Goal: Task Accomplishment & Management: Use online tool/utility

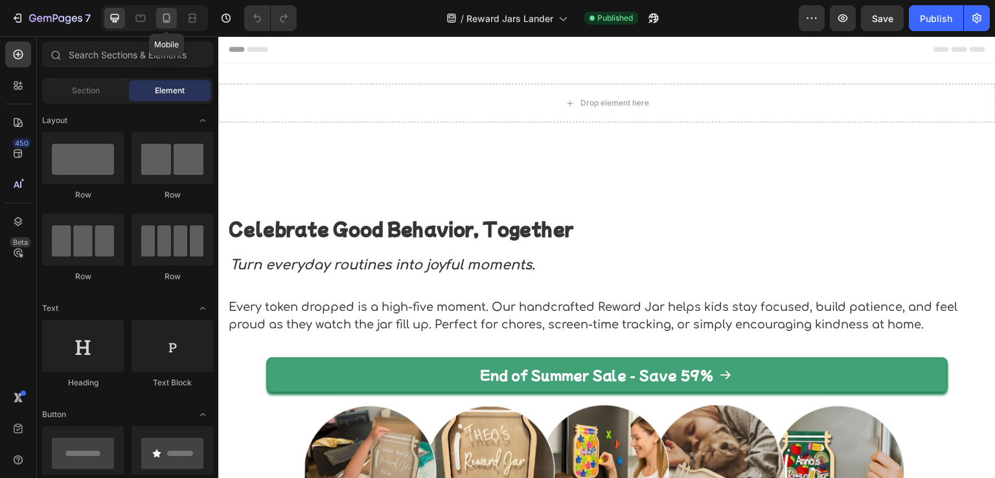
click at [172, 19] on icon at bounding box center [166, 18] width 13 height 13
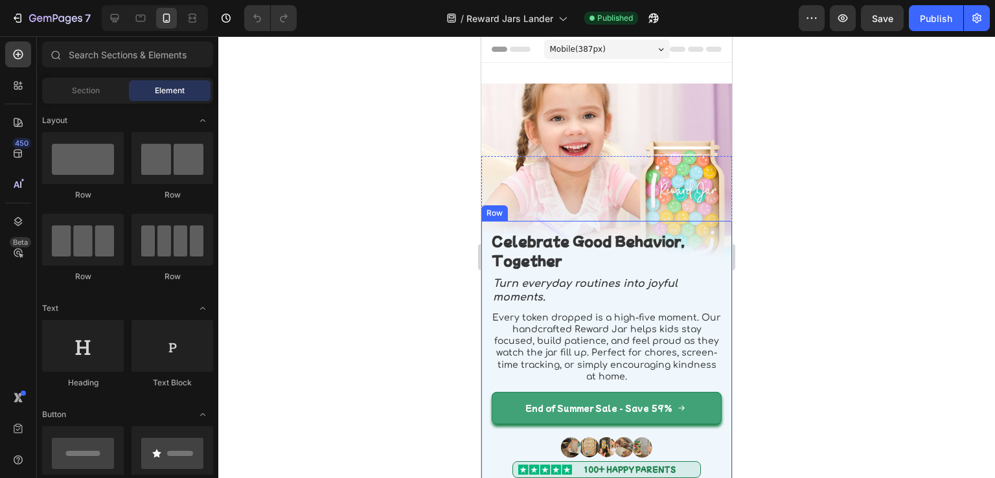
click at [710, 221] on div "Celebrate Good Behavior, Together Heading Turn everyday routines into joyful mo…" at bounding box center [607, 355] width 251 height 268
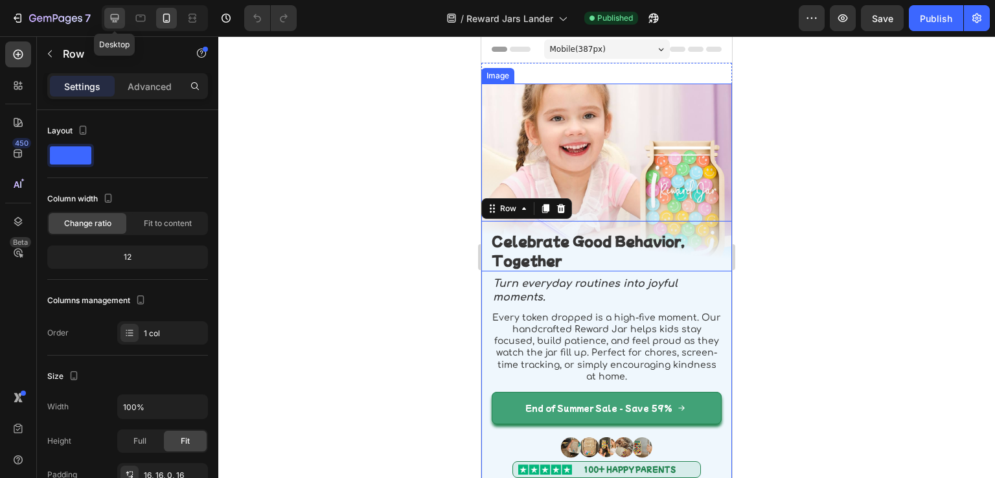
click at [115, 14] on icon at bounding box center [115, 18] width 8 height 8
type input "1200"
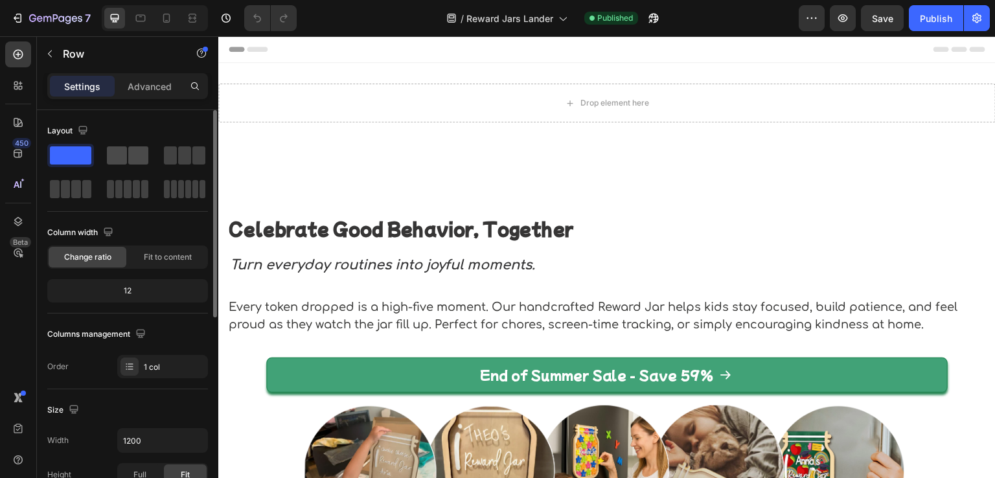
click at [111, 154] on span at bounding box center [117, 155] width 20 height 18
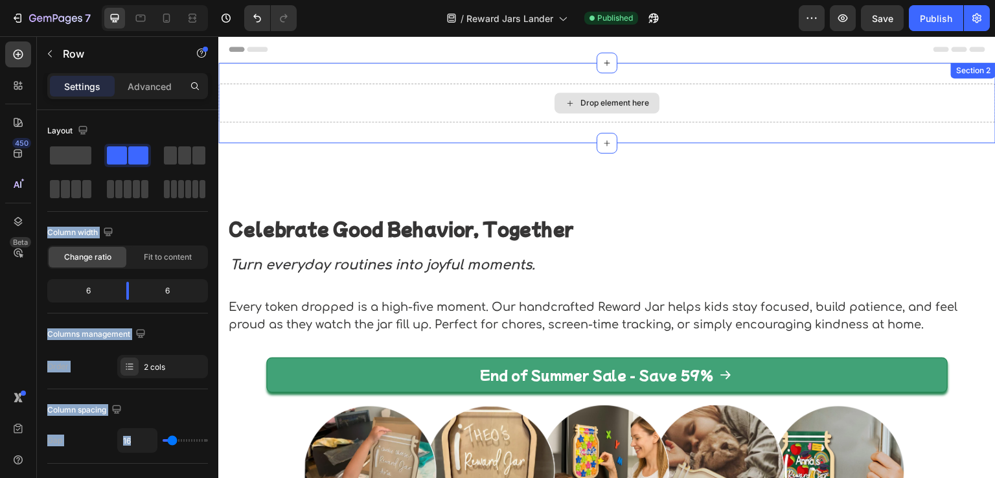
drag, startPoint x: 333, startPoint y: 191, endPoint x: 479, endPoint y: 97, distance: 173.8
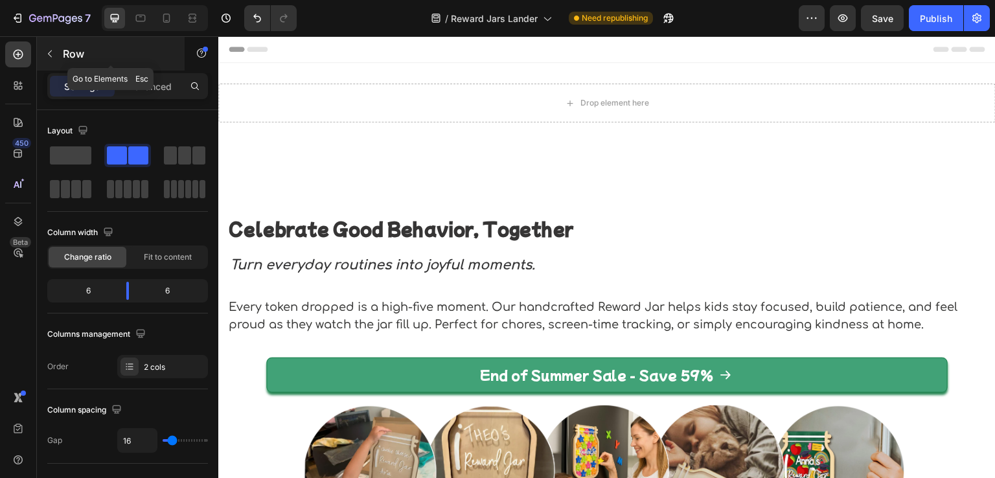
click at [61, 59] on div "Row" at bounding box center [111, 54] width 148 height 34
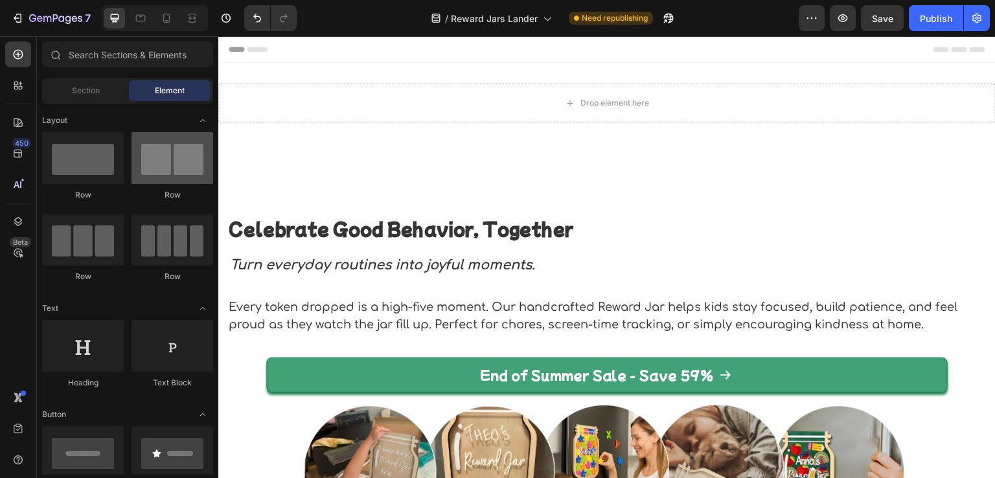
click at [171, 162] on div at bounding box center [173, 158] width 82 height 52
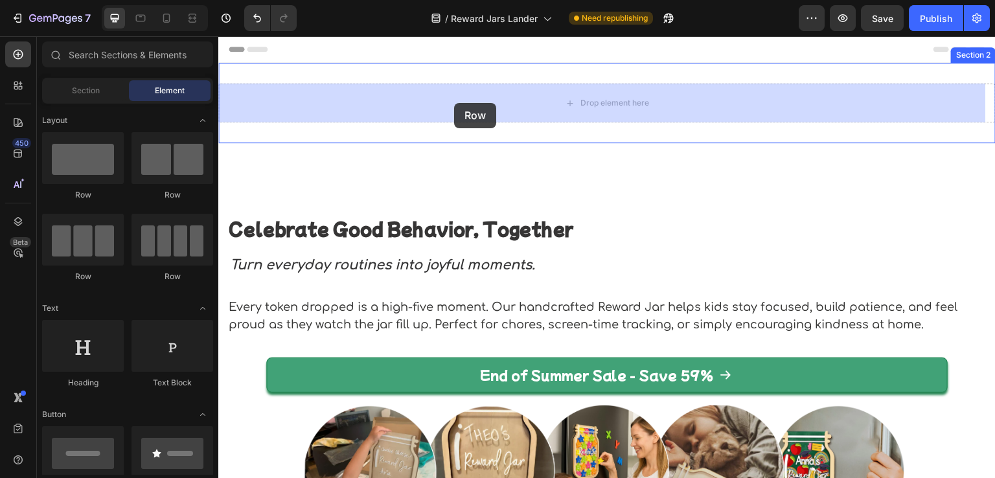
drag, startPoint x: 388, startPoint y: 200, endPoint x: 458, endPoint y: 103, distance: 119.8
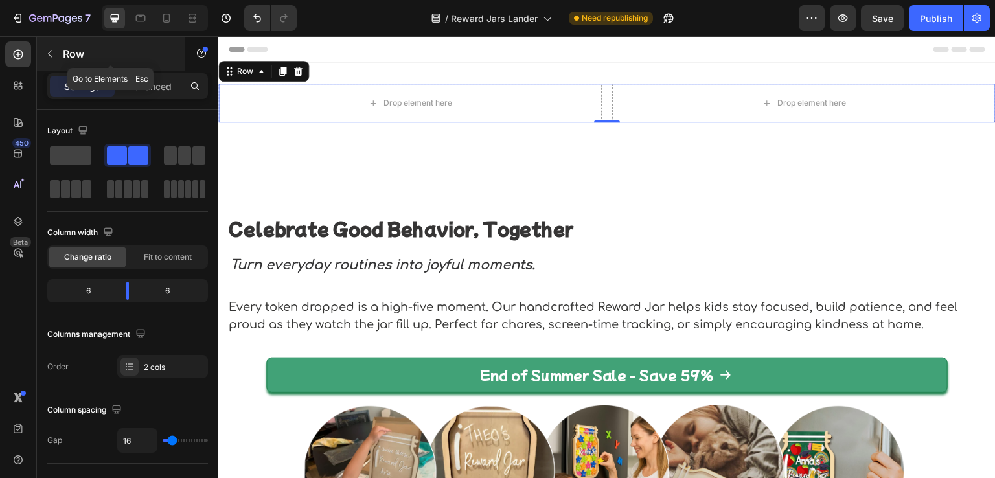
click at [45, 55] on icon "button" at bounding box center [50, 54] width 10 height 10
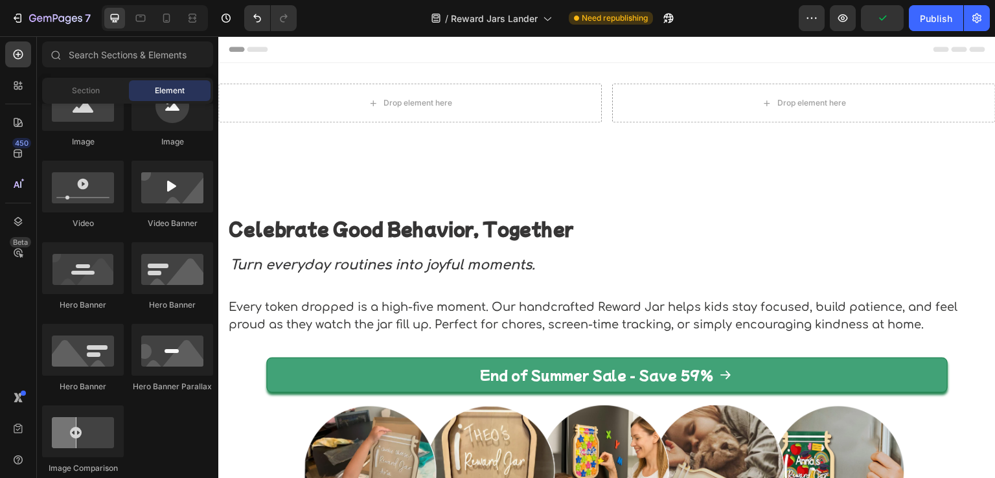
scroll to position [324, 0]
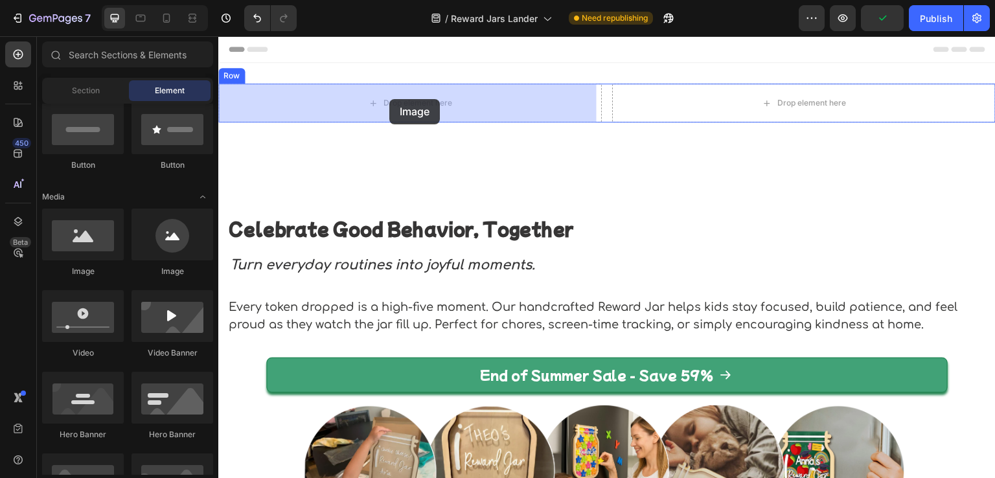
drag, startPoint x: 307, startPoint y: 285, endPoint x: 390, endPoint y: 99, distance: 204.3
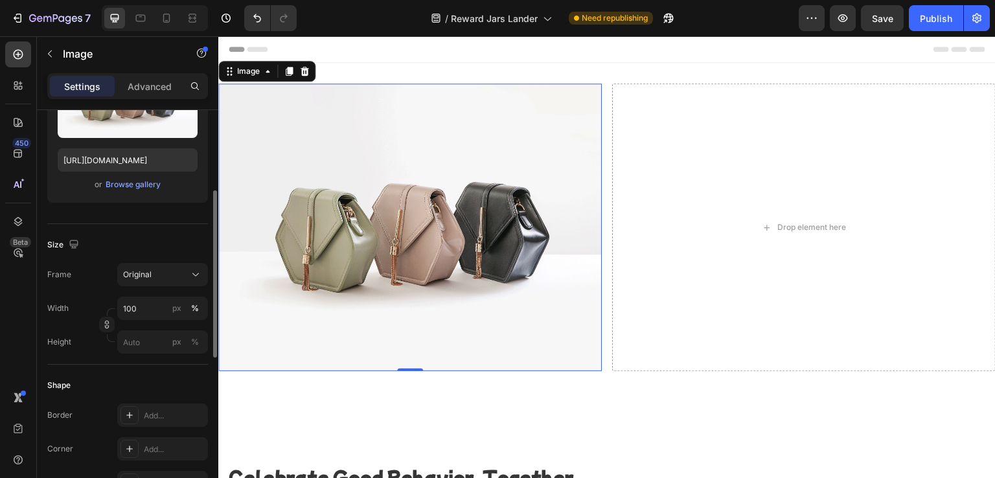
scroll to position [130, 0]
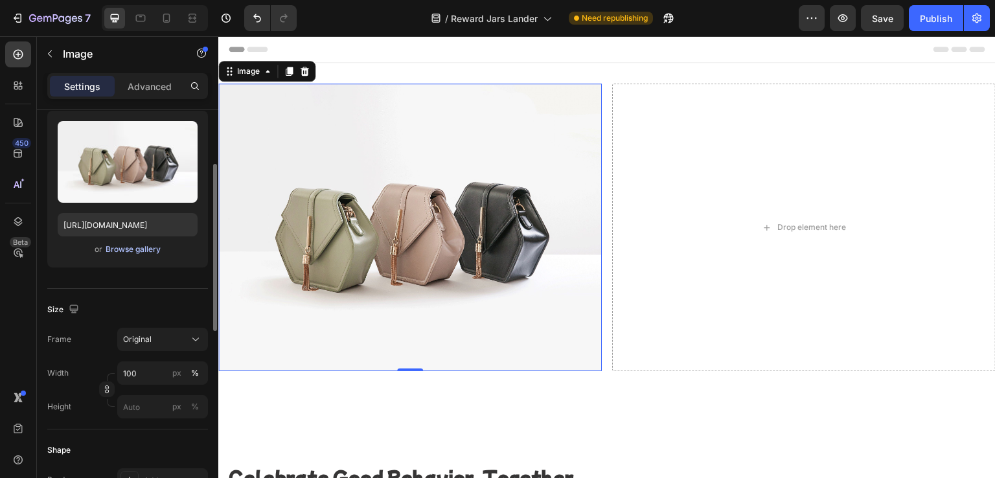
click at [142, 248] on div "Browse gallery" at bounding box center [133, 250] width 55 height 12
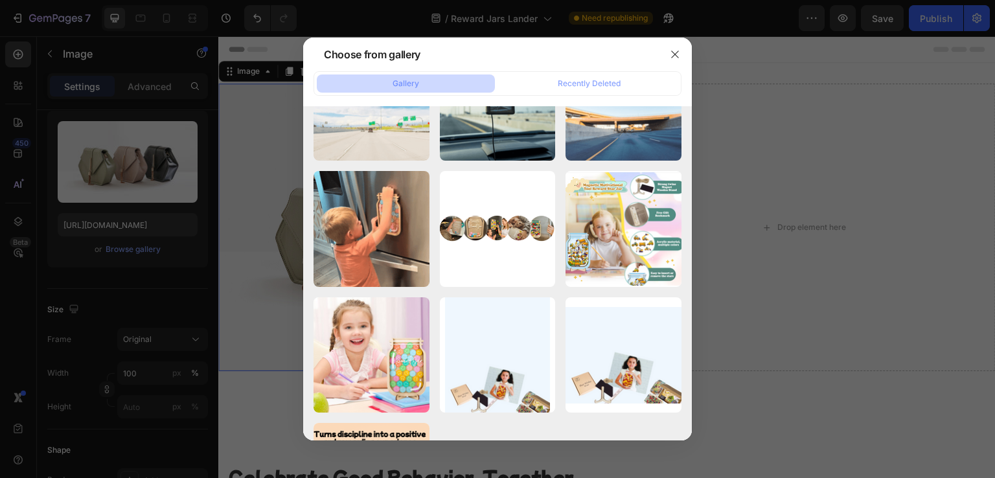
scroll to position [1821, 0]
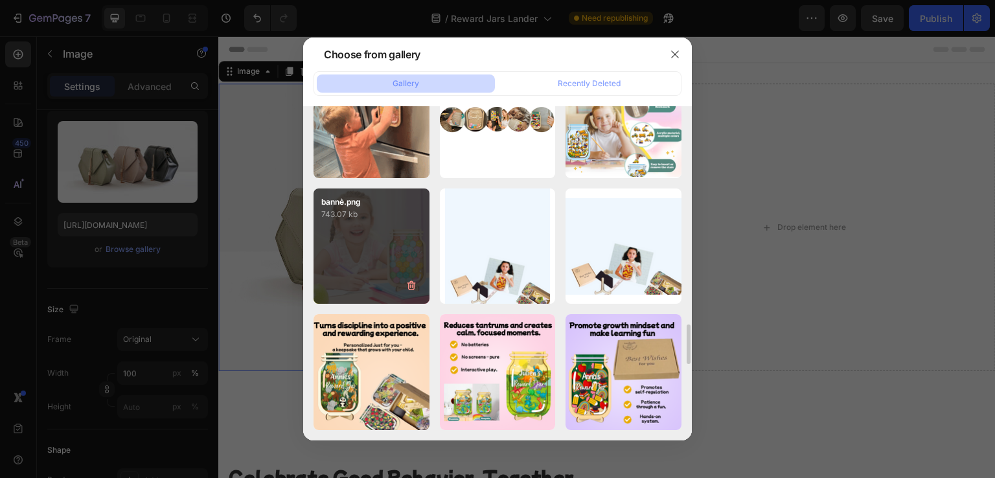
click at [386, 230] on div "bannẻ.png 743.07 kb" at bounding box center [372, 247] width 116 height 116
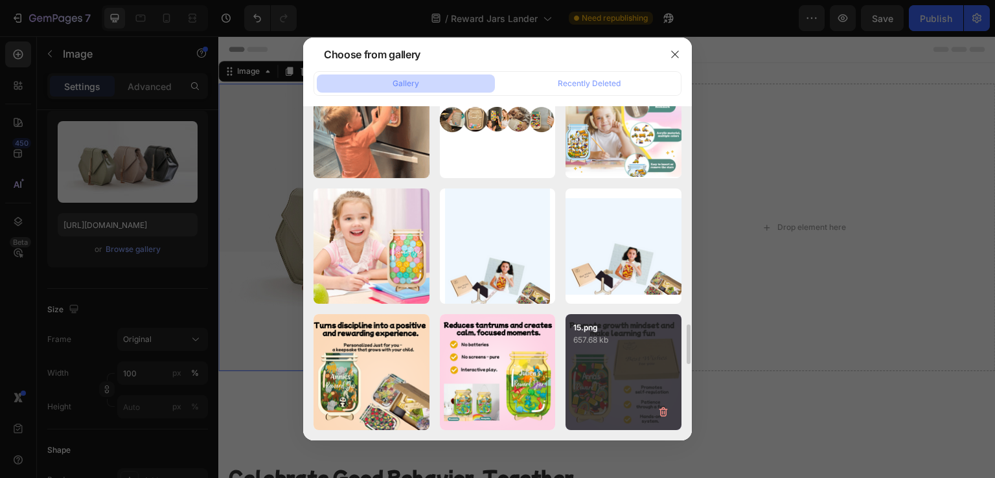
type input "[URL][DOMAIN_NAME]"
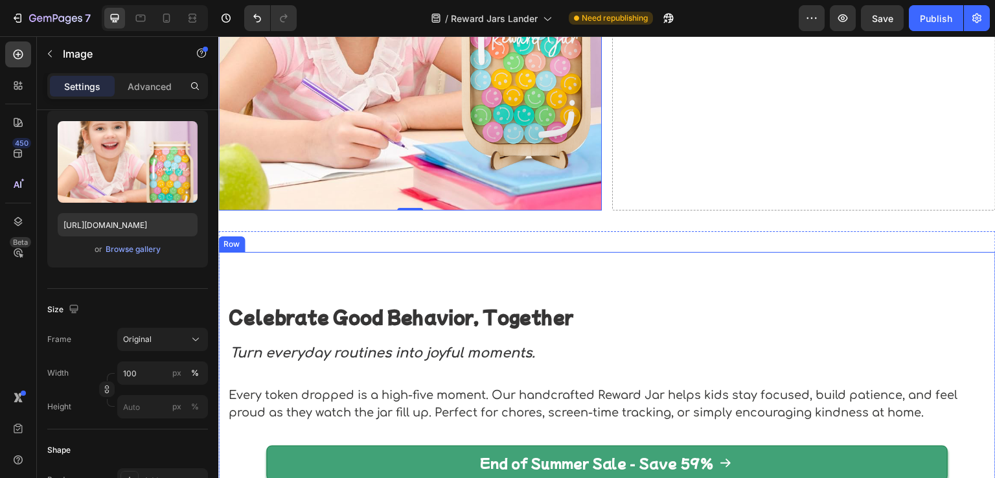
scroll to position [259, 0]
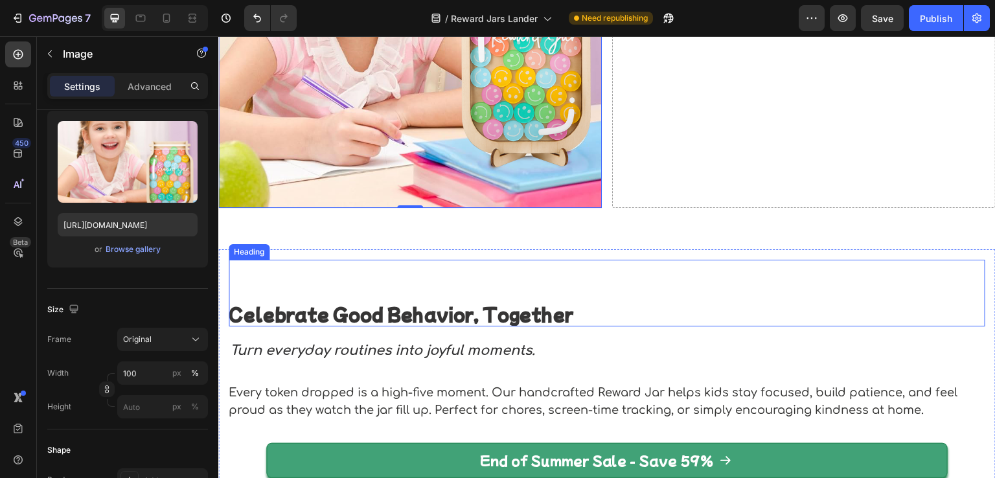
click at [480, 293] on h2 "Celebrate Good Behavior, Together" at bounding box center [607, 293] width 757 height 67
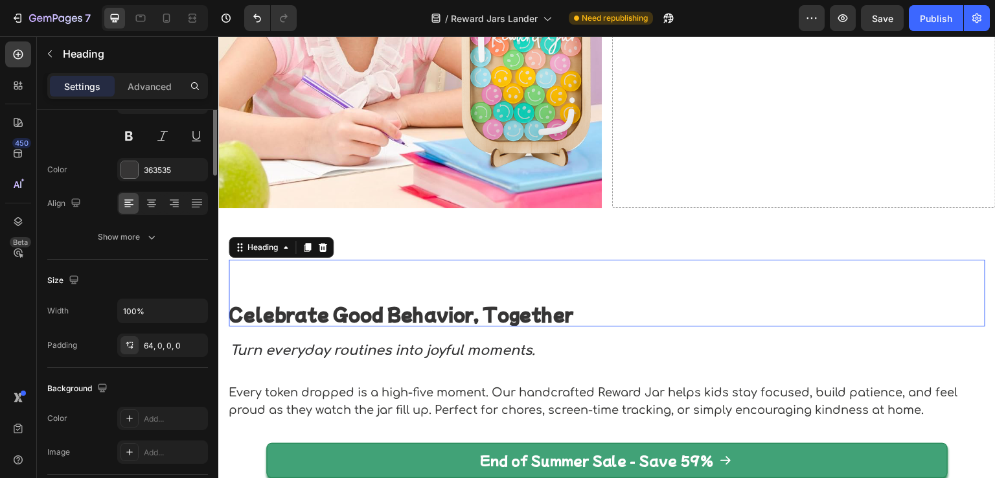
scroll to position [0, 0]
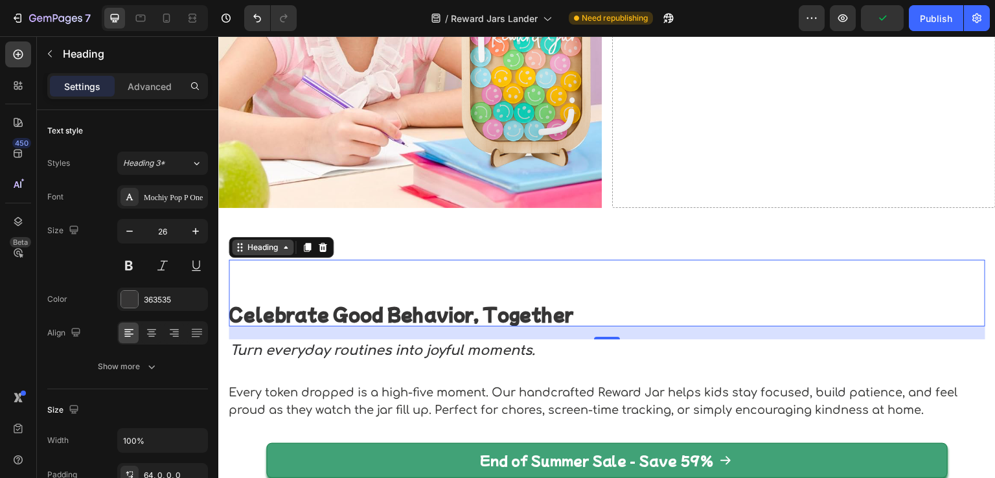
click at [241, 249] on div "Heading" at bounding box center [263, 248] width 62 height 16
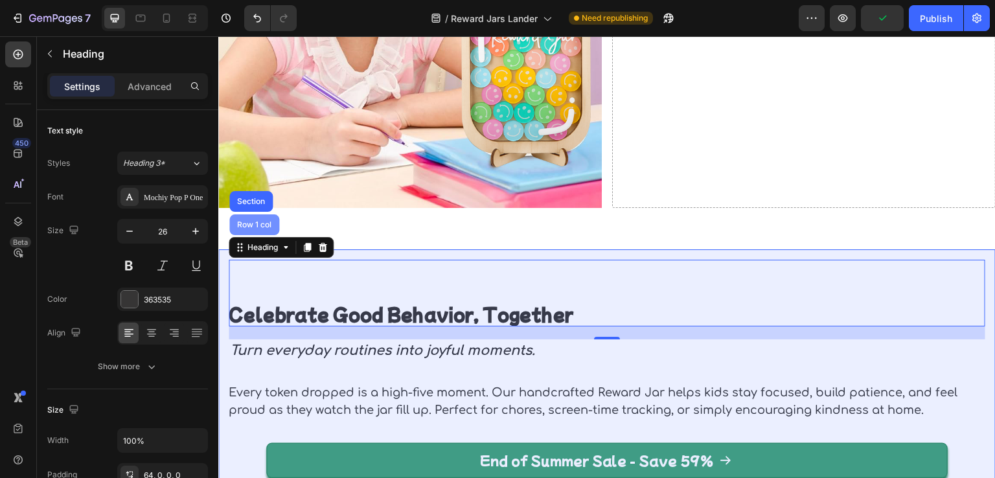
click at [262, 215] on div "Row 1 col" at bounding box center [254, 225] width 50 height 21
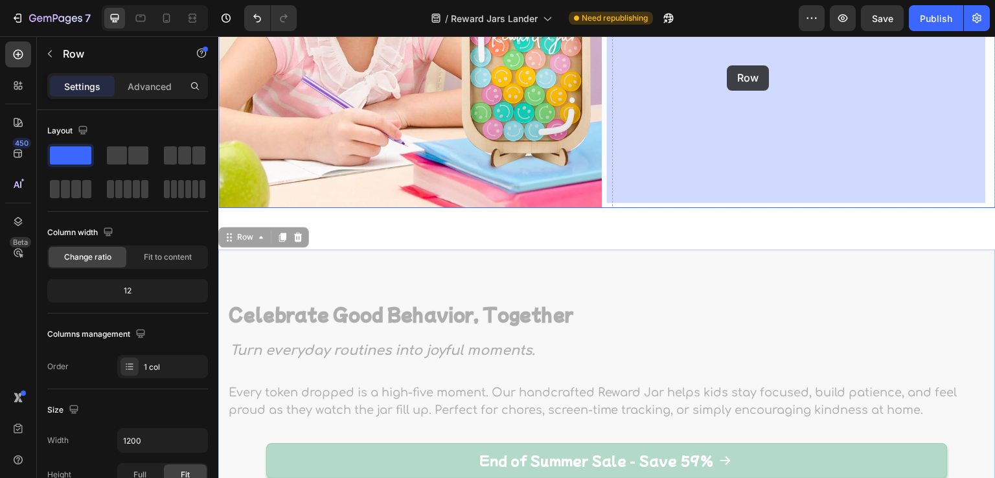
drag, startPoint x: 244, startPoint y: 233, endPoint x: 728, endPoint y: 65, distance: 512.2
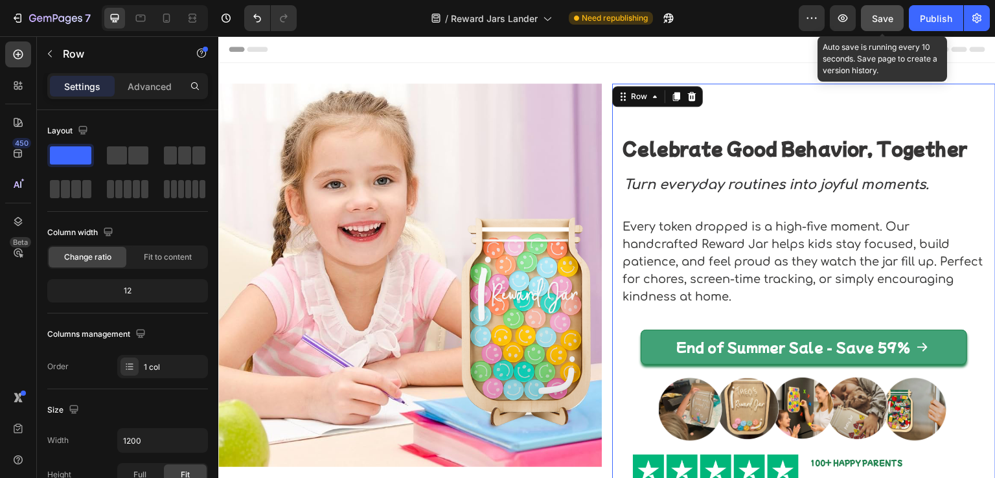
click at [877, 26] on button "Save" at bounding box center [882, 18] width 43 height 26
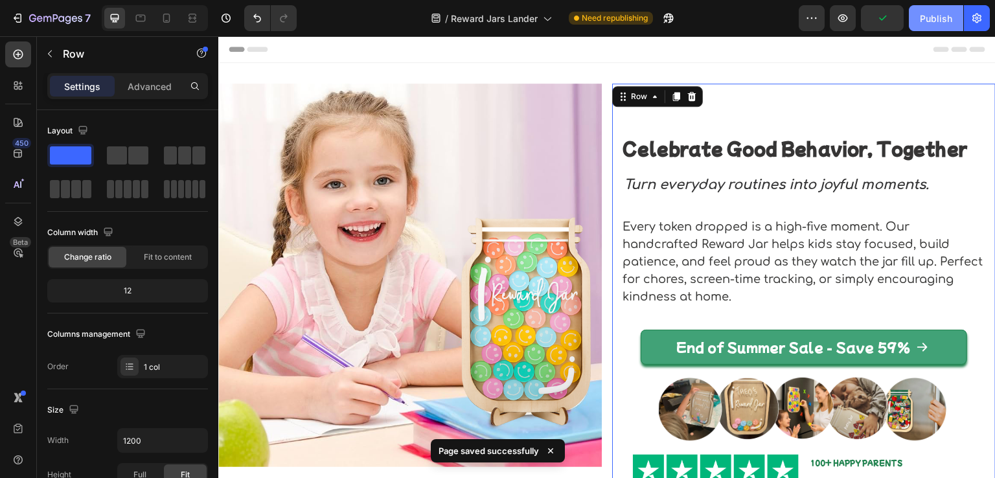
click at [925, 22] on div "Publish" at bounding box center [936, 19] width 32 height 14
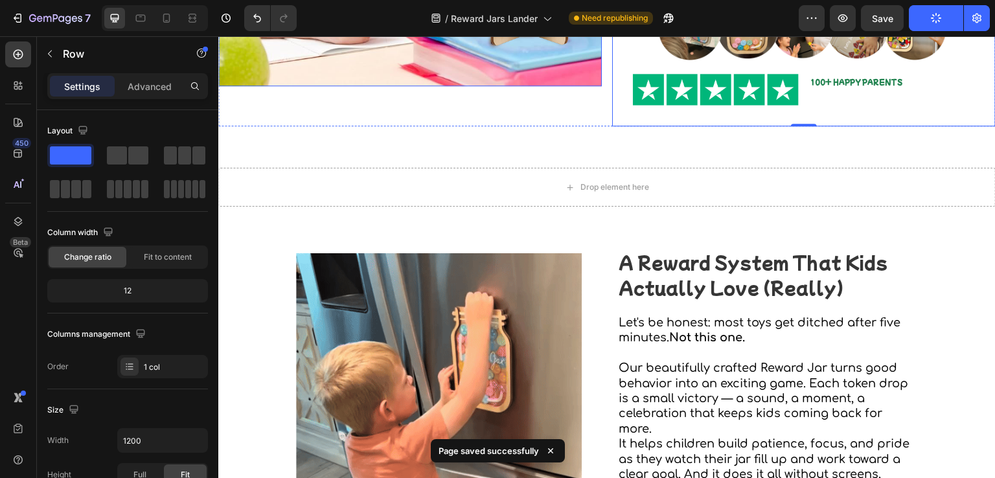
scroll to position [389, 0]
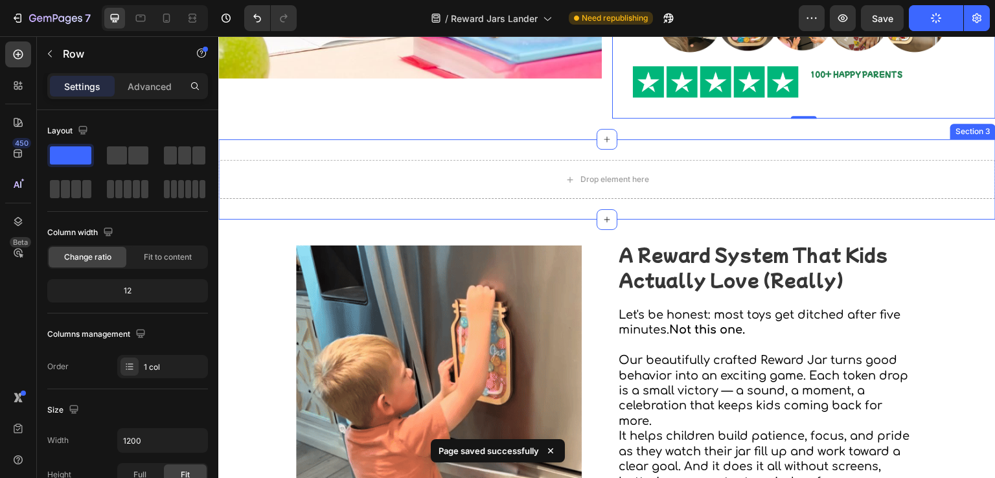
click at [569, 152] on div "Drop element here Section 3" at bounding box center [607, 179] width 778 height 80
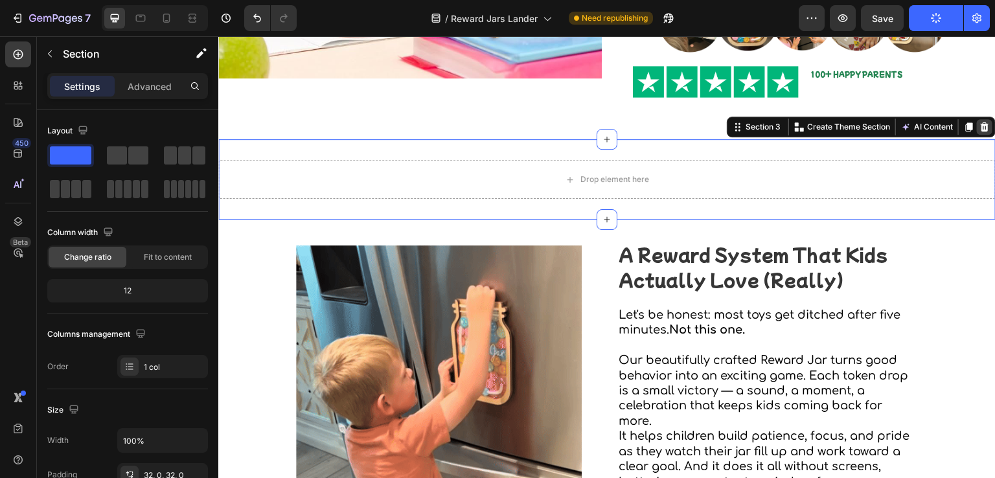
click at [980, 124] on icon at bounding box center [985, 127] width 10 height 10
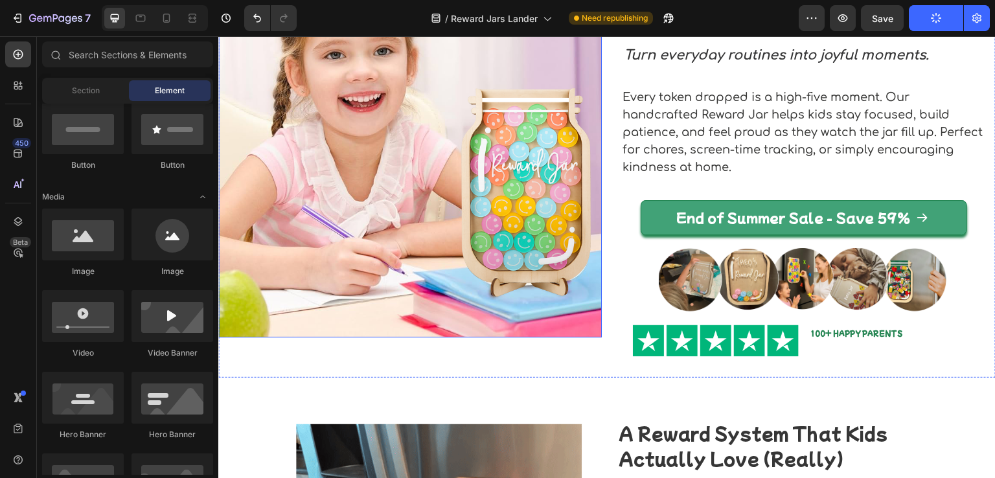
scroll to position [0, 0]
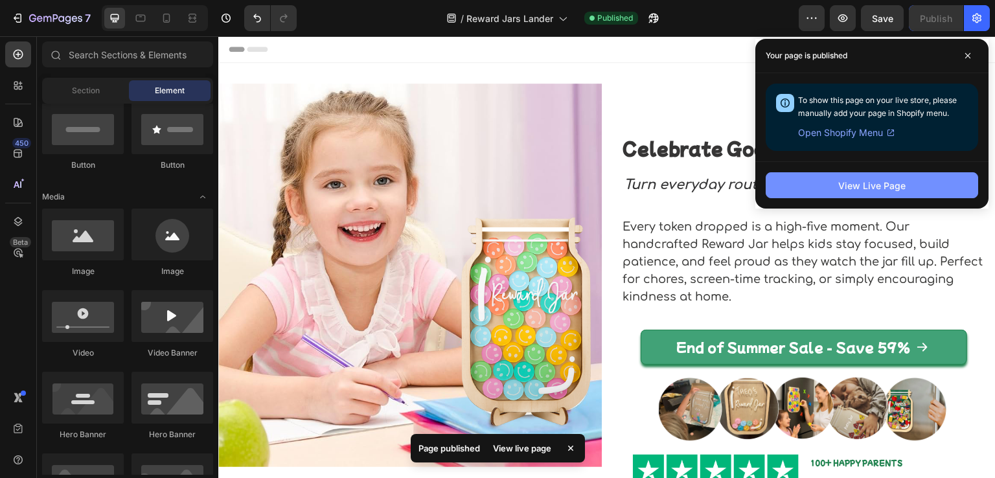
click at [848, 185] on div "View Live Page" at bounding box center [872, 186] width 67 height 14
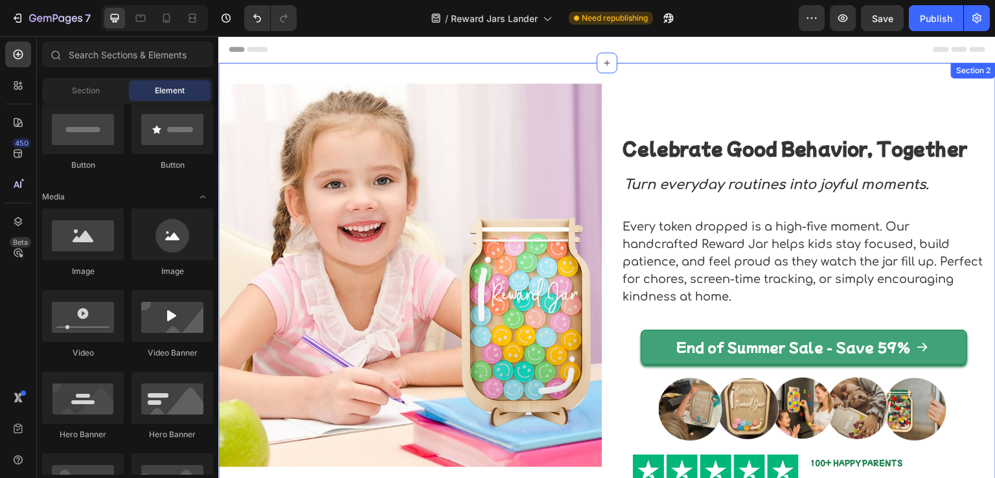
click at [382, 64] on div "Image Celebrate Good Behavior, Together Heading Turn everyday routines into joy…" at bounding box center [607, 295] width 778 height 465
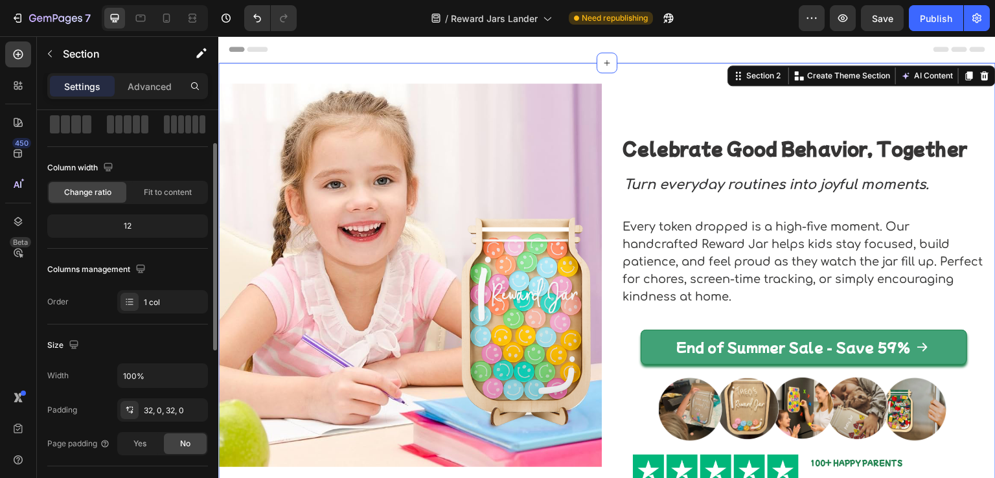
scroll to position [130, 0]
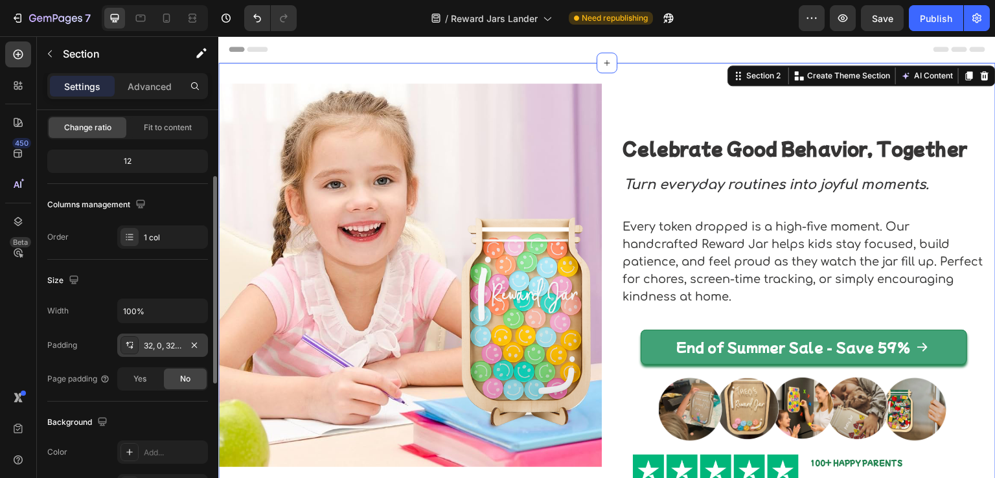
click at [143, 343] on div "32, 0, 32, 0" at bounding box center [162, 345] width 91 height 23
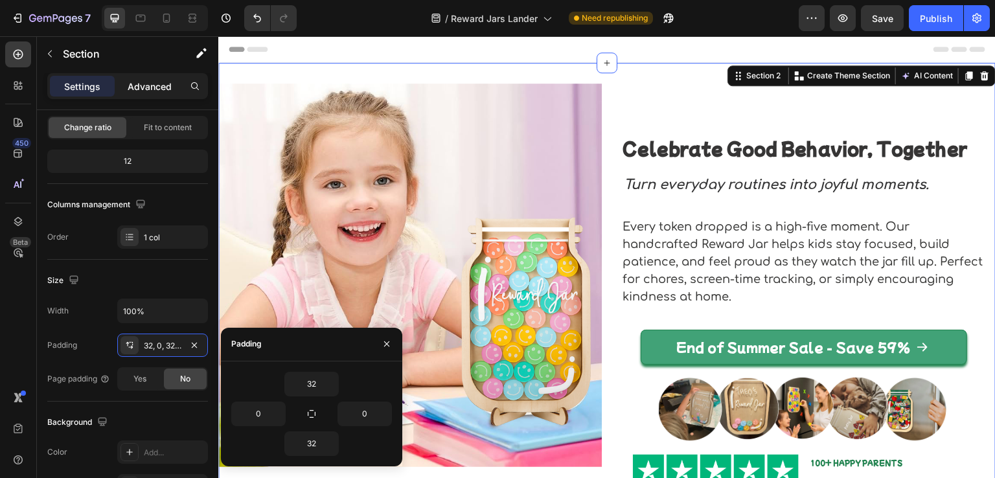
click at [145, 87] on p "Advanced" at bounding box center [150, 87] width 44 height 14
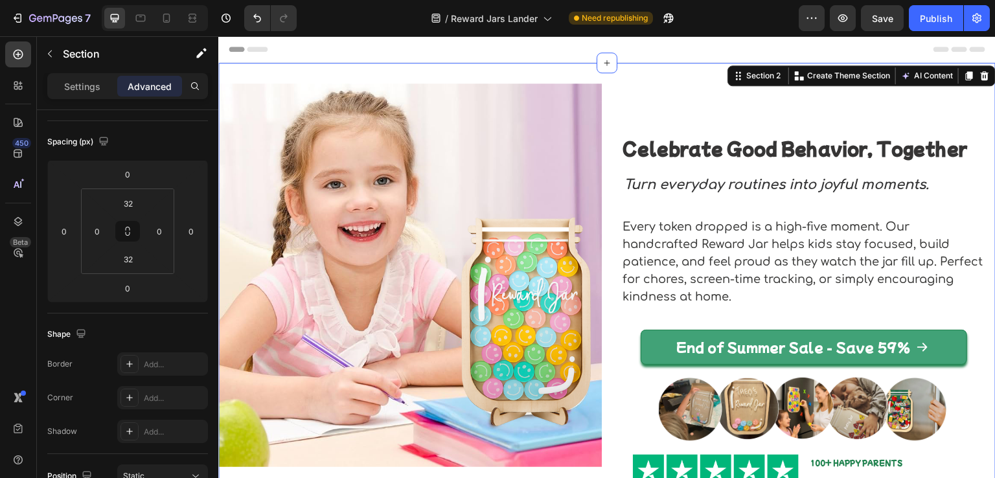
click at [146, 82] on p "Advanced" at bounding box center [150, 87] width 44 height 14
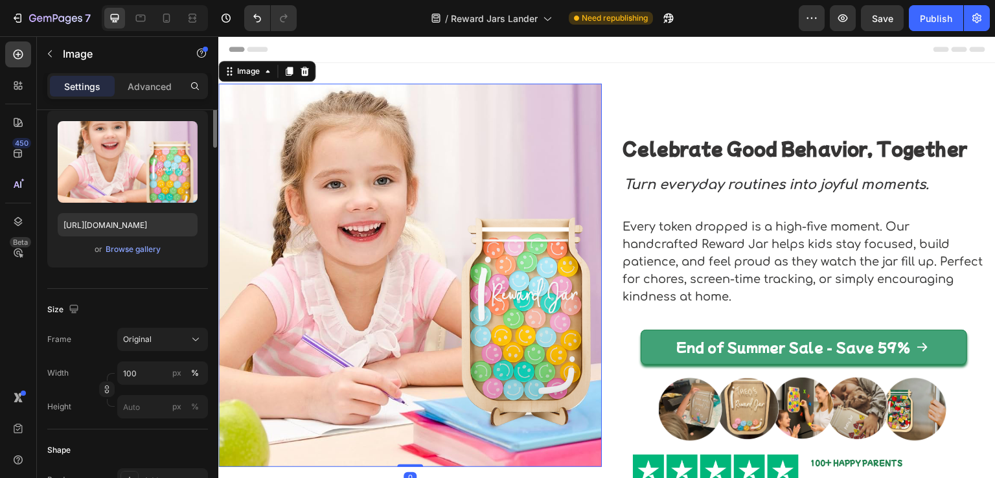
scroll to position [0, 0]
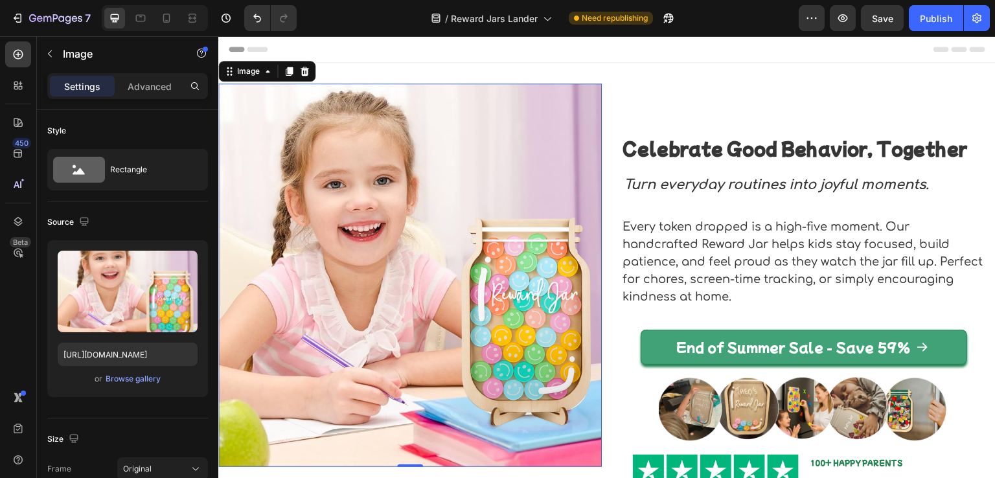
click at [413, 187] on img at bounding box center [410, 276] width 384 height 384
click at [600, 89] on div "Image 0 Celebrate Good Behavior, Together Heading Turn everyday routines into j…" at bounding box center [607, 296] width 778 height 424
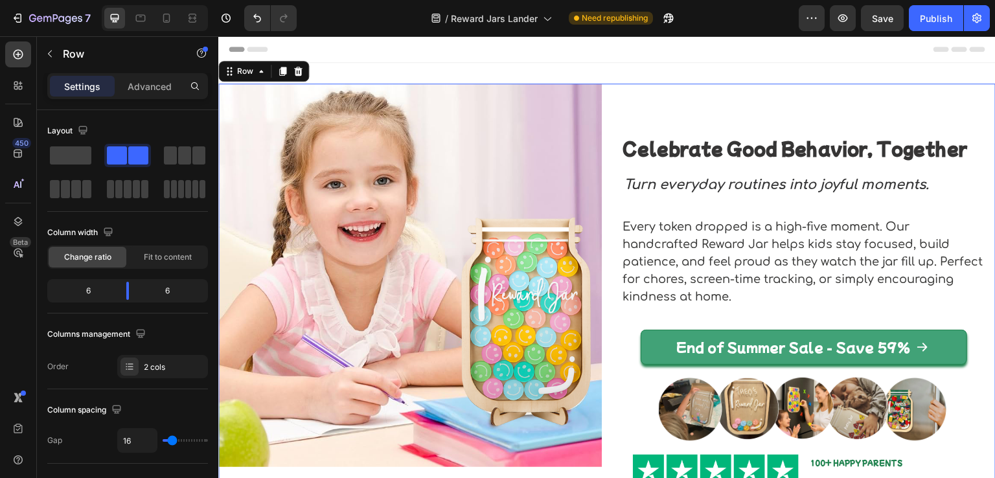
click at [604, 87] on div "Image Celebrate Good Behavior, Together Heading Turn everyday routines into joy…" at bounding box center [607, 296] width 778 height 424
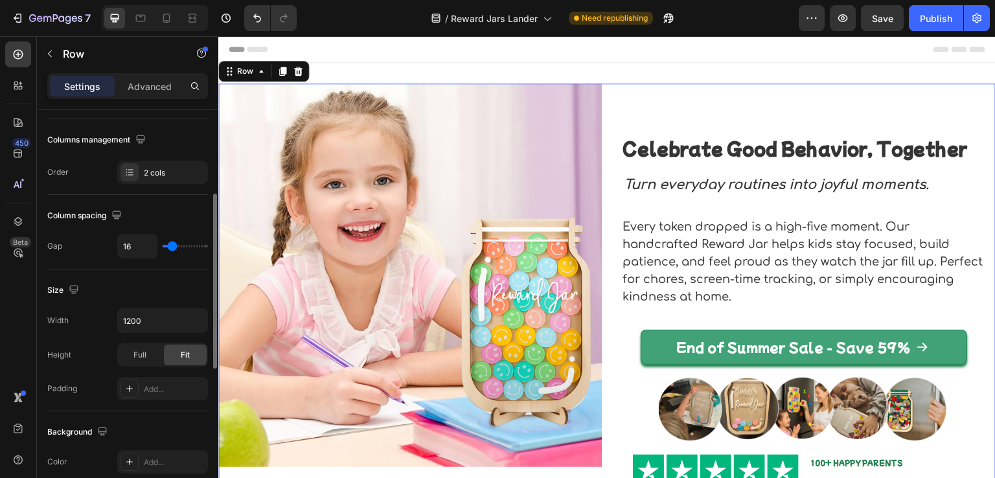
scroll to position [259, 0]
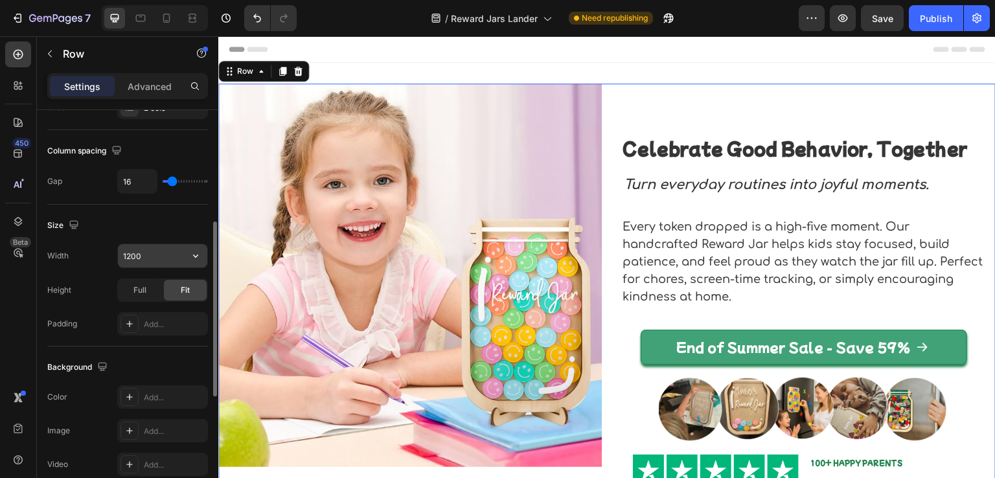
click at [167, 257] on input "1200" at bounding box center [162, 255] width 89 height 23
click at [189, 256] on button "button" at bounding box center [195, 255] width 23 height 23
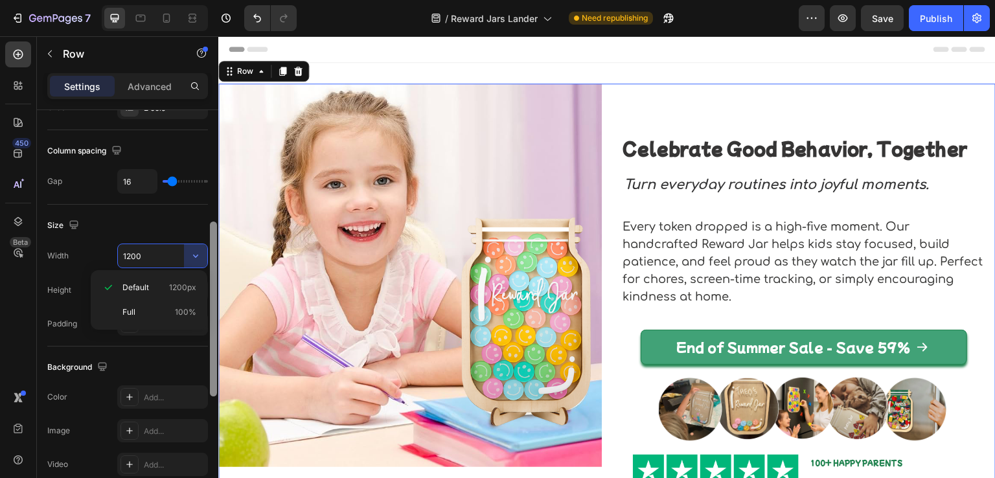
click at [170, 307] on p "Full 100%" at bounding box center [159, 313] width 74 height 12
type input "100%"
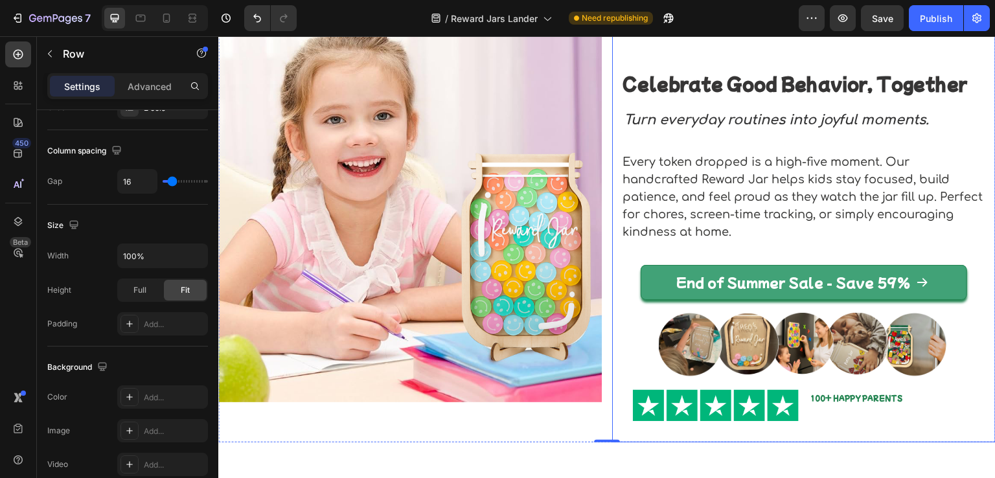
scroll to position [0, 0]
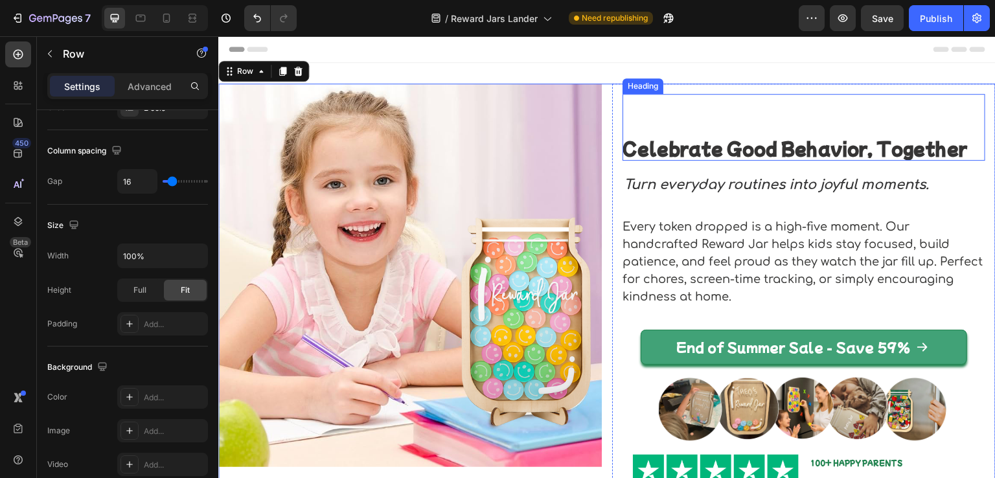
click at [741, 110] on h2 "Celebrate Good Behavior, Together" at bounding box center [804, 127] width 363 height 67
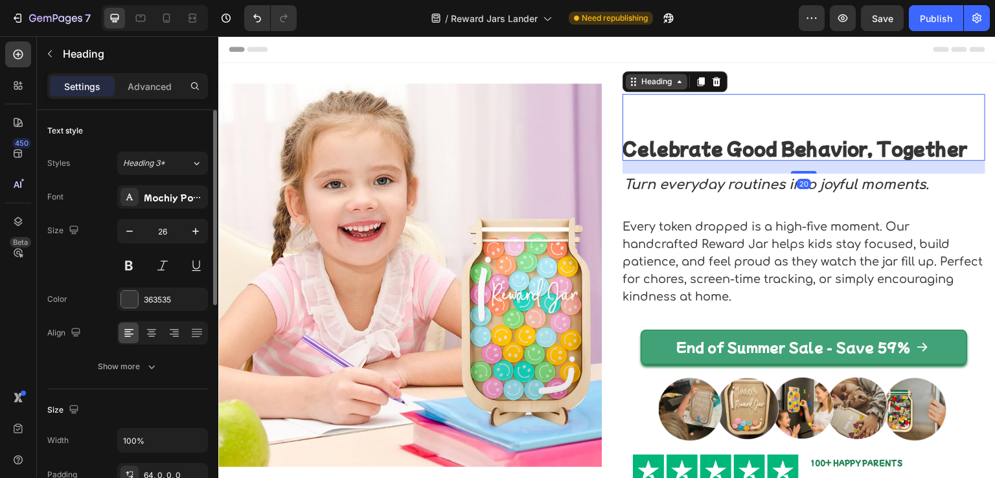
click at [642, 82] on div "Heading" at bounding box center [657, 82] width 36 height 12
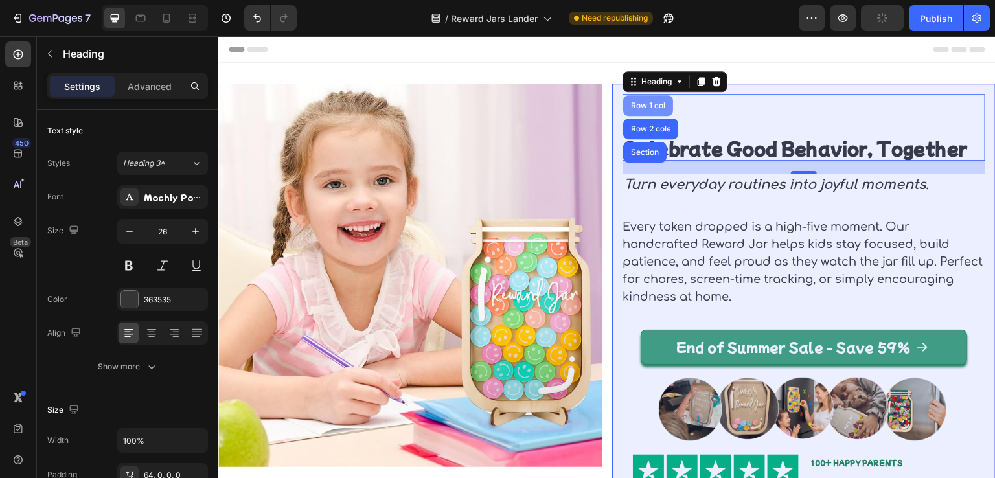
click at [648, 108] on div "Row 1 col" at bounding box center [649, 106] width 40 height 8
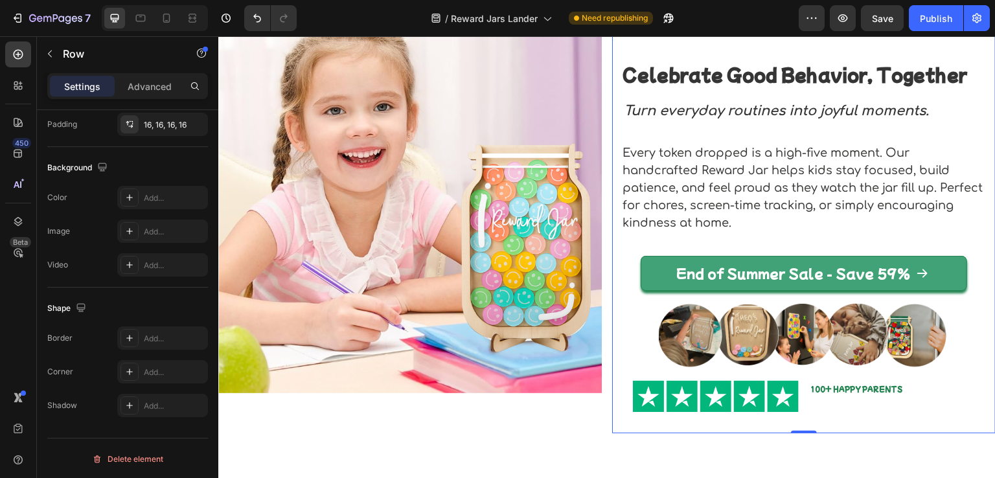
scroll to position [130, 0]
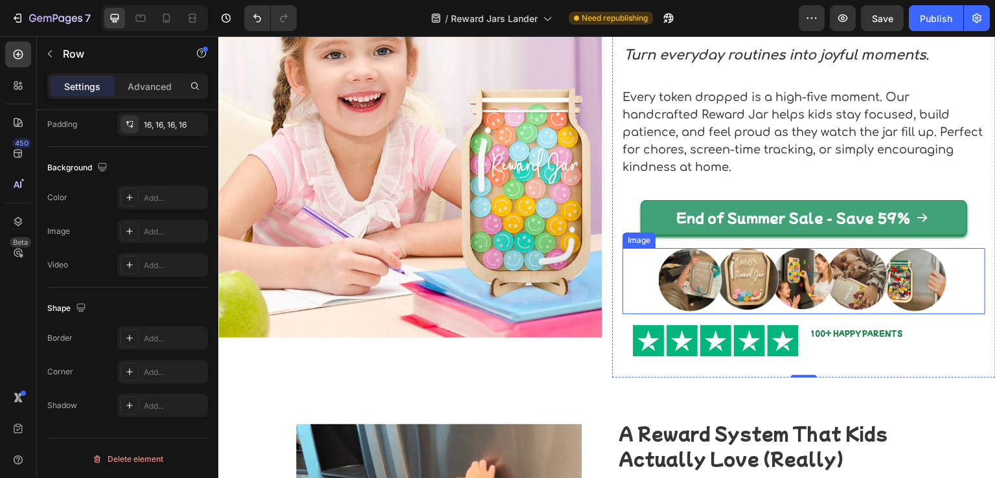
click at [749, 270] on img at bounding box center [804, 281] width 290 height 67
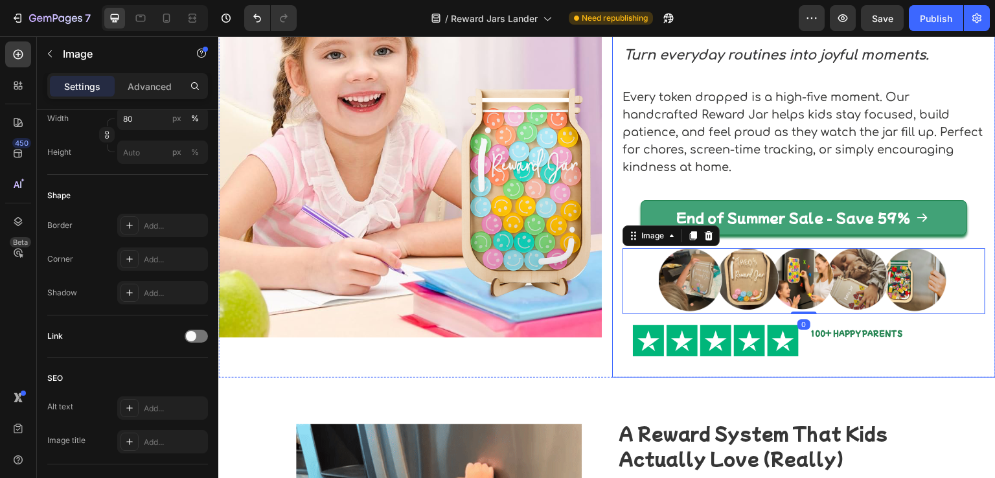
scroll to position [0, 0]
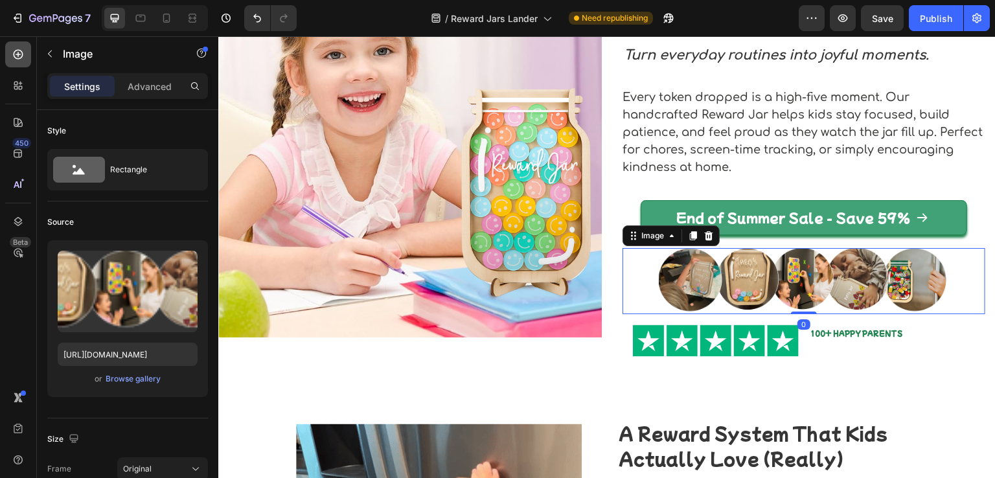
click at [26, 55] on div at bounding box center [18, 54] width 26 height 26
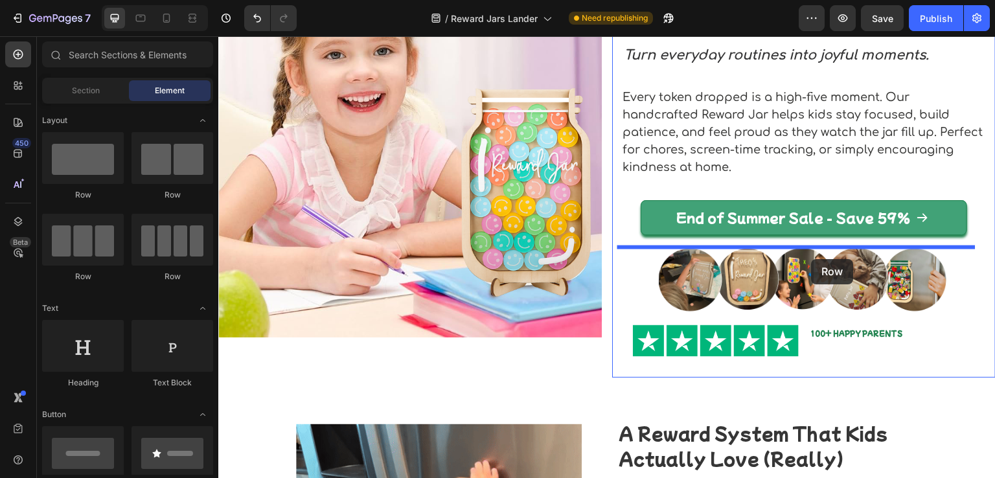
drag, startPoint x: 397, startPoint y: 202, endPoint x: 812, endPoint y: 259, distance: 418.8
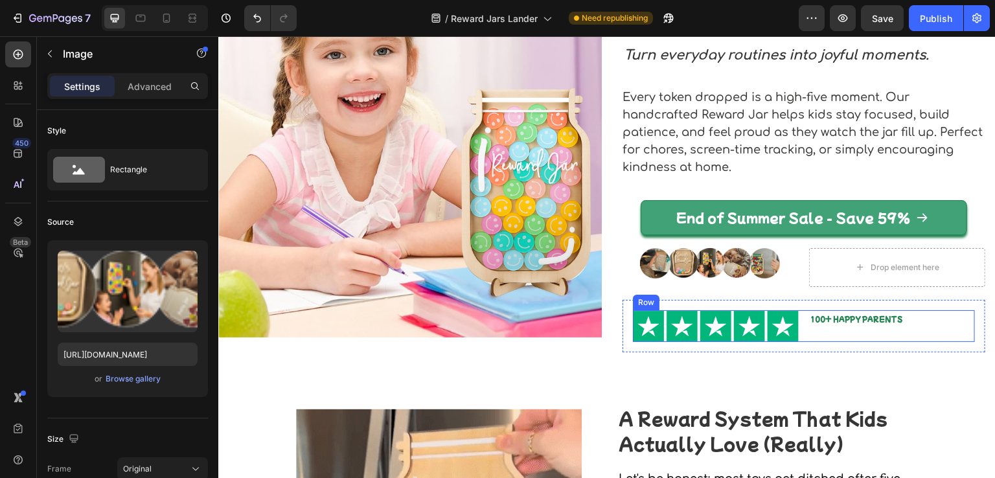
click at [795, 331] on div "Image 100+ HAPPY PARENTS Text Block Row" at bounding box center [804, 326] width 342 height 32
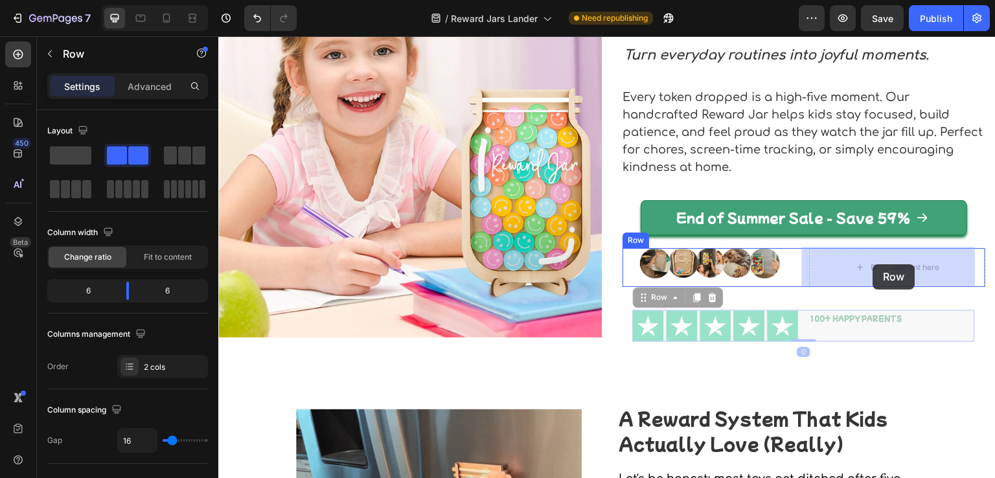
drag, startPoint x: 653, startPoint y: 297, endPoint x: 870, endPoint y: 264, distance: 220.4
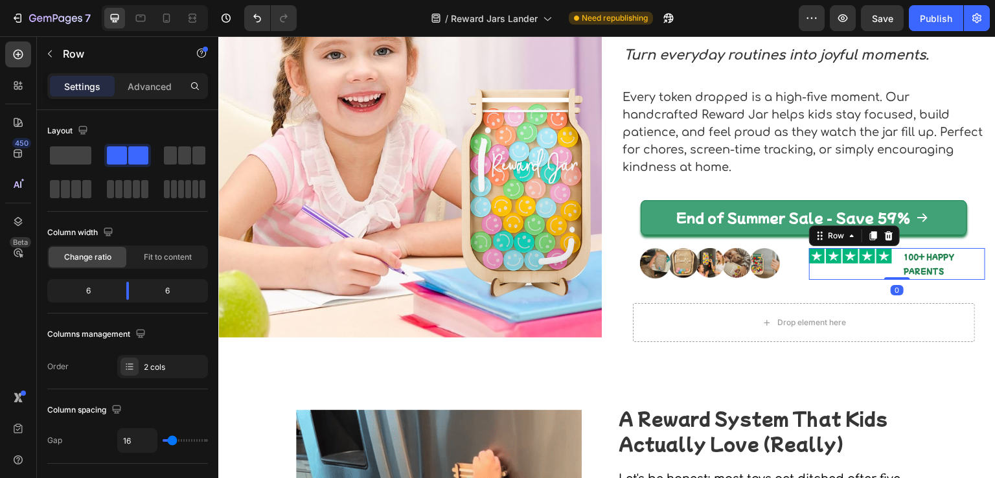
click at [854, 271] on div "Image" at bounding box center [850, 264] width 83 height 32
click at [887, 257] on div "Image 100+ HAPPY PARENTS Text Block Row 0" at bounding box center [897, 264] width 176 height 32
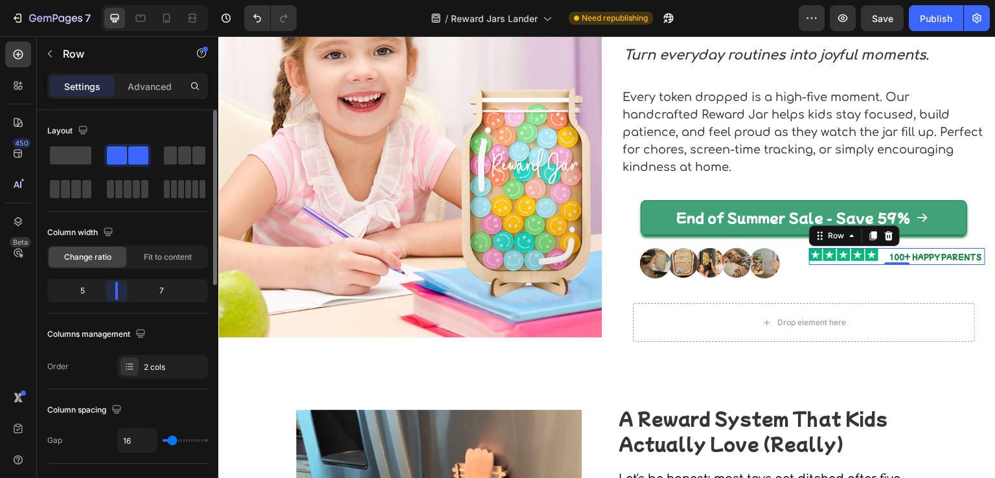
drag, startPoint x: 125, startPoint y: 286, endPoint x: 92, endPoint y: 332, distance: 57.2
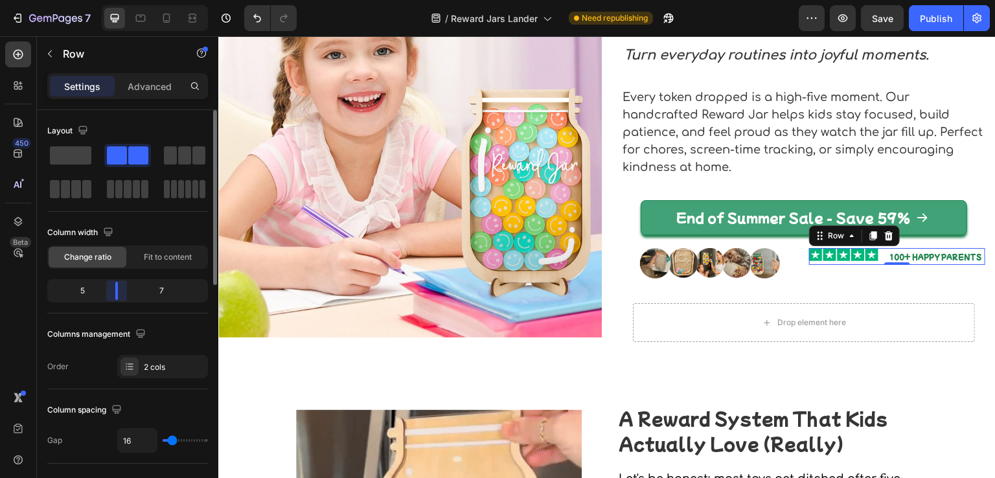
click at [111, 0] on body "7 Version history / Reward Jars Lander Need republishing Preview Save Publish 4…" at bounding box center [497, 0] width 995 height 0
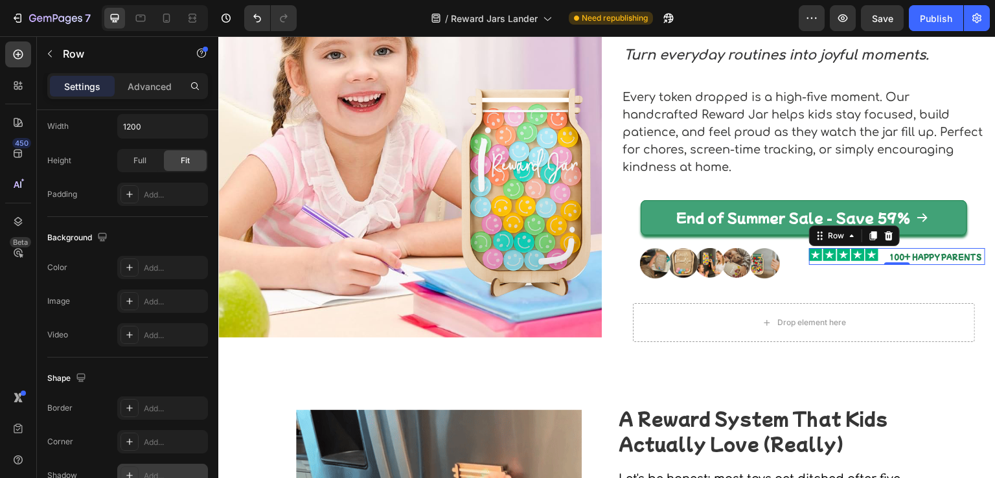
scroll to position [531, 0]
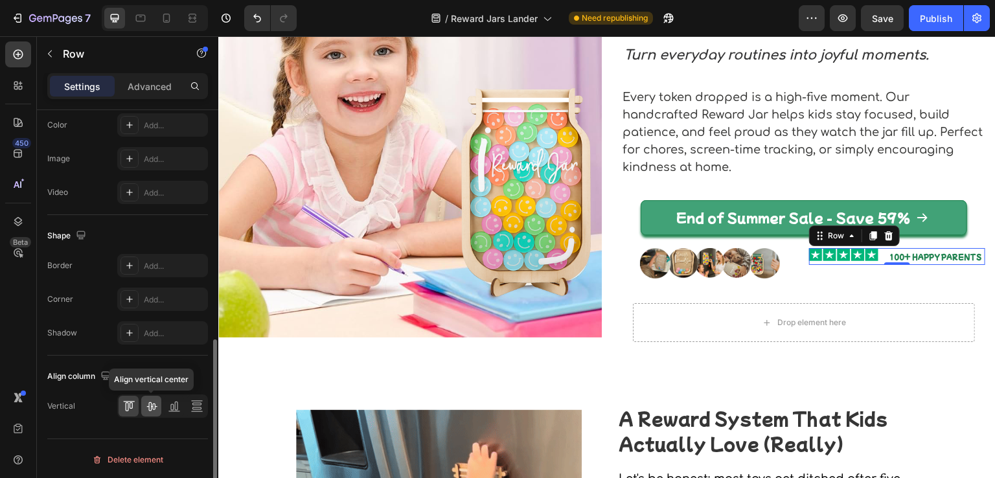
click at [154, 402] on icon at bounding box center [151, 406] width 10 height 9
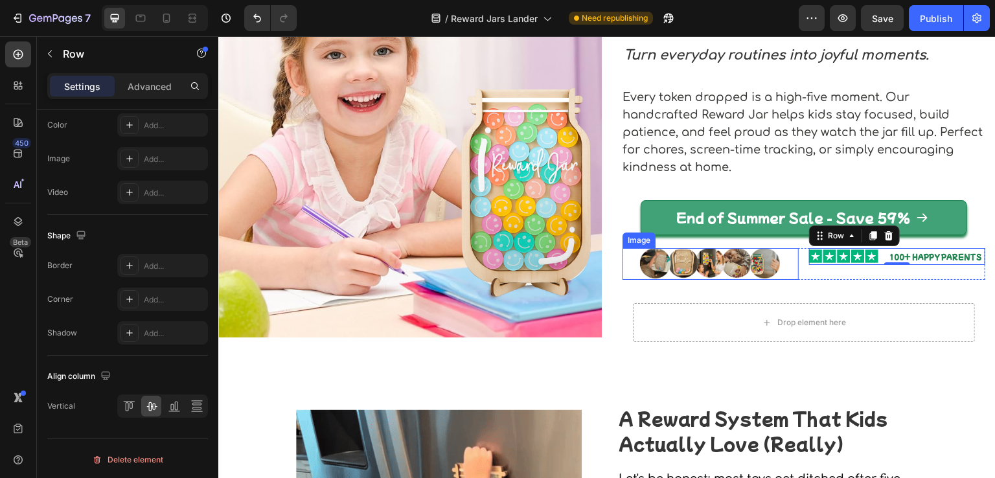
click at [689, 263] on img at bounding box center [710, 264] width 141 height 32
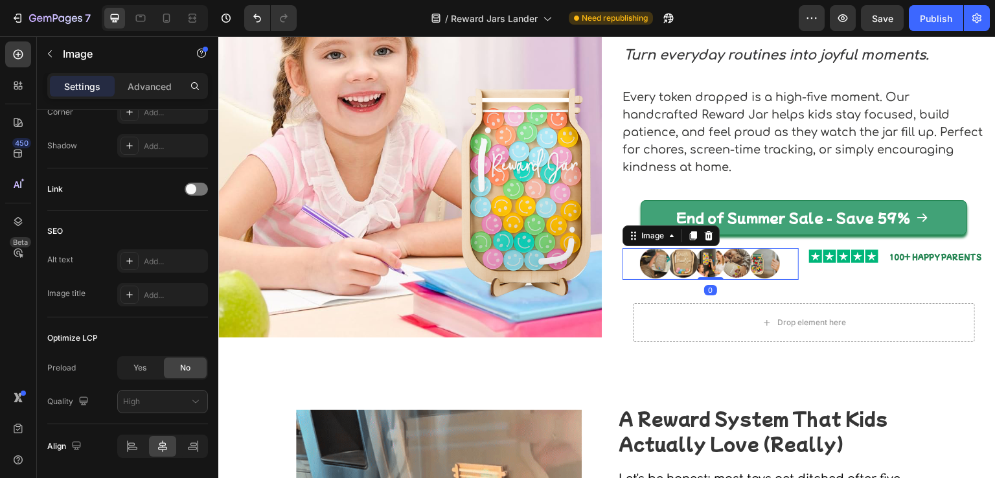
scroll to position [0, 0]
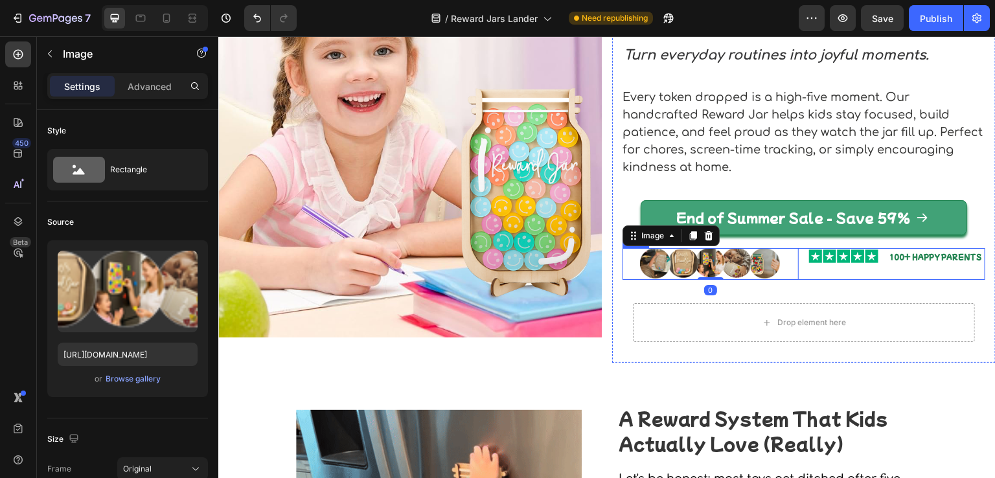
click at [797, 270] on div "Image 0 Image 100+ HAPPY PARENTS Text Block Row Row" at bounding box center [804, 264] width 363 height 32
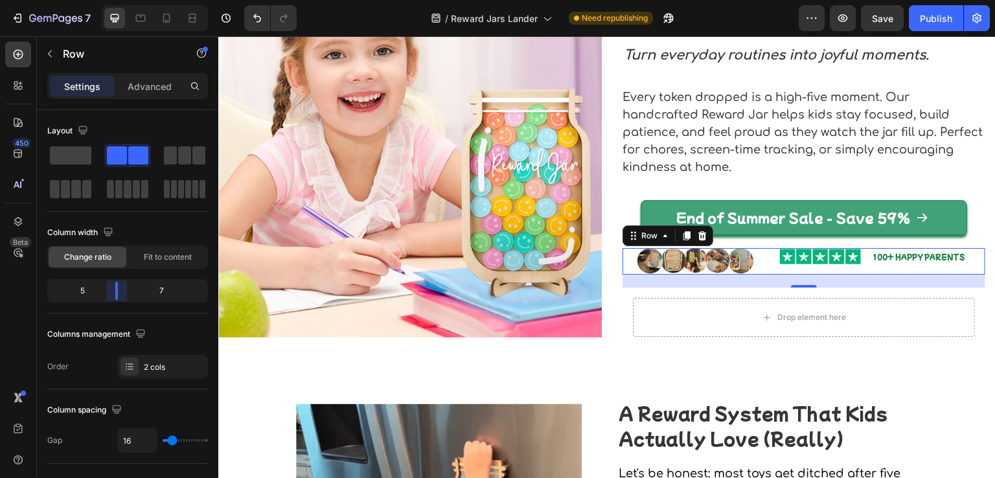
click at [117, 0] on body "7 Version history / Reward Jars Lander Need republishing Preview Save Publish 4…" at bounding box center [497, 0] width 995 height 0
click at [772, 268] on div "Image Image 100+ HAPPY PARENTS Text Block Row Row 20" at bounding box center [804, 261] width 363 height 27
click at [763, 266] on div "Image Image 100+ HAPPY PARENTS Text Block Row Row 20" at bounding box center [804, 261] width 363 height 27
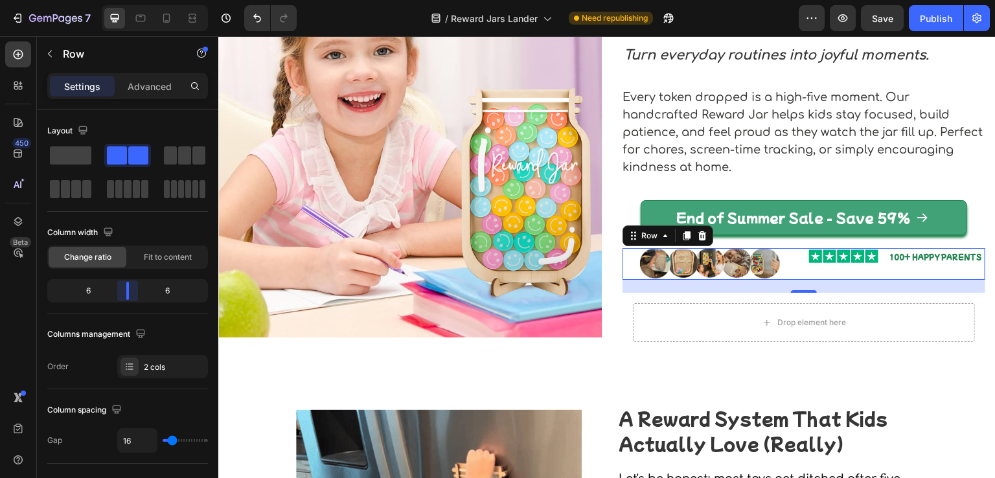
drag, startPoint x: 119, startPoint y: 293, endPoint x: 560, endPoint y: 247, distance: 443.1
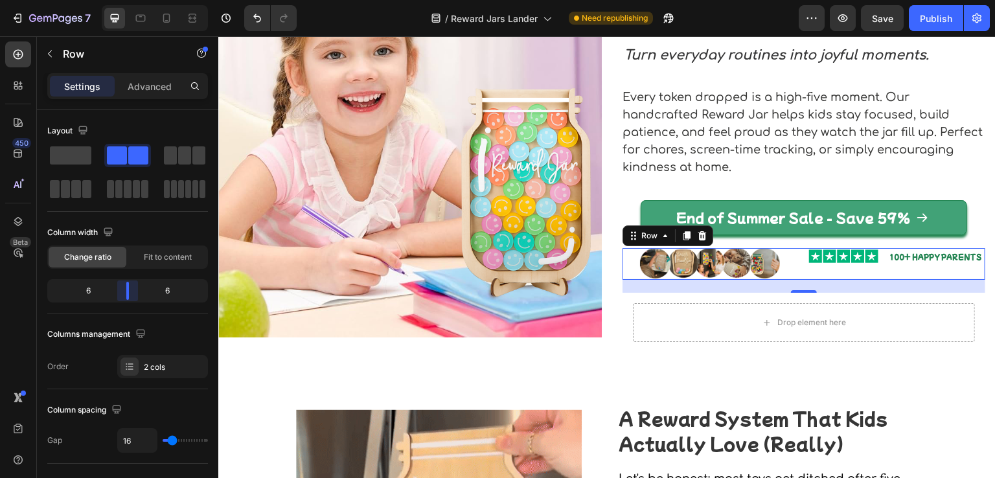
click at [125, 0] on body "7 Version history / Reward Jars Lander Need republishing Preview Save Publish 4…" at bounding box center [497, 0] width 995 height 0
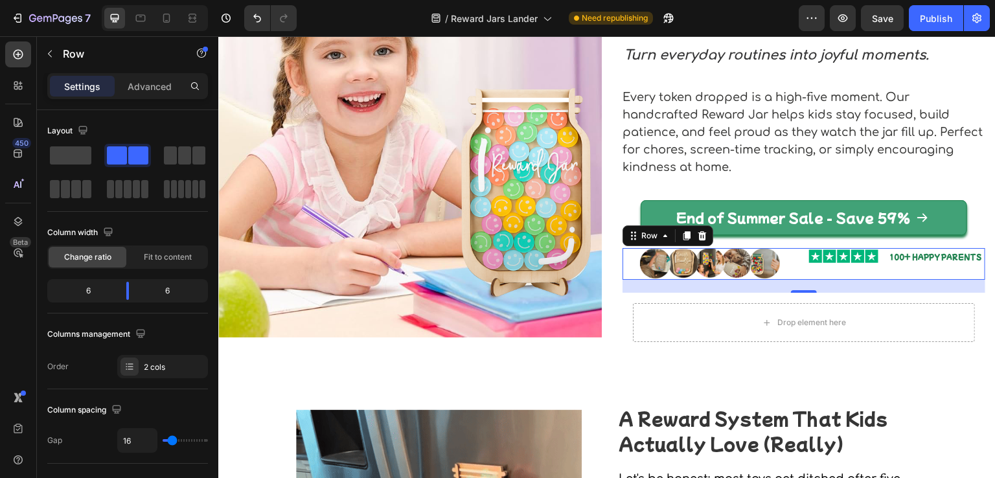
click at [868, 268] on div "Image 100+ HAPPY PARENTS Text Block Row" at bounding box center [897, 264] width 176 height 32
click at [878, 255] on div "Image 100+ HAPPY PARENTS Text Block Row" at bounding box center [897, 256] width 176 height 17
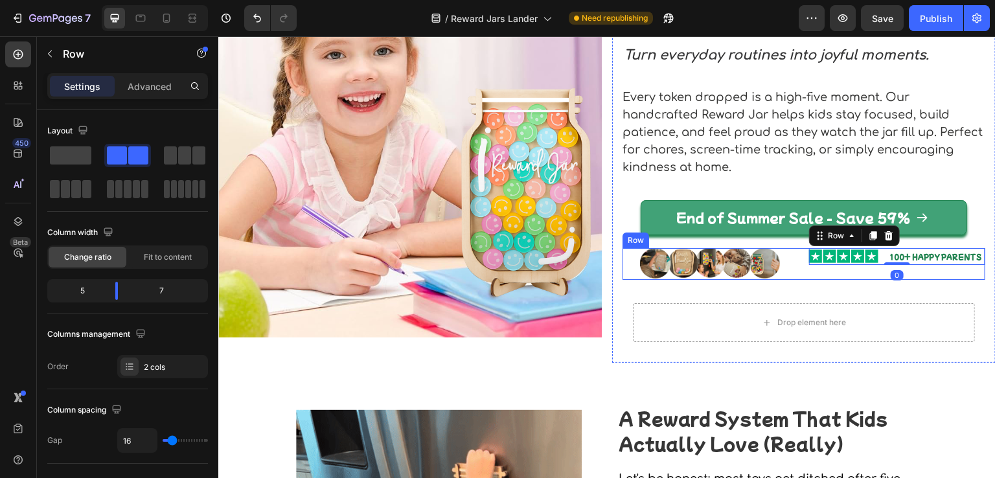
click at [870, 273] on div "Image 100+ HAPPY PARENTS Text Block Row 0" at bounding box center [897, 264] width 176 height 32
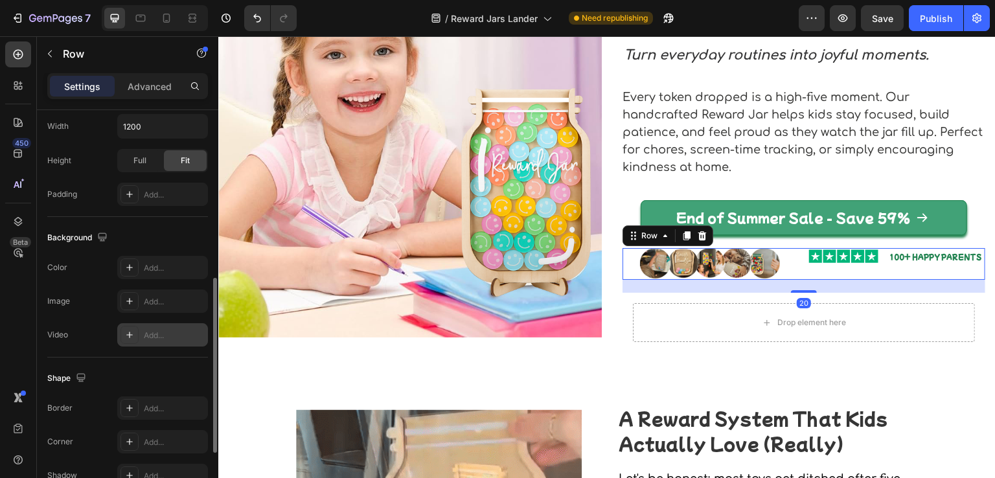
scroll to position [531, 0]
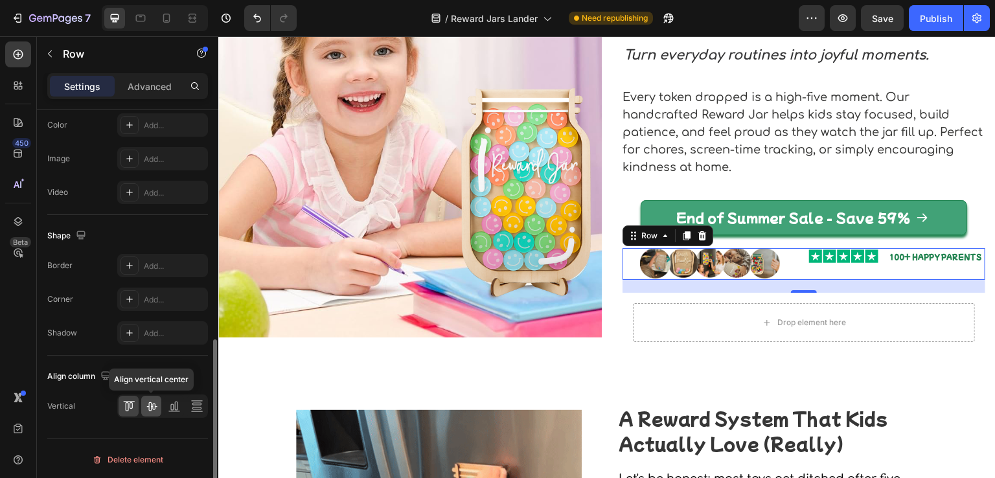
click at [148, 402] on icon at bounding box center [151, 406] width 10 height 9
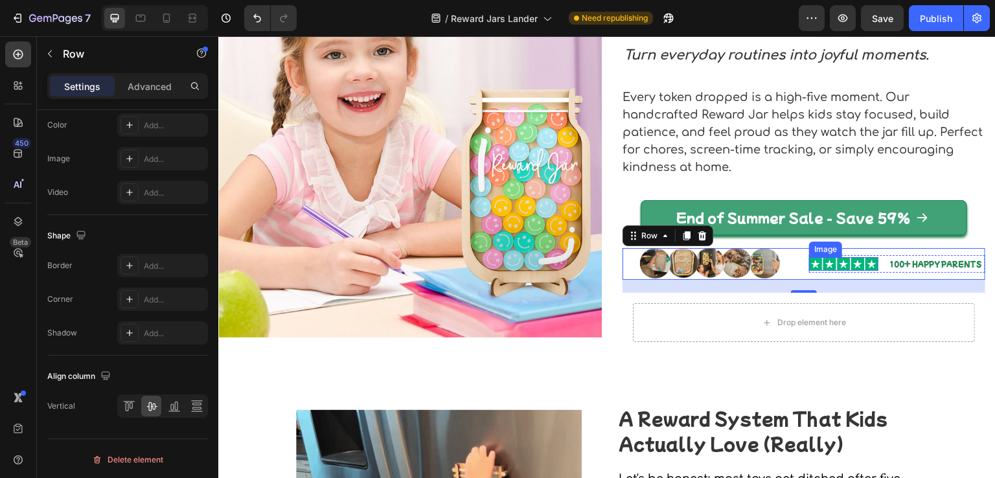
click at [832, 268] on img at bounding box center [843, 264] width 69 height 14
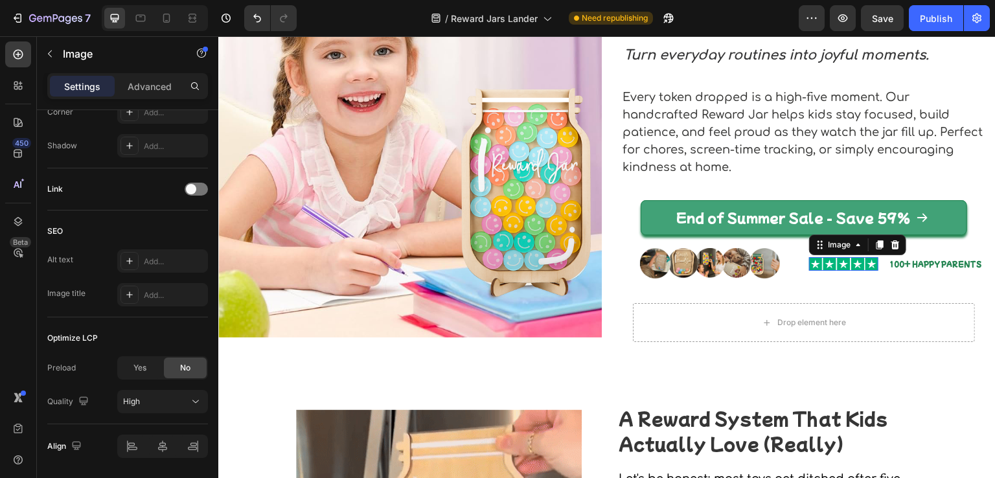
scroll to position [0, 0]
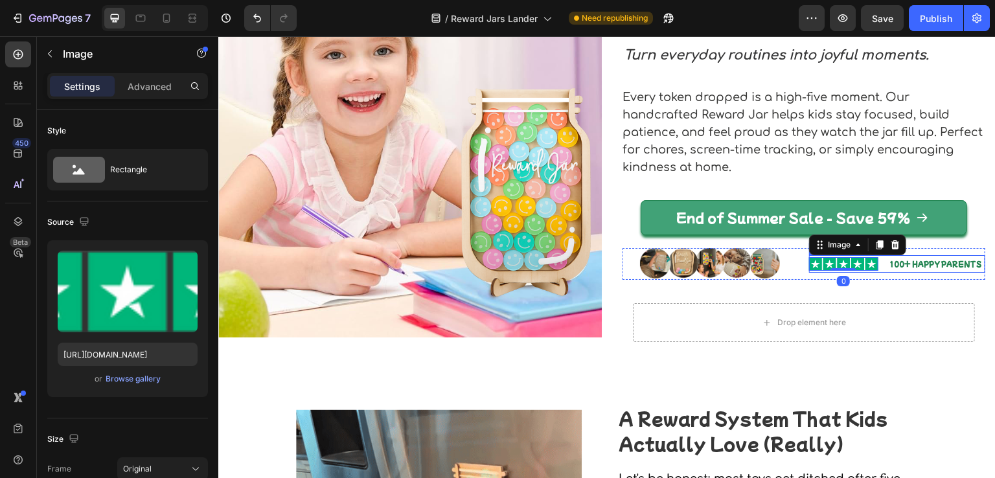
click at [876, 261] on div "Image 0 100+ HAPPY PARENTS Text Block Row" at bounding box center [897, 263] width 176 height 17
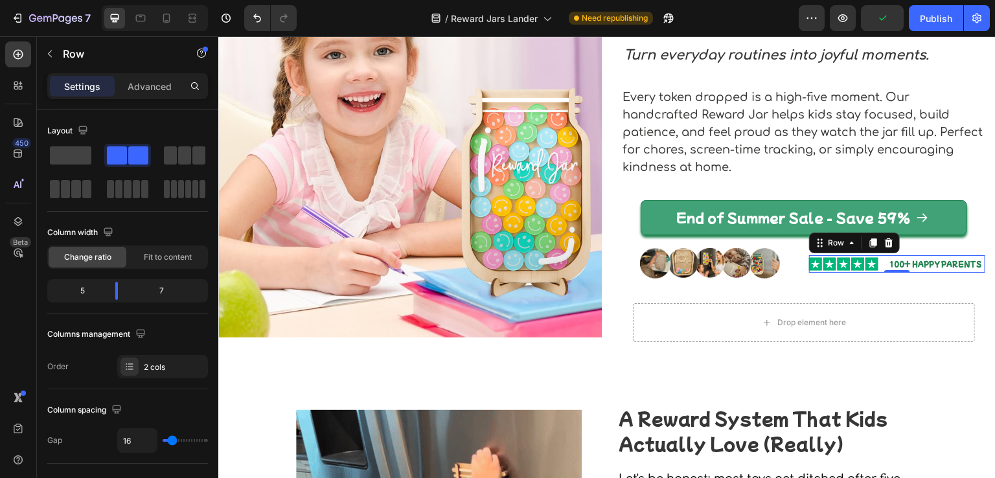
click at [72, 85] on p "Settings" at bounding box center [82, 87] width 36 height 14
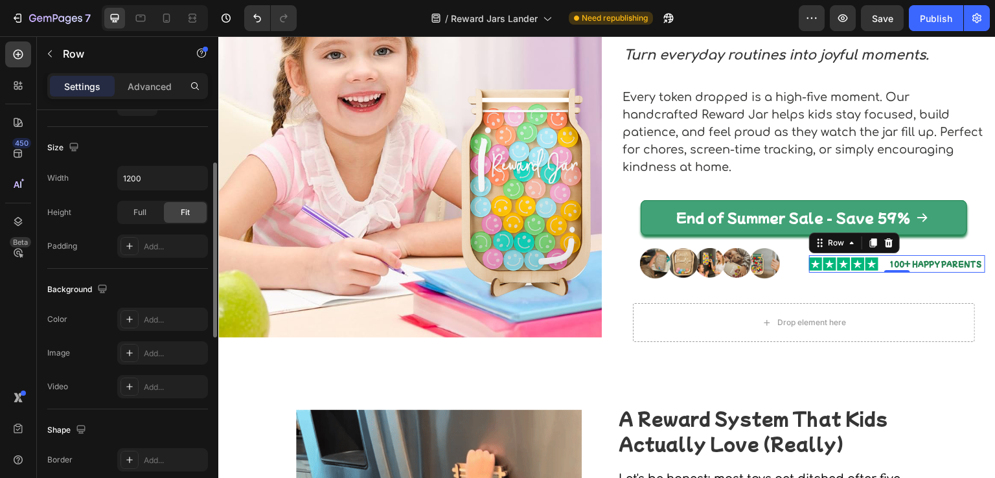
scroll to position [272, 0]
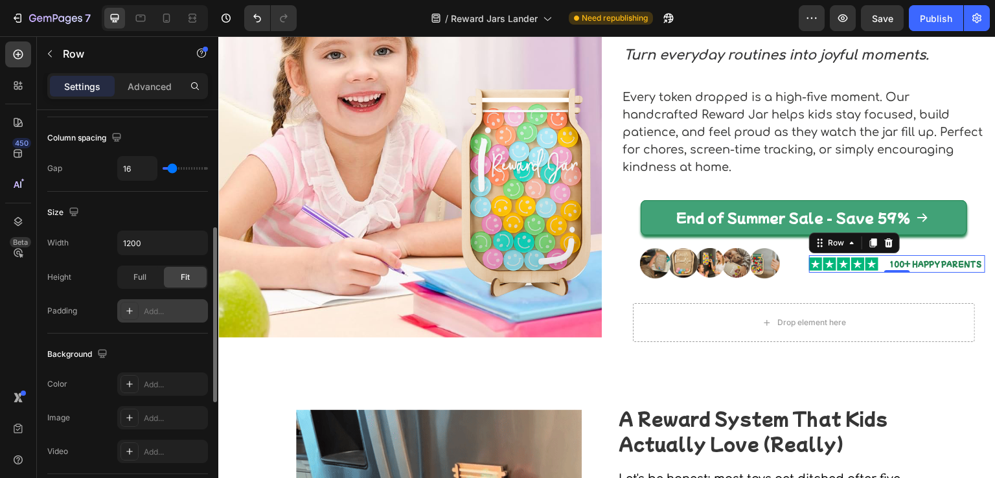
click at [150, 314] on div "Add..." at bounding box center [174, 312] width 61 height 12
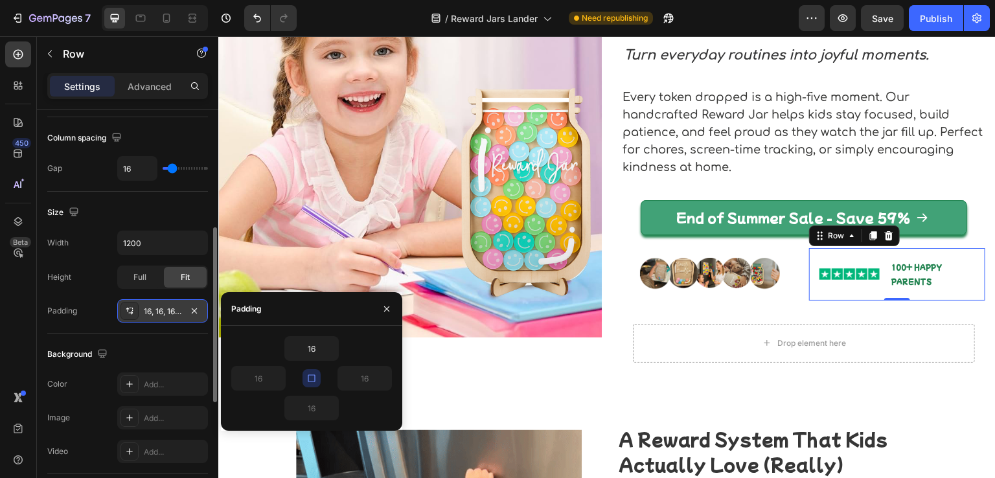
click at [316, 377] on icon "button" at bounding box center [312, 378] width 10 height 10
click at [267, 374] on input "16" at bounding box center [258, 378] width 53 height 23
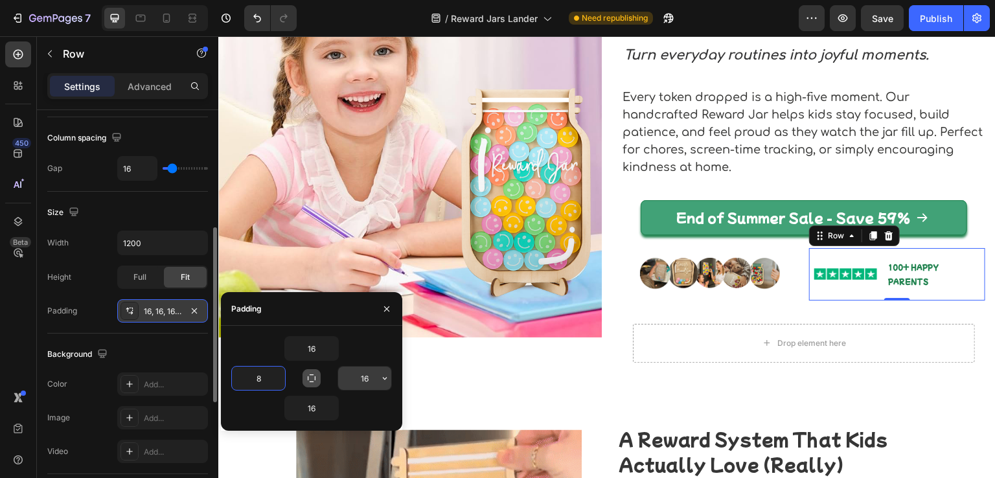
type input "8"
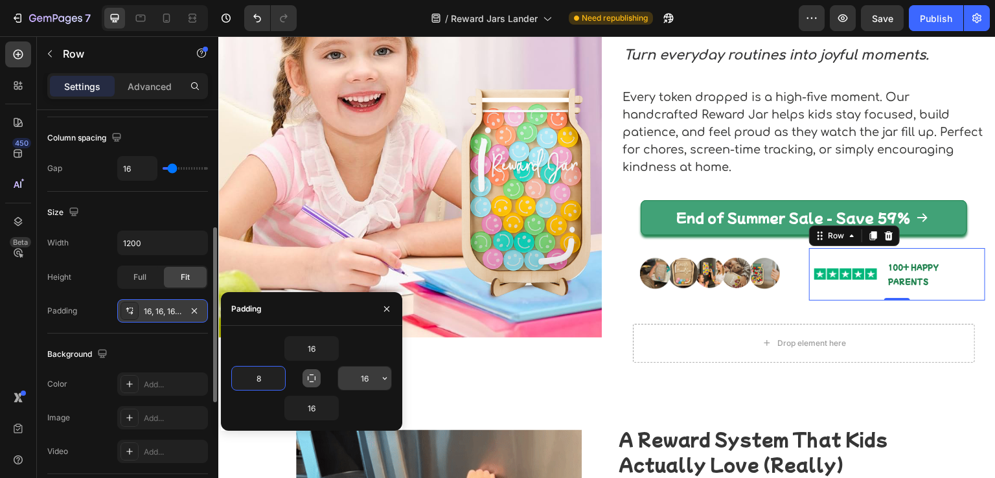
click at [366, 373] on input "16" at bounding box center [364, 378] width 53 height 23
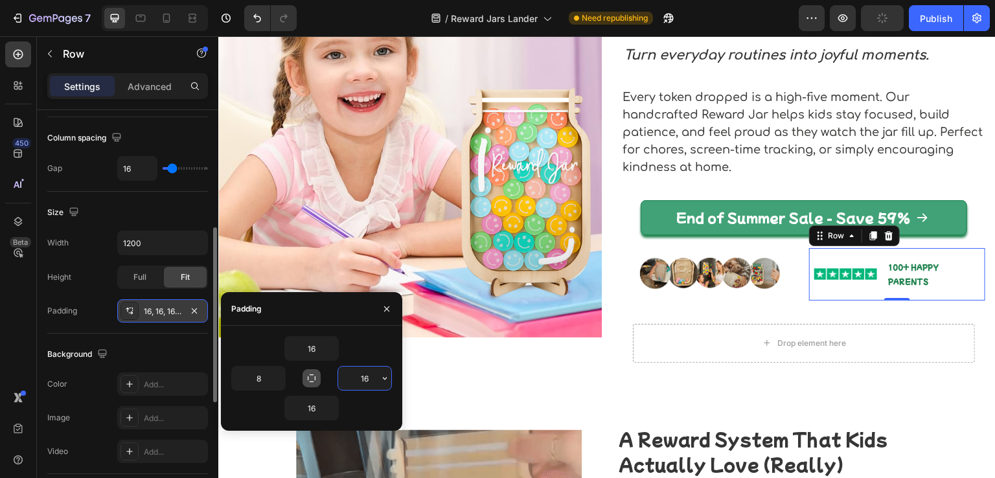
click at [366, 373] on input "16" at bounding box center [364, 378] width 53 height 23
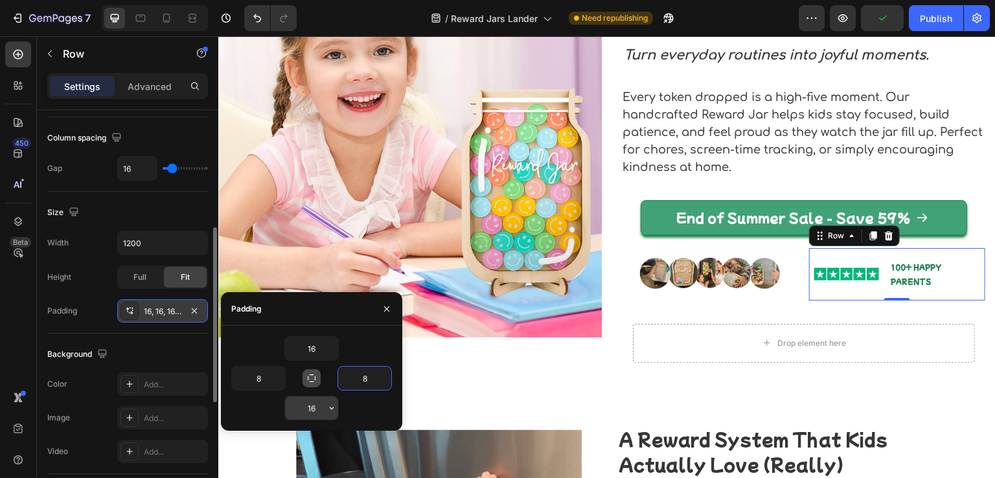
type input "8"
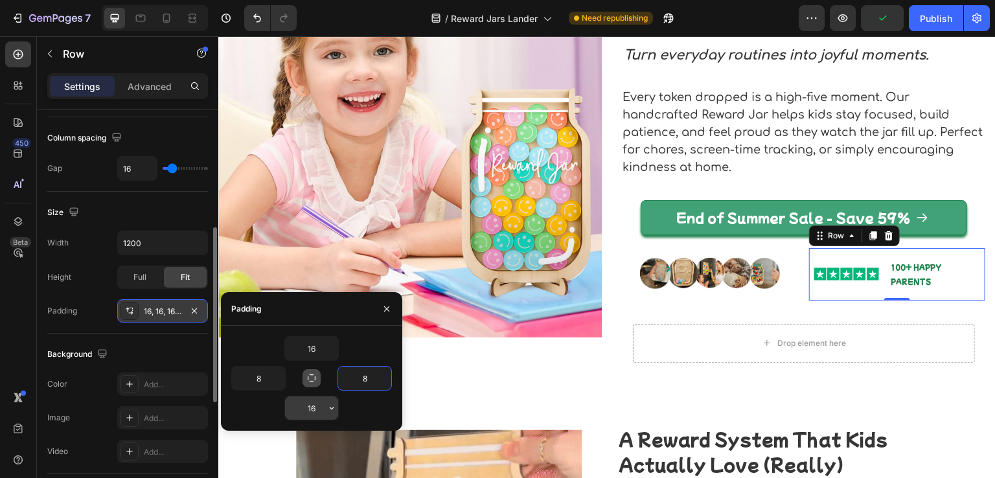
click at [307, 405] on input "16" at bounding box center [311, 408] width 53 height 23
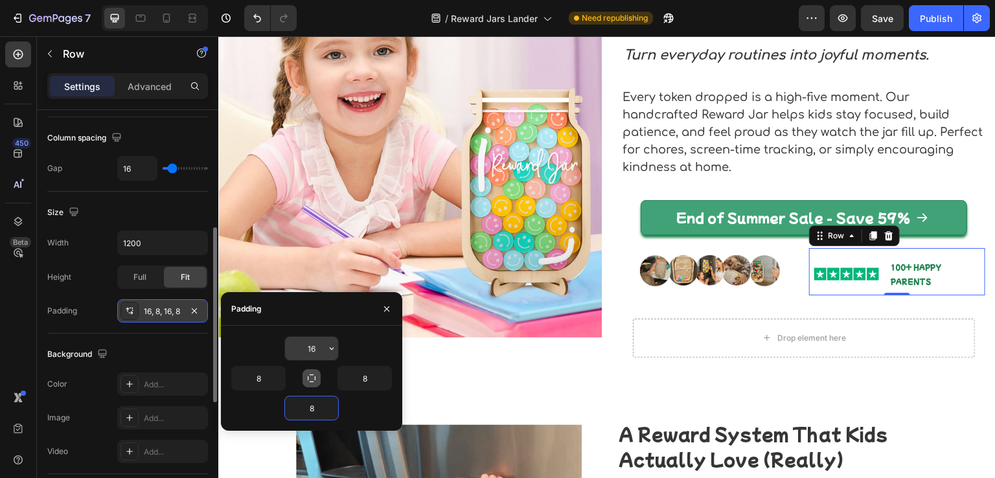
type input "8"
click at [303, 343] on input "16" at bounding box center [311, 348] width 53 height 23
click at [307, 345] on input "16" at bounding box center [311, 348] width 53 height 23
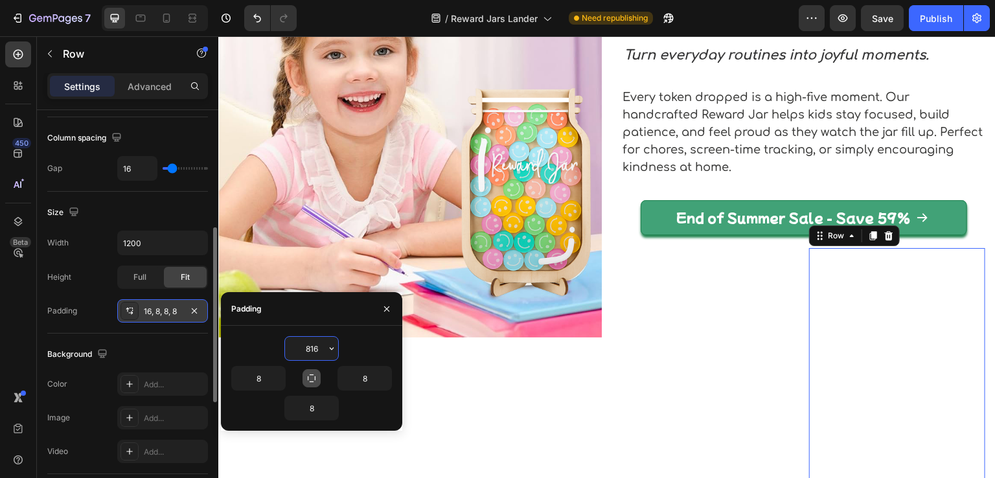
click at [310, 347] on input "816" at bounding box center [311, 348] width 53 height 23
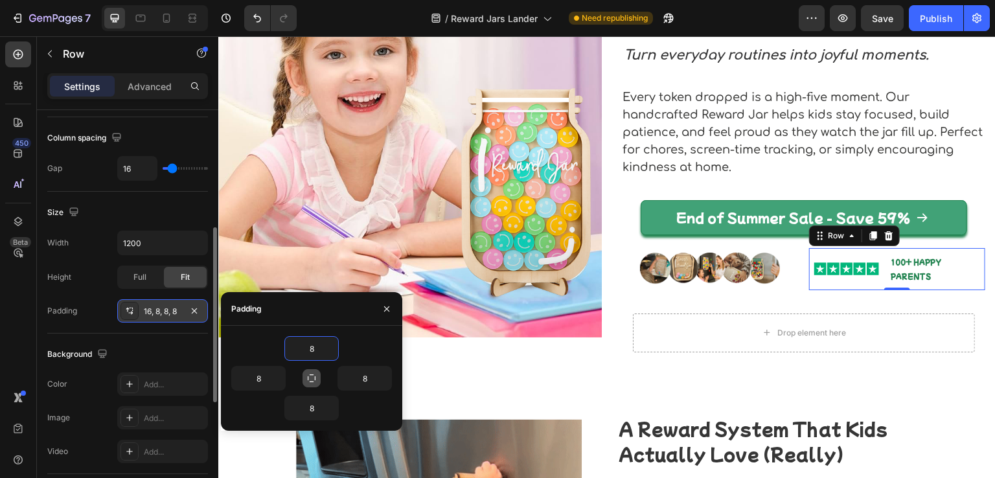
type input "8"
click at [223, 338] on div "8 8 8 8" at bounding box center [311, 378] width 181 height 84
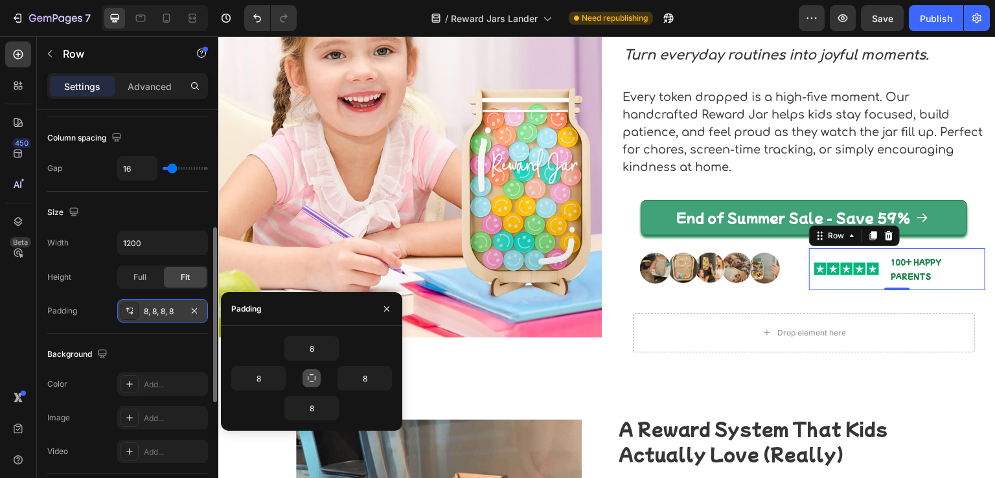
click at [207, 338] on div "Background The changes might be hidden by the video. Color Add... Image Add... …" at bounding box center [127, 404] width 161 height 141
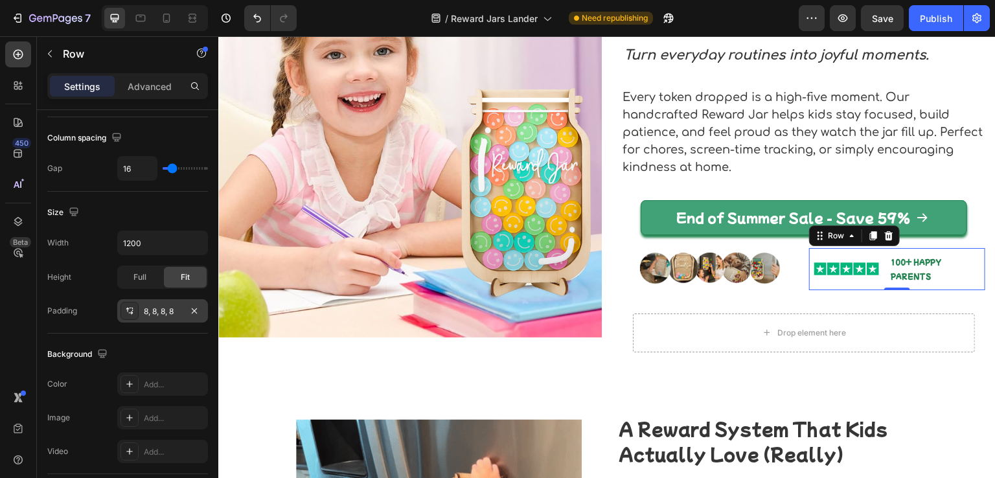
click at [824, 279] on div "Image" at bounding box center [847, 269] width 65 height 32
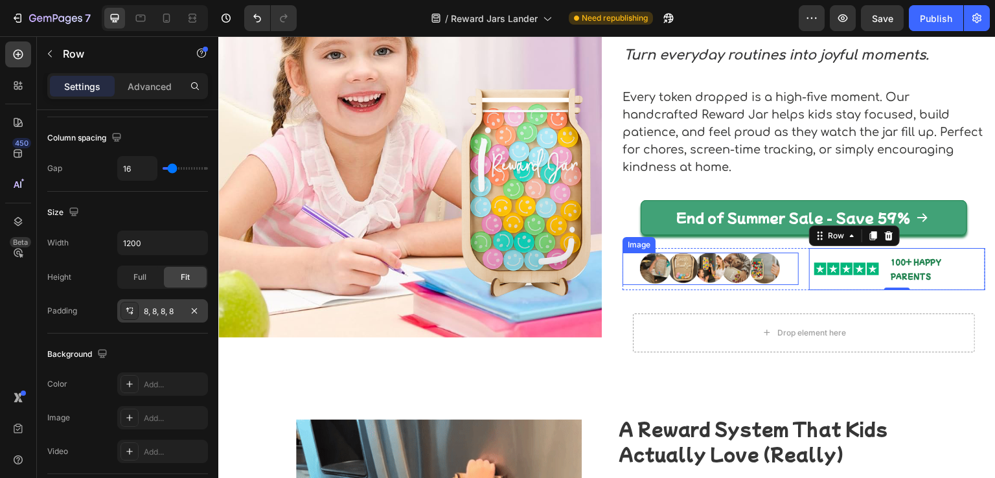
click at [774, 271] on div at bounding box center [711, 269] width 176 height 32
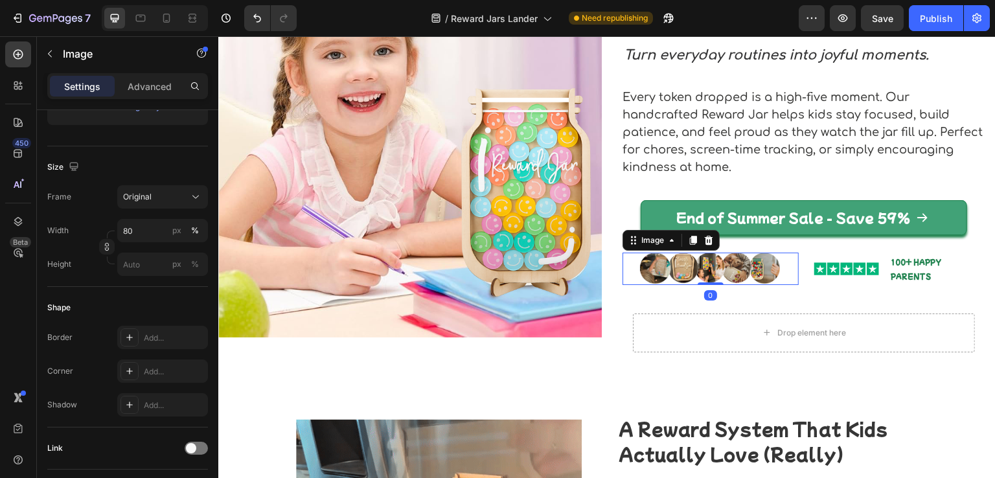
scroll to position [0, 0]
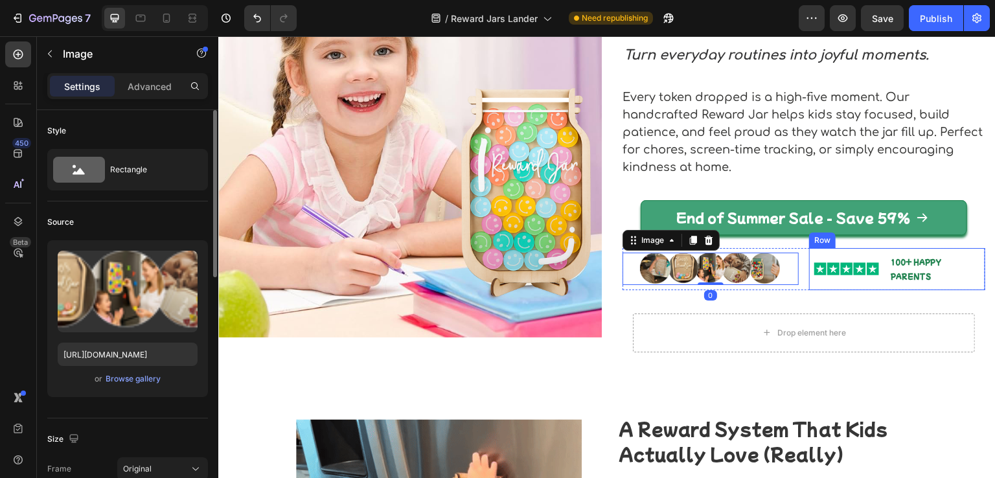
click at [809, 275] on div "Image 100+ HAPPY PARENTS Text Block Row" at bounding box center [897, 269] width 176 height 42
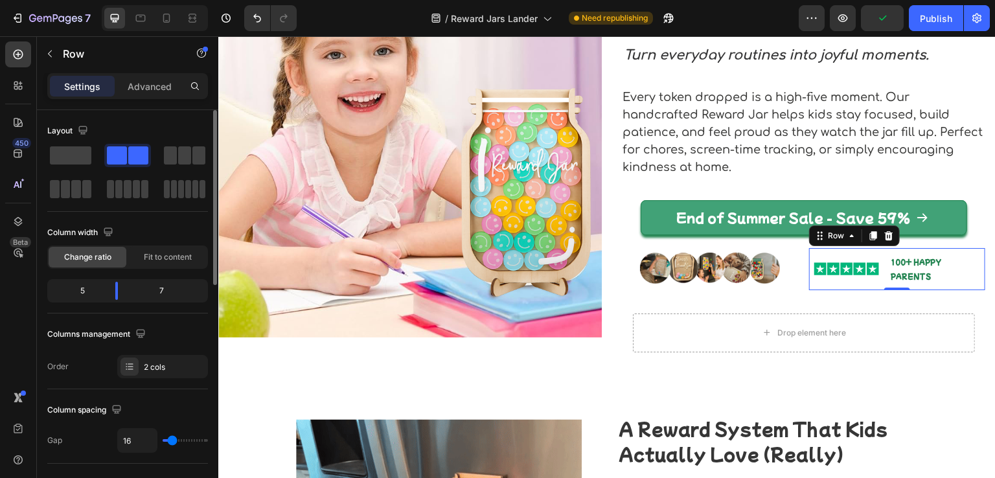
type input "0"
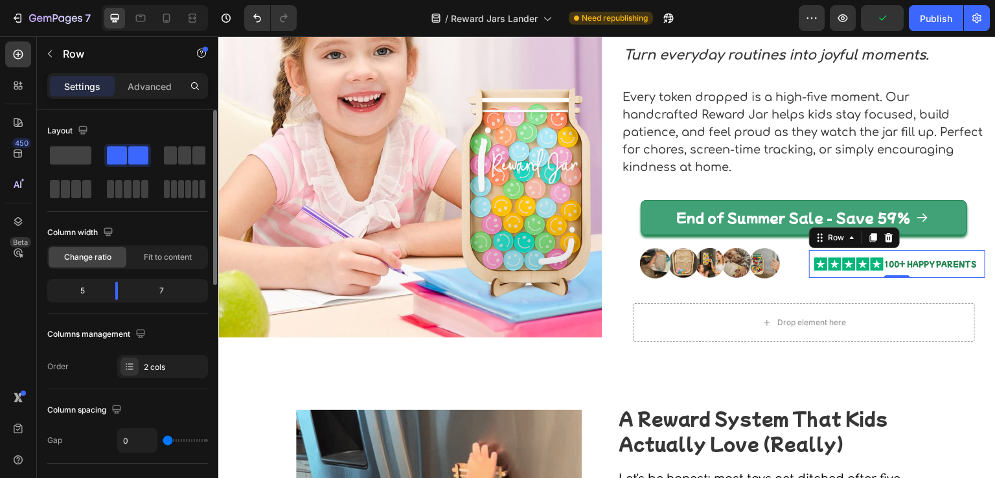
drag, startPoint x: 171, startPoint y: 440, endPoint x: 286, endPoint y: 317, distance: 168.7
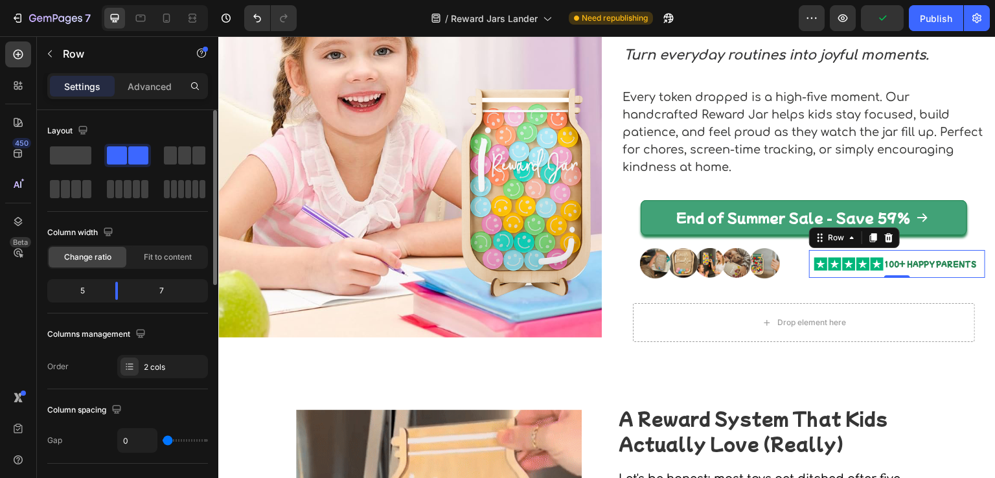
type input "0"
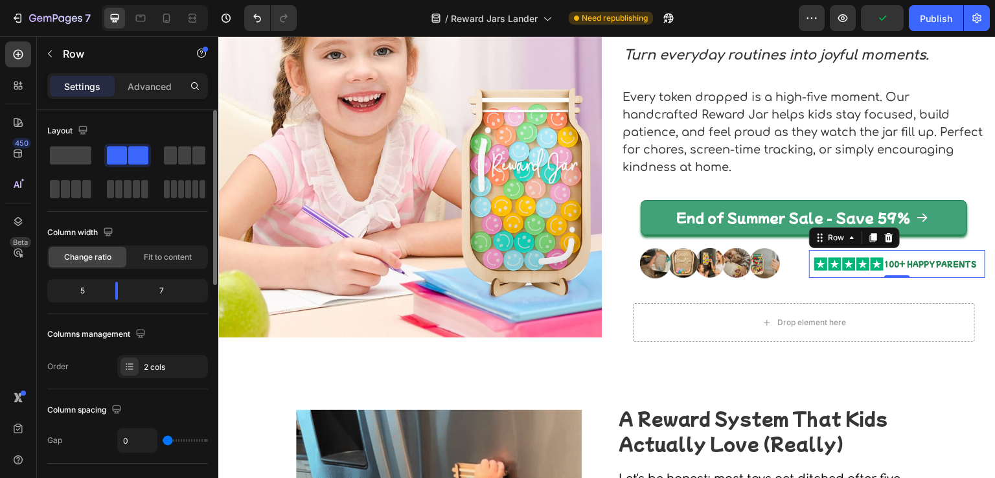
click at [163, 442] on input "range" at bounding box center [185, 440] width 45 height 3
click at [843, 268] on img at bounding box center [849, 264] width 69 height 14
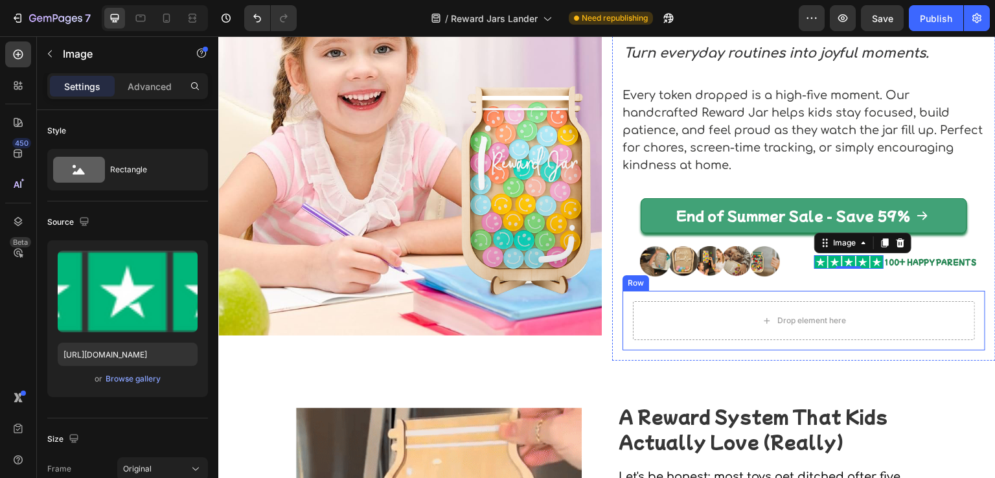
scroll to position [130, 0]
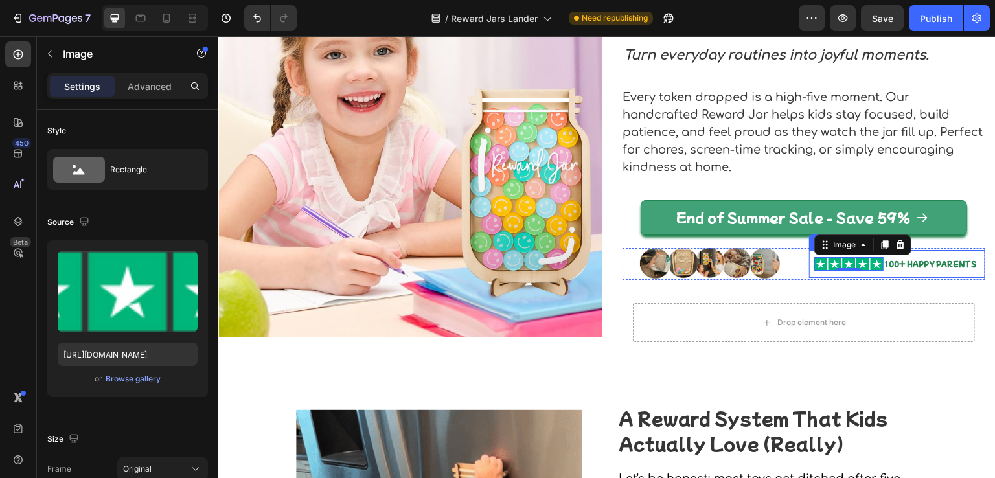
click at [809, 268] on div "Image 0 100+ HAPPY PARENTS Text Block Row" at bounding box center [897, 264] width 176 height 28
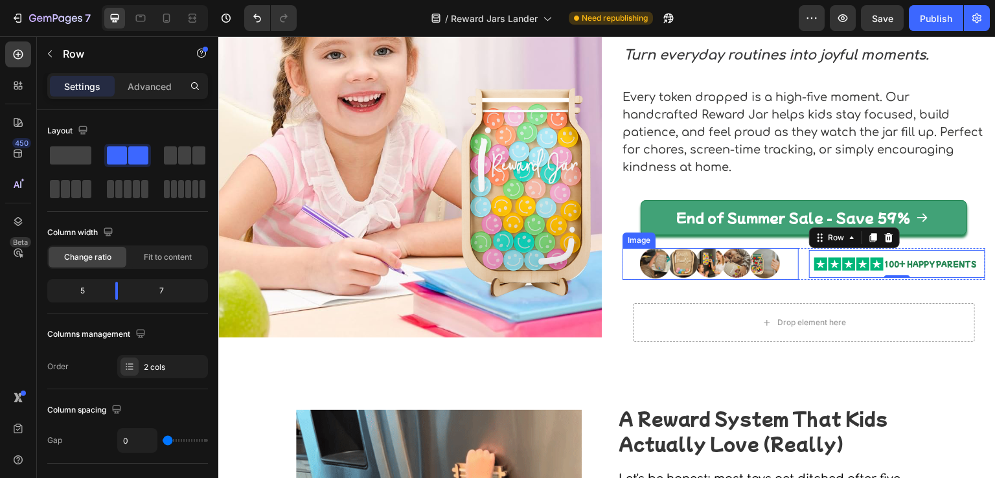
click at [788, 268] on div at bounding box center [711, 264] width 176 height 32
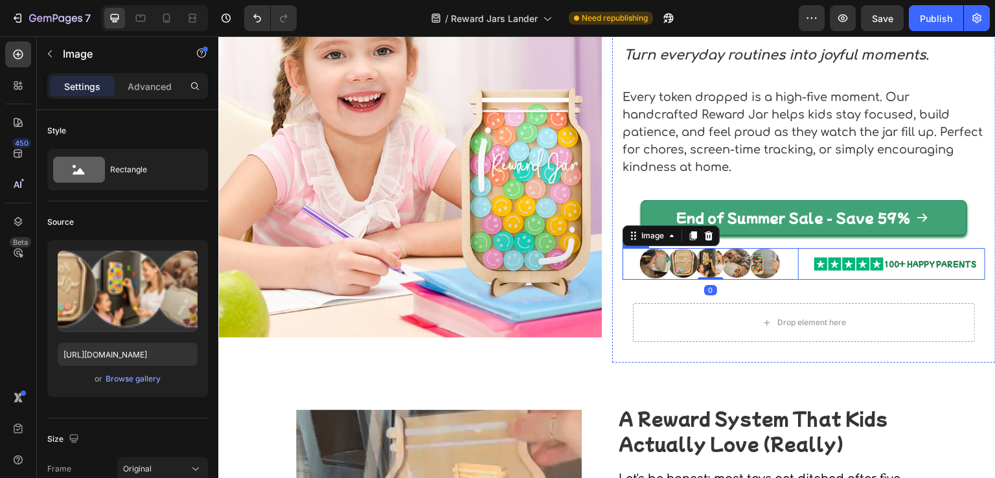
click at [793, 262] on div "Image 0 Image 100+ HAPPY PARENTS Text Block Row Row" at bounding box center [804, 264] width 363 height 32
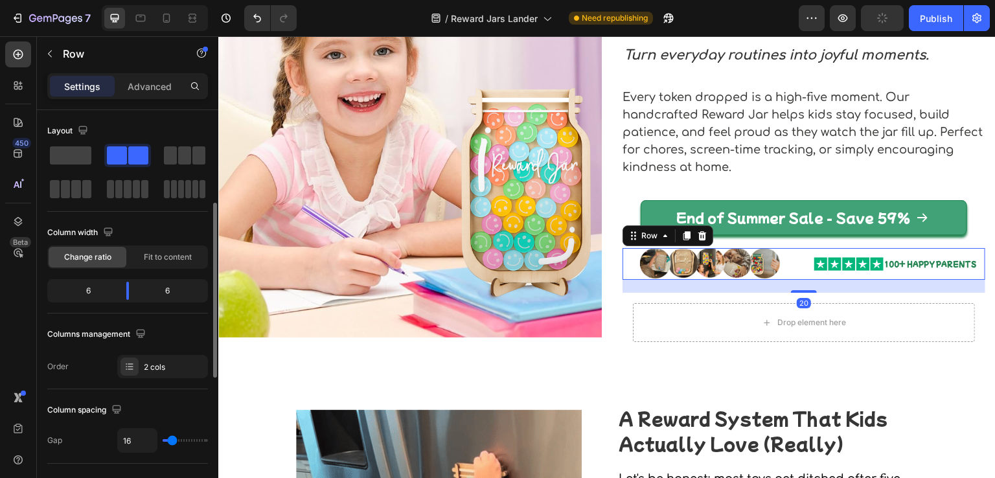
scroll to position [65, 0]
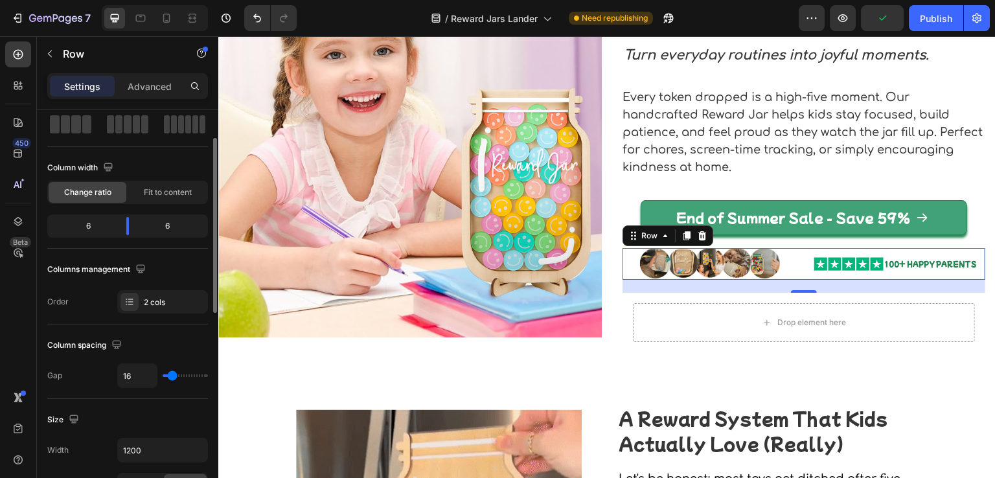
type input "9"
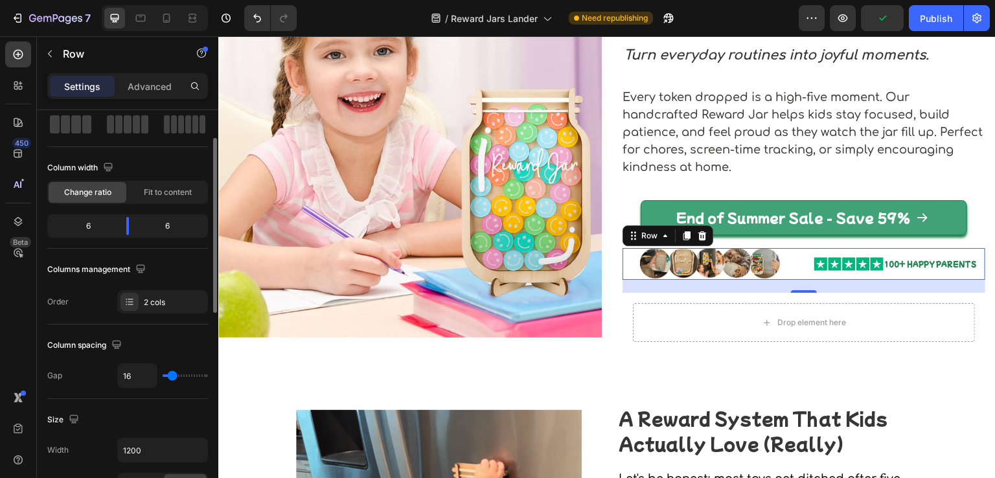
type input "9"
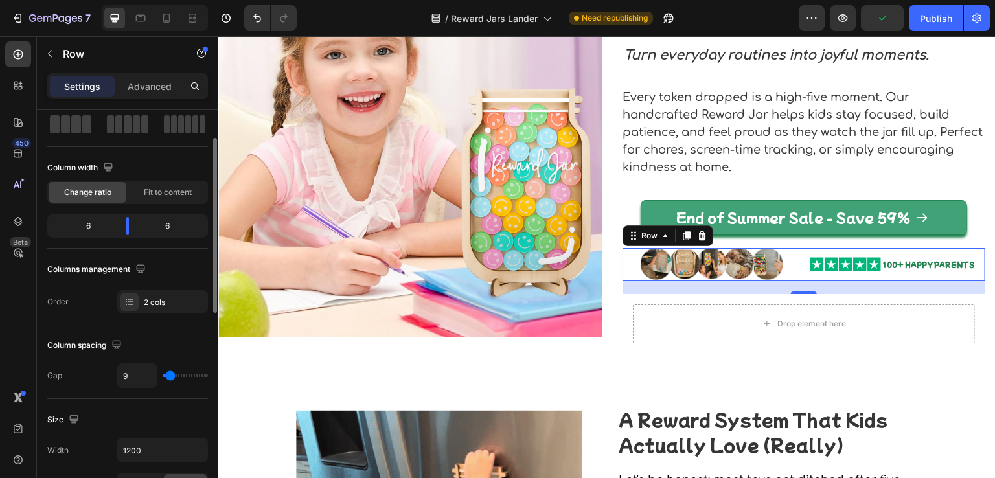
type input "4"
type input "0"
drag, startPoint x: 171, startPoint y: 373, endPoint x: 183, endPoint y: 331, distance: 44.5
type input "0"
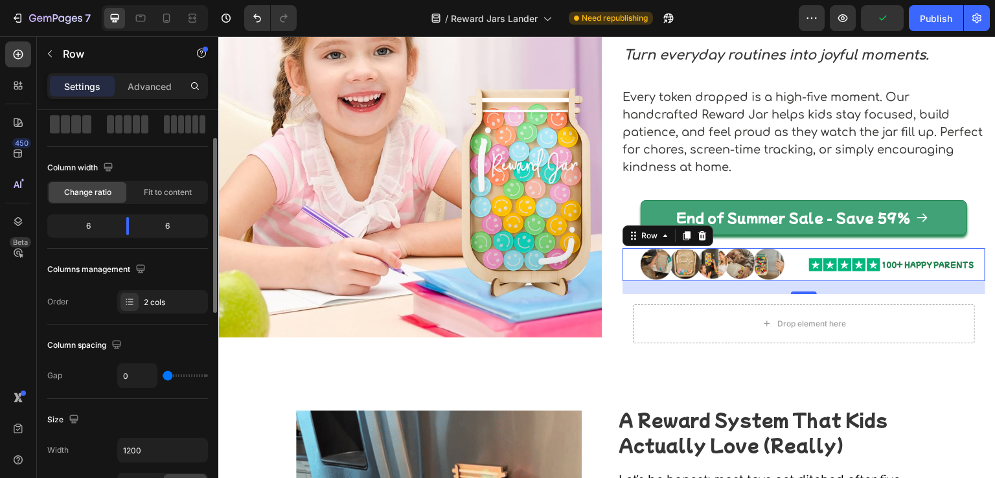
click at [163, 375] on input "range" at bounding box center [185, 376] width 45 height 3
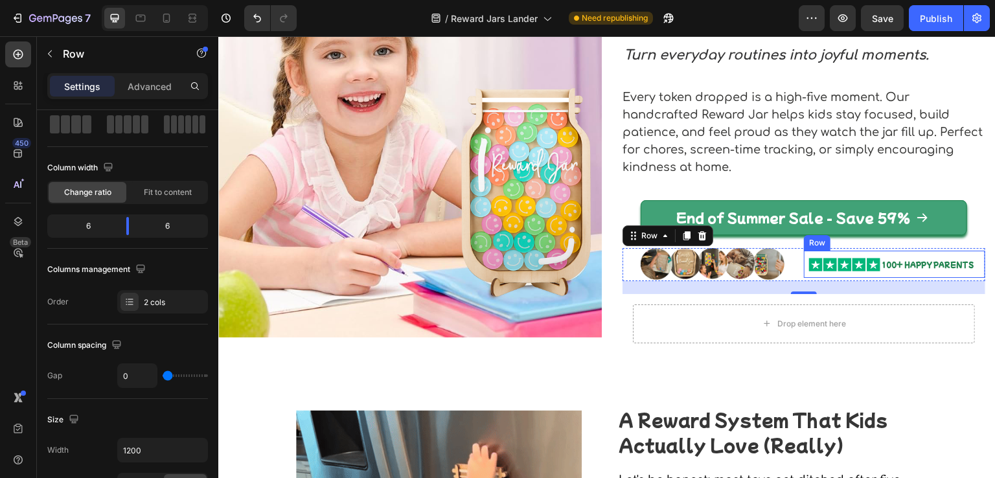
click at [806, 274] on div "Image 100+ HAPPY PARENTS Text Block Row" at bounding box center [894, 265] width 181 height 28
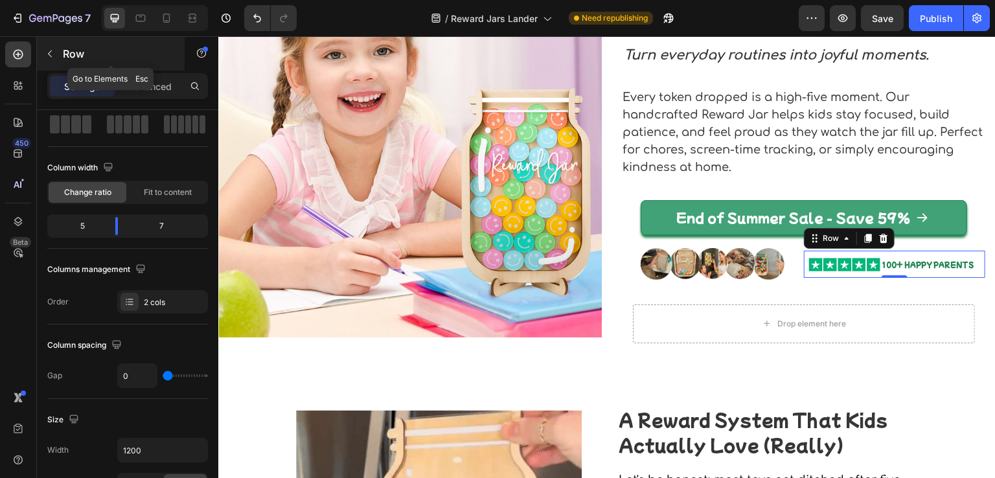
click at [51, 47] on button "button" at bounding box center [50, 53] width 21 height 21
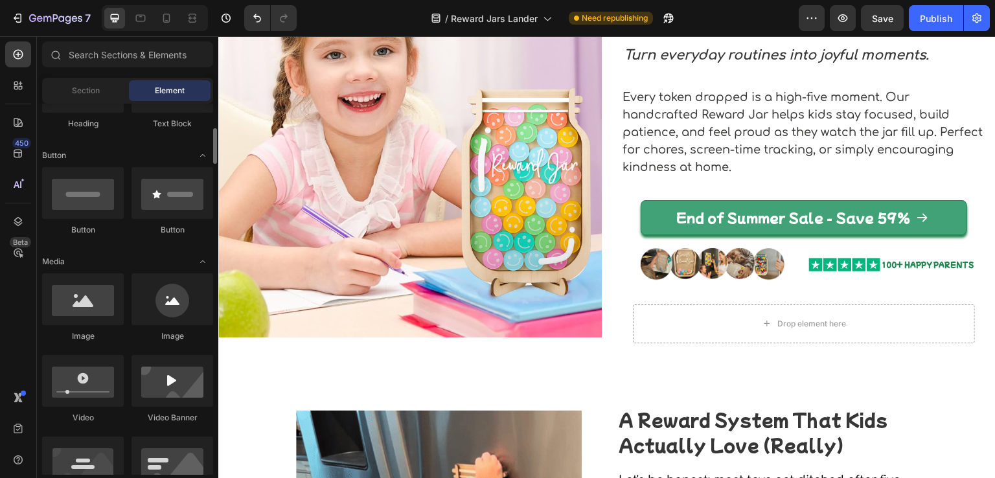
scroll to position [0, 0]
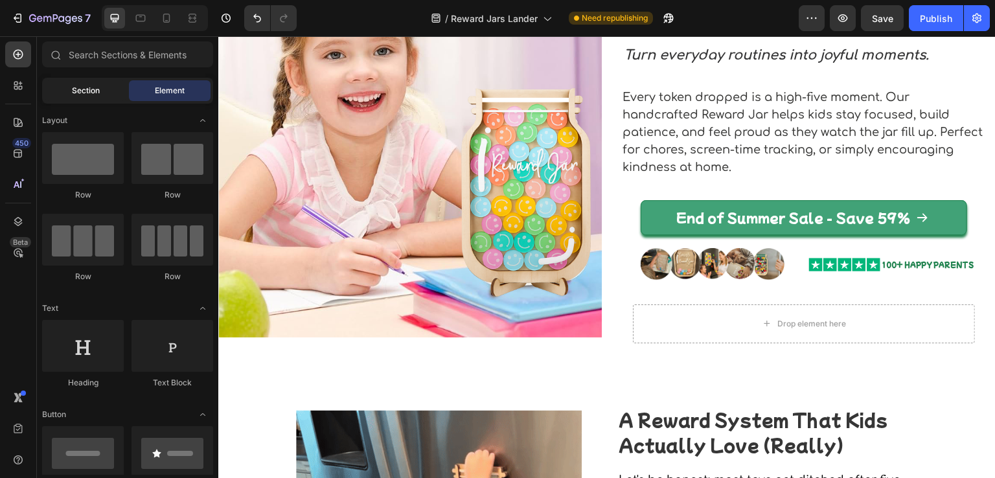
click at [91, 86] on span "Section" at bounding box center [86, 91] width 28 height 12
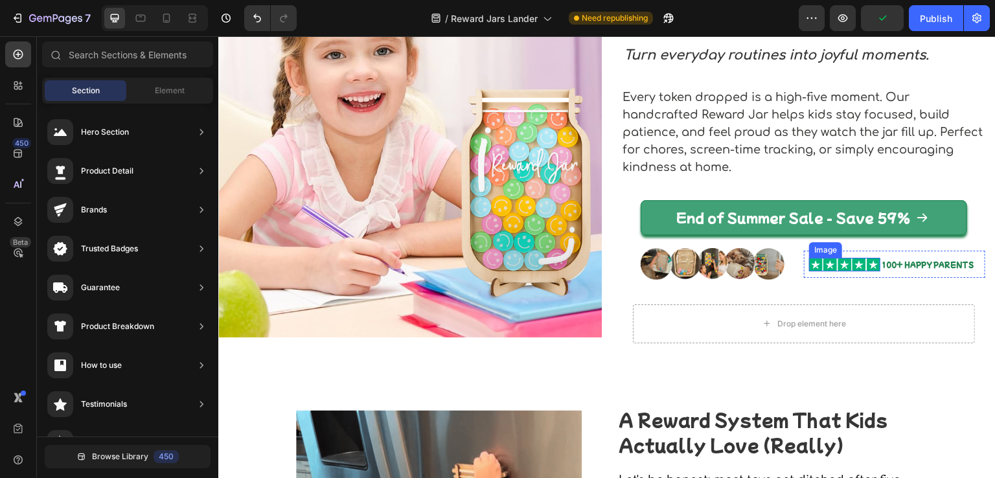
click at [828, 258] on div "Image" at bounding box center [844, 265] width 71 height 14
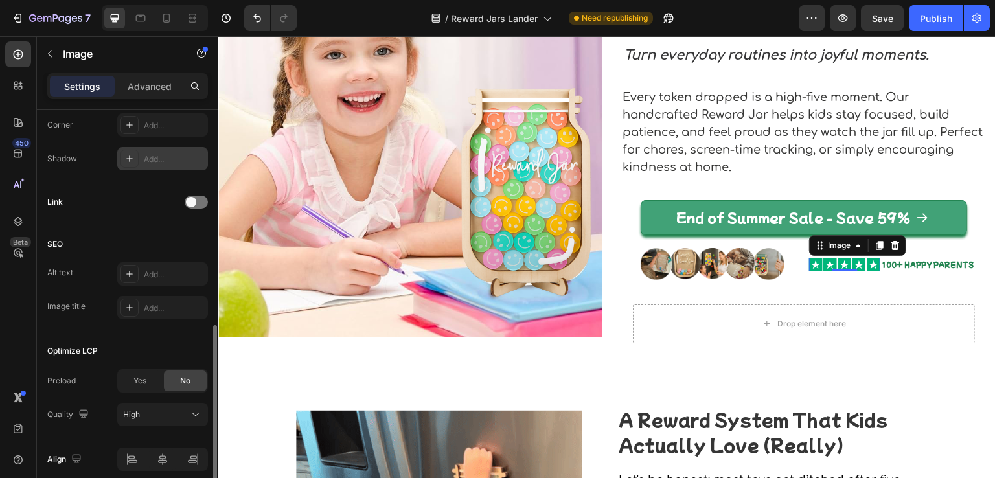
scroll to position [324, 0]
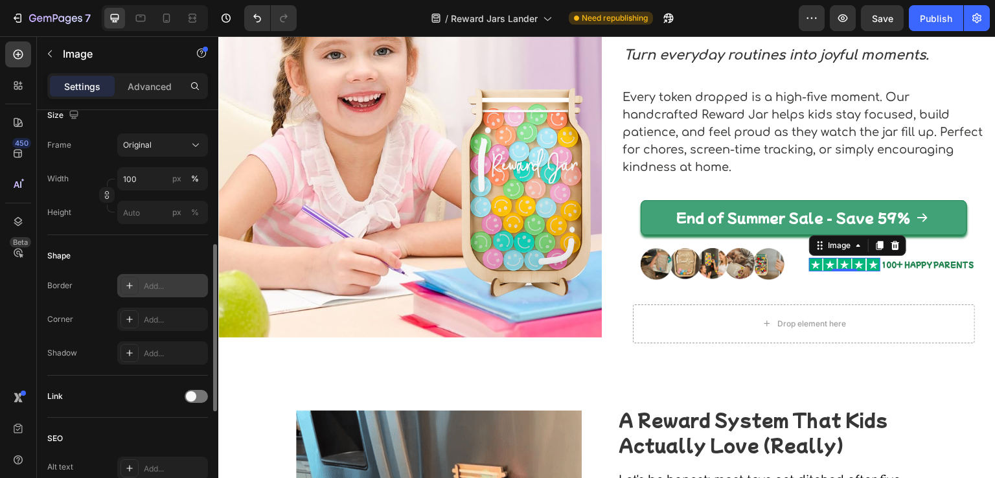
click at [151, 285] on div "Add..." at bounding box center [174, 287] width 61 height 12
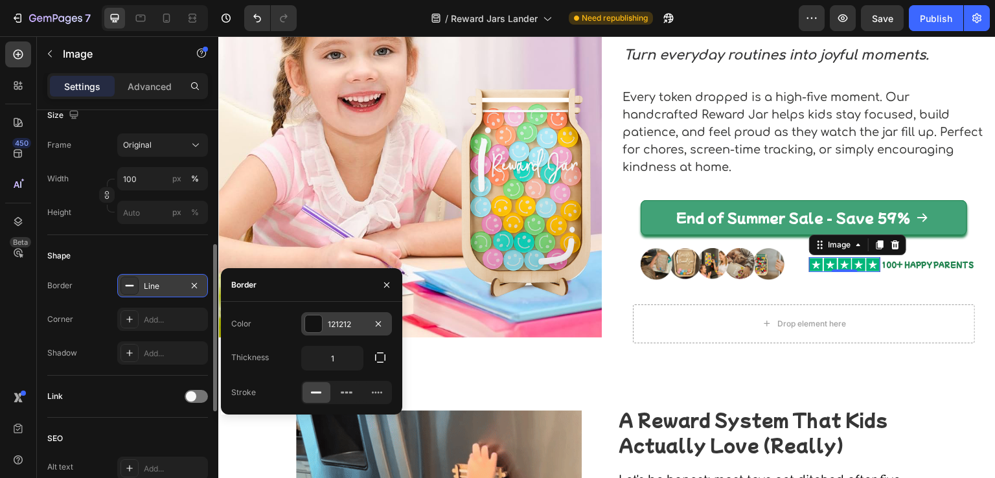
click at [316, 325] on div at bounding box center [313, 324] width 17 height 17
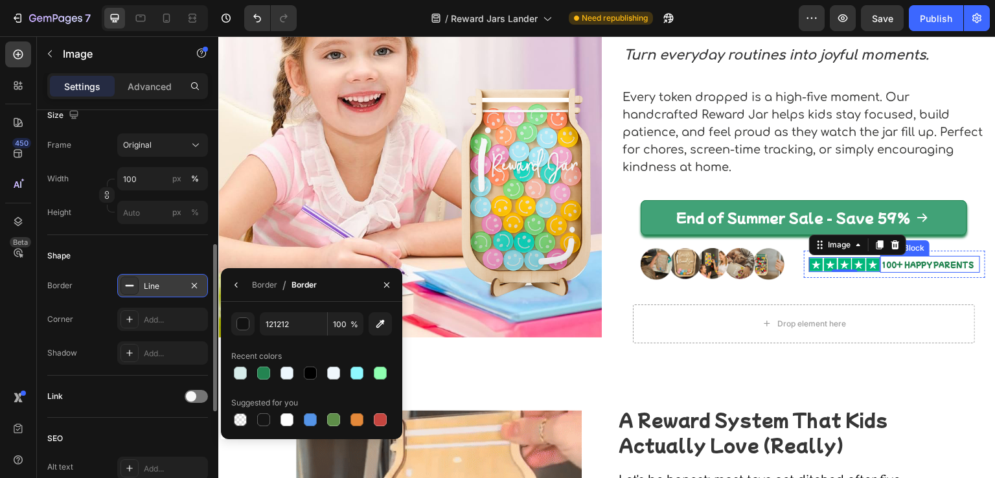
type input "000000"
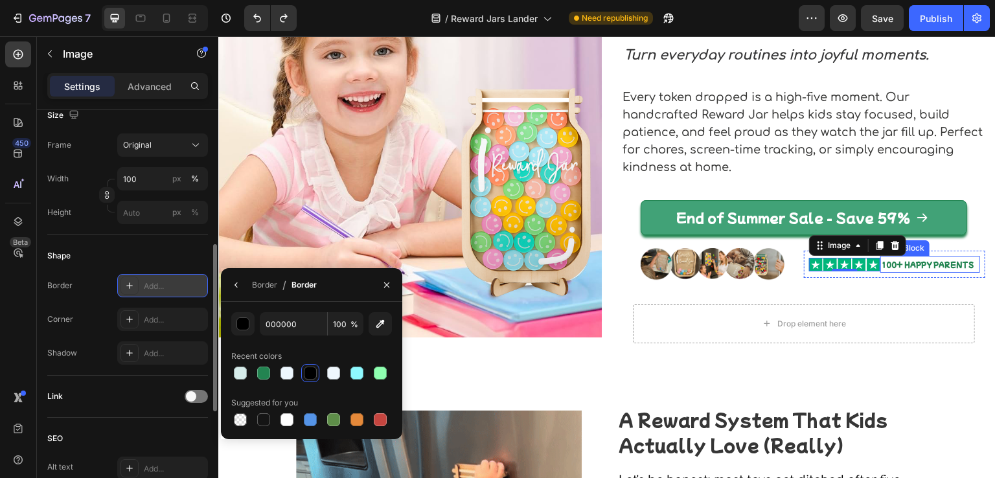
click at [894, 268] on strong "100+ HAPPY PARENTS" at bounding box center [928, 265] width 92 height 10
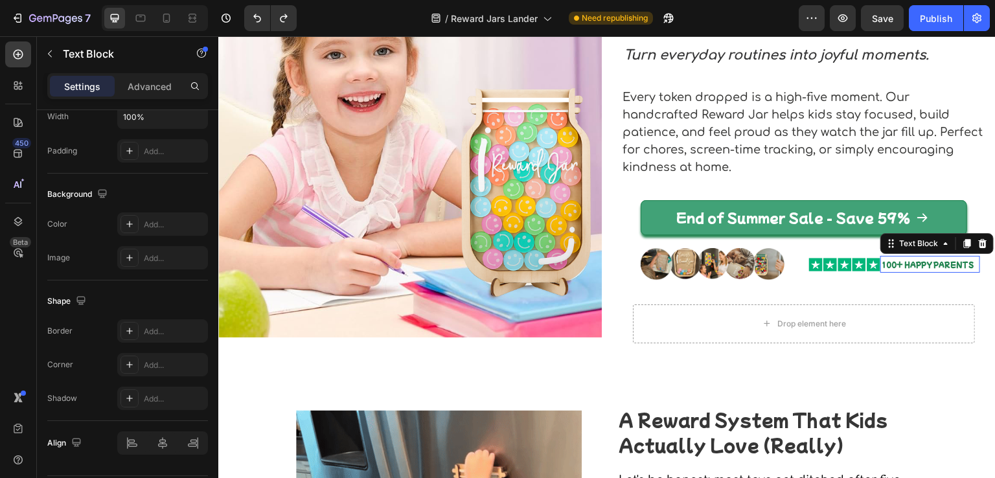
scroll to position [0, 0]
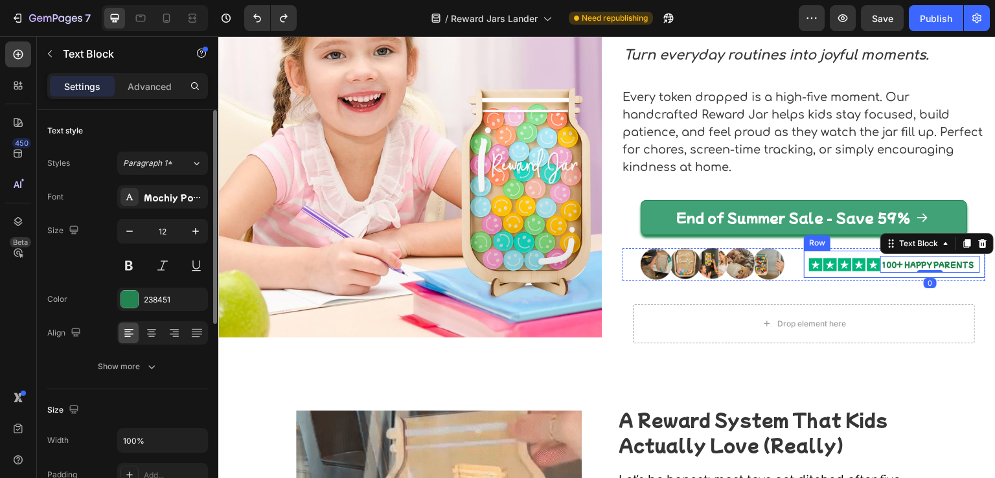
click at [868, 273] on div "Image 100+ HAPPY PARENTS Text Block 0 Row" at bounding box center [894, 265] width 181 height 28
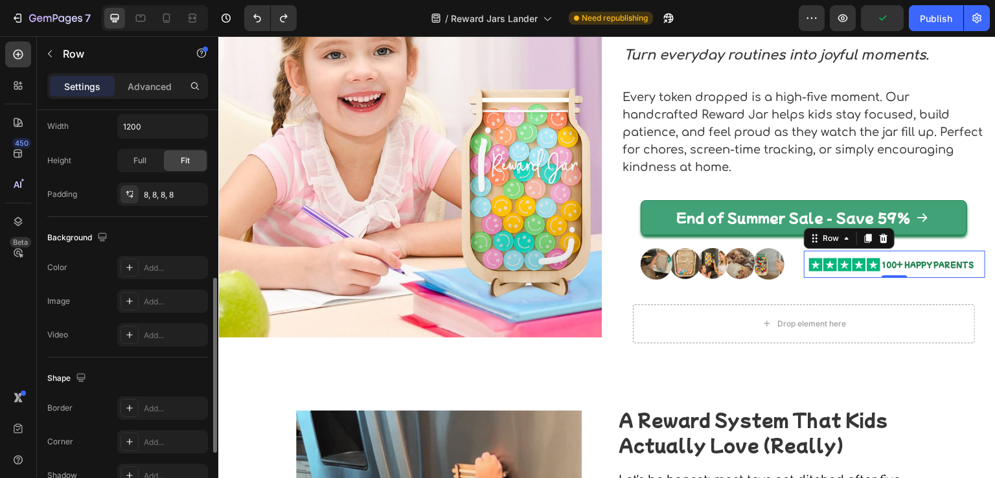
scroll to position [518, 0]
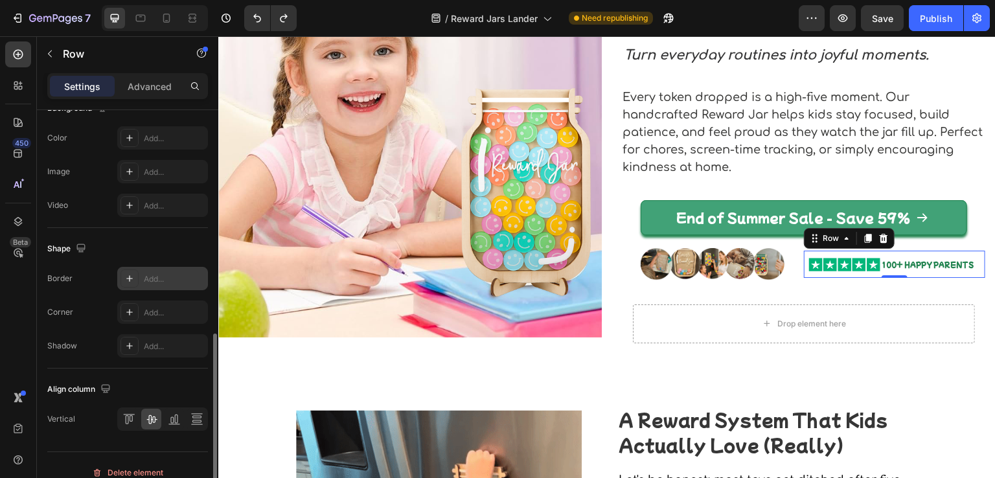
click at [145, 279] on div "Add..." at bounding box center [174, 280] width 61 height 12
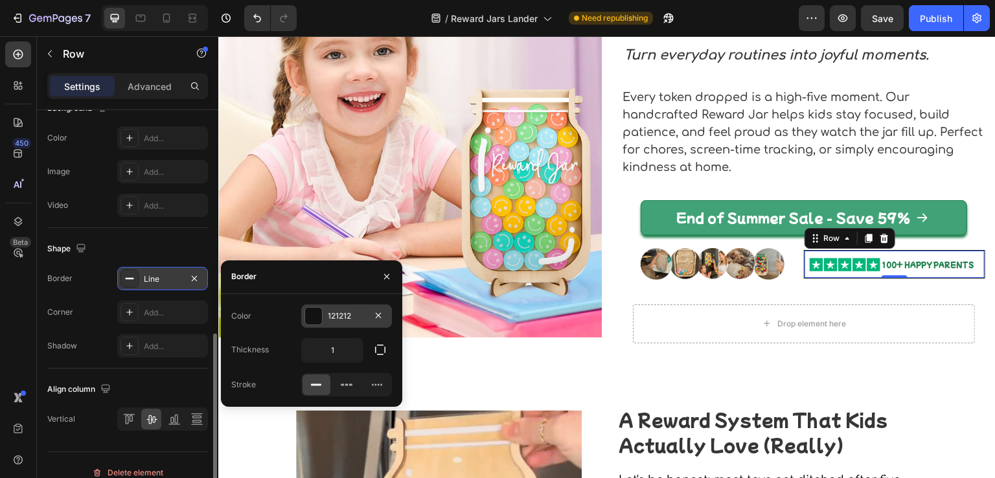
click at [321, 316] on div at bounding box center [313, 316] width 17 height 17
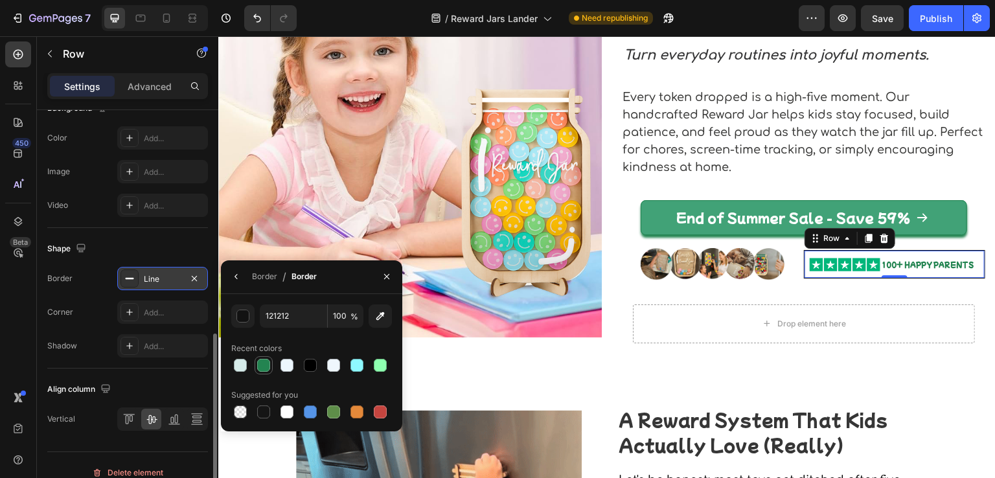
click at [262, 361] on div at bounding box center [263, 365] width 13 height 13
type input "238451"
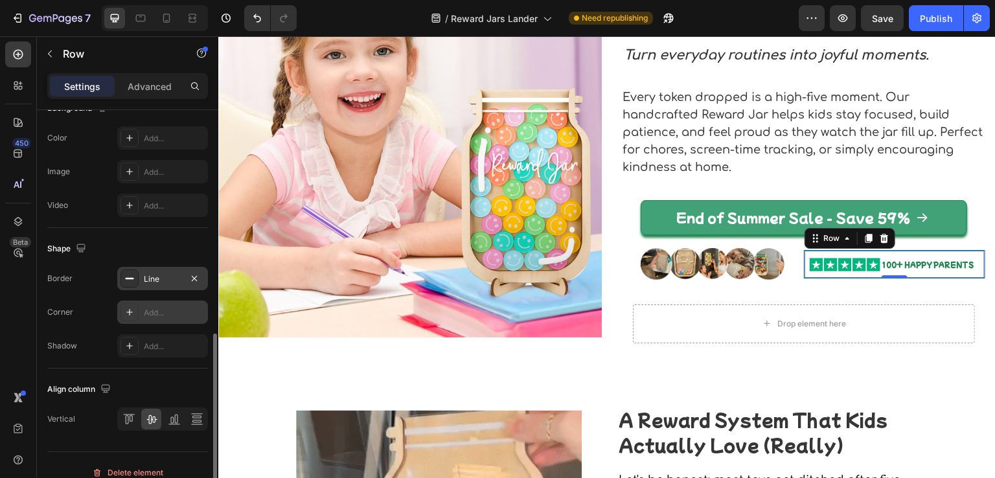
click at [163, 314] on div "Add..." at bounding box center [174, 313] width 61 height 12
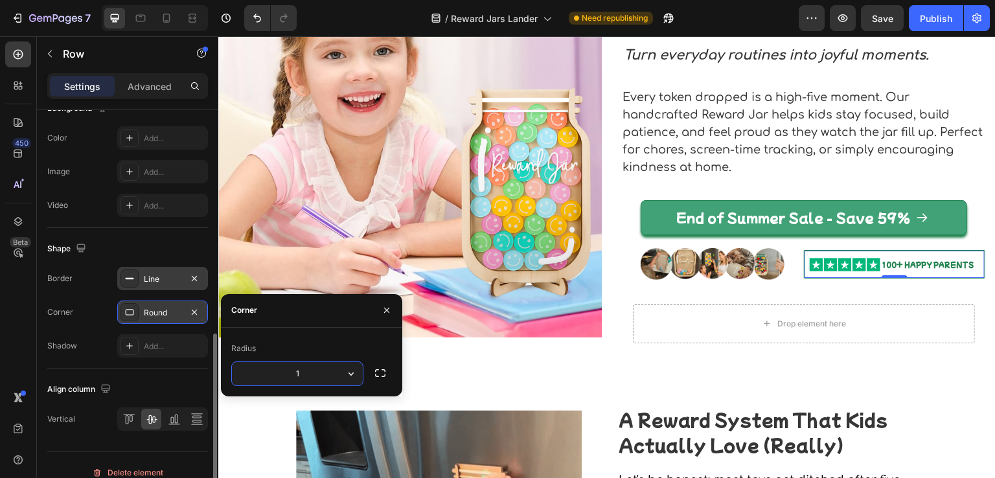
type input "16"
click at [86, 345] on div "Shadow Add..." at bounding box center [127, 345] width 161 height 23
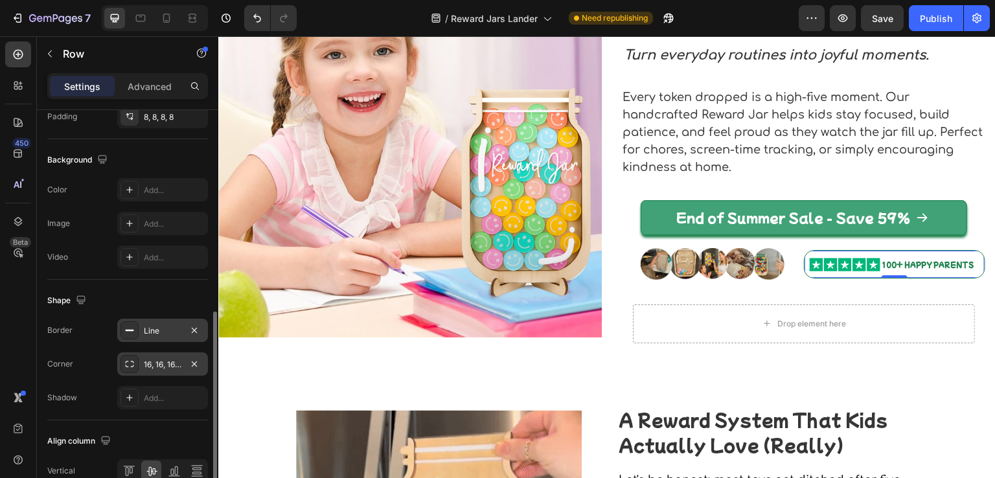
scroll to position [402, 0]
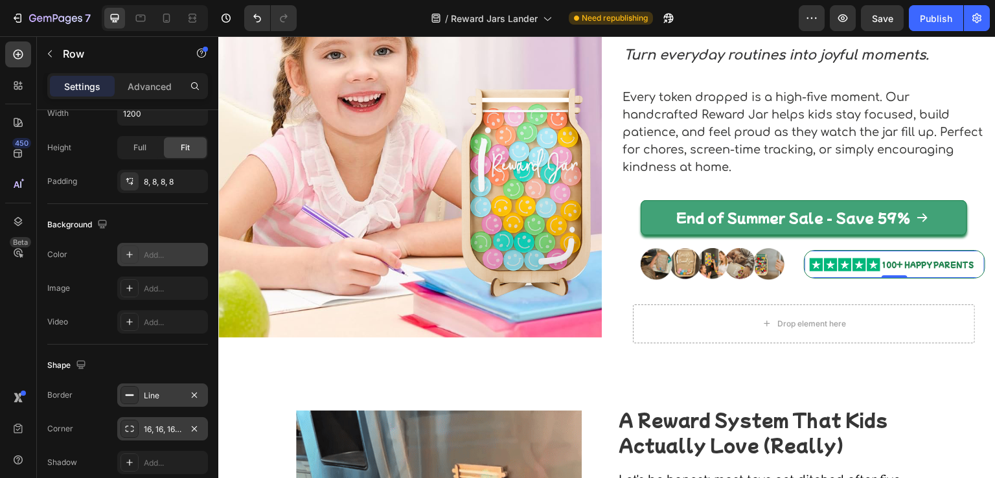
click at [144, 250] on div "Add..." at bounding box center [174, 256] width 61 height 12
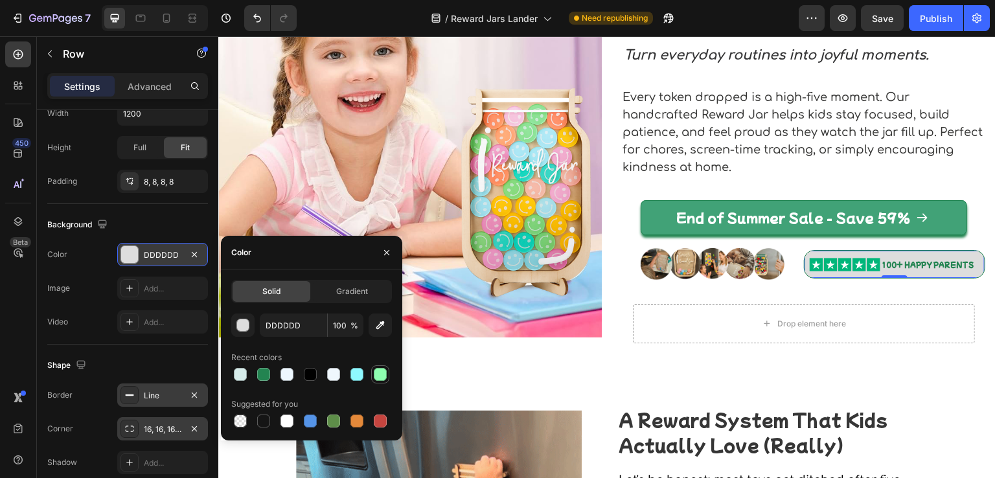
click at [378, 375] on div at bounding box center [380, 374] width 13 height 13
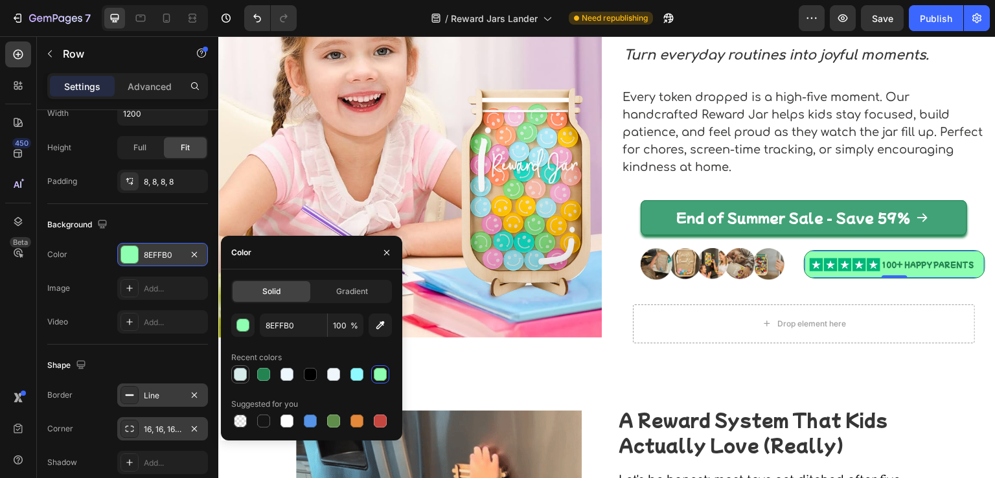
click at [244, 376] on div at bounding box center [240, 374] width 13 height 13
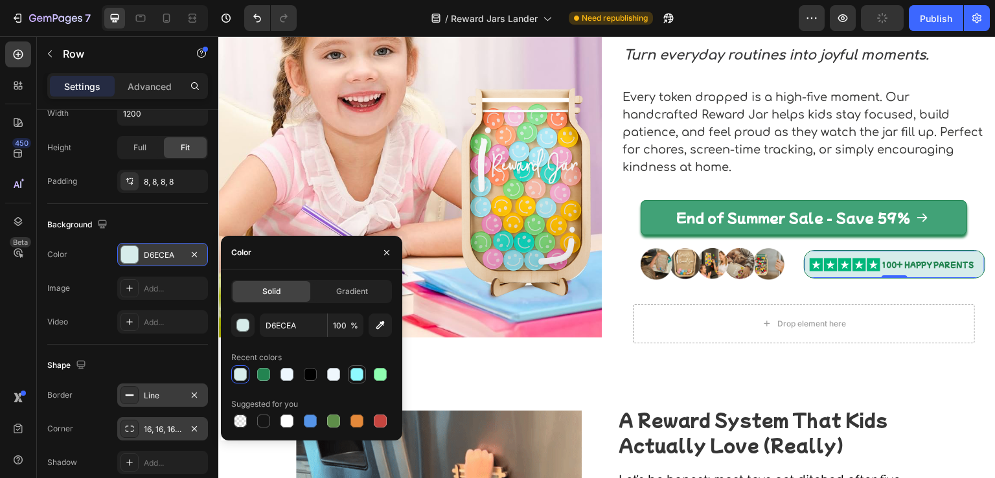
click at [351, 373] on div at bounding box center [357, 375] width 16 height 16
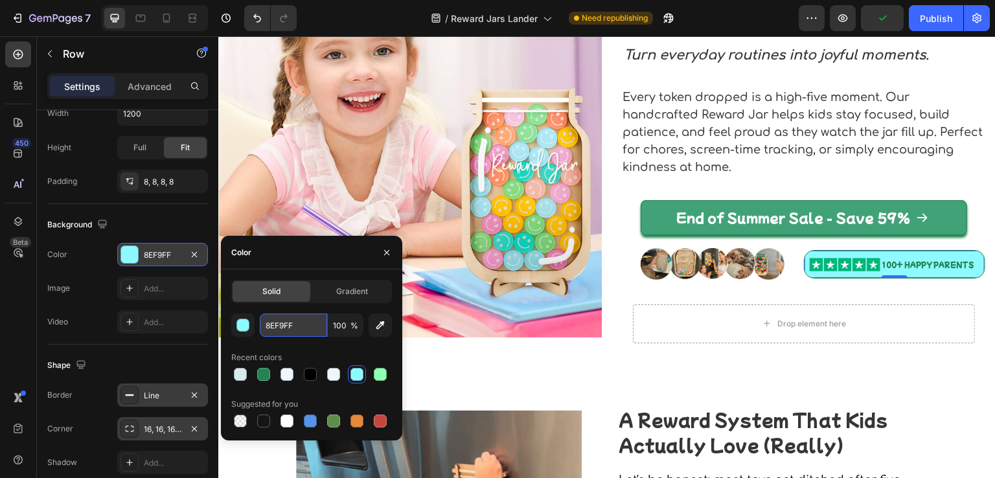
click at [288, 324] on input "8EF9FF" at bounding box center [293, 325] width 67 height 23
paste input "#D6ECEA"
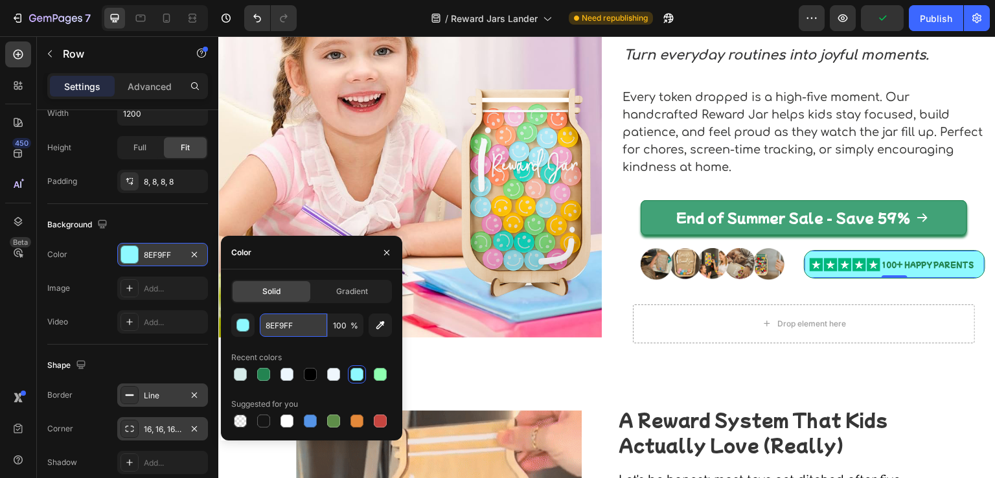
type input "#D6ECEA"
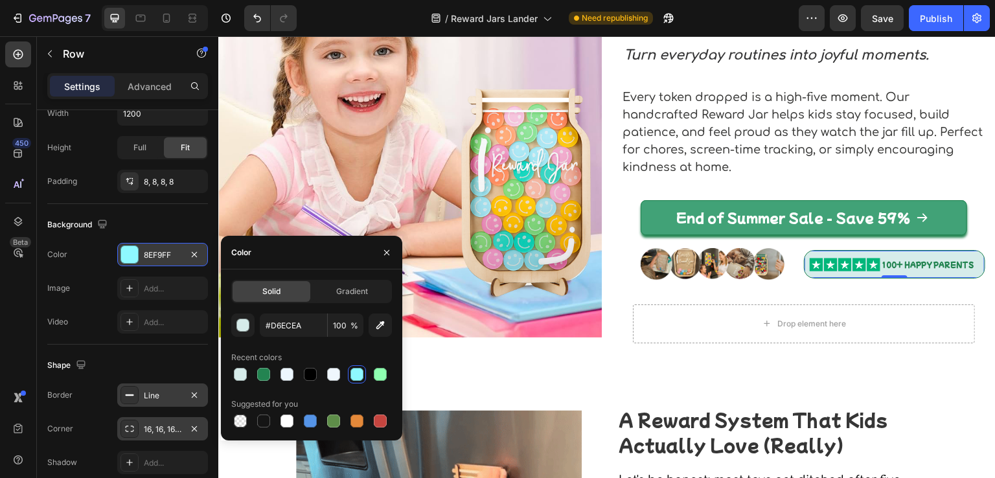
click at [166, 215] on div "Background" at bounding box center [127, 225] width 161 height 21
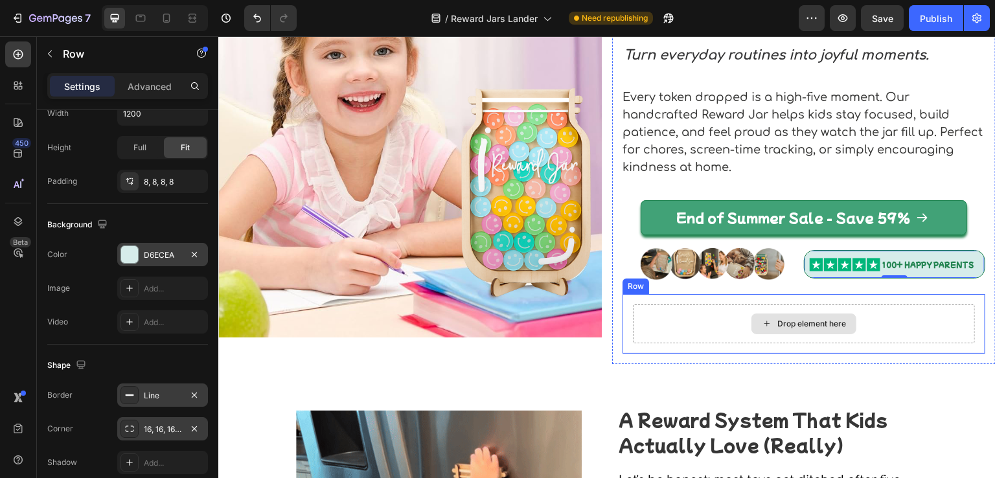
click at [681, 310] on div "Drop element here" at bounding box center [804, 324] width 342 height 39
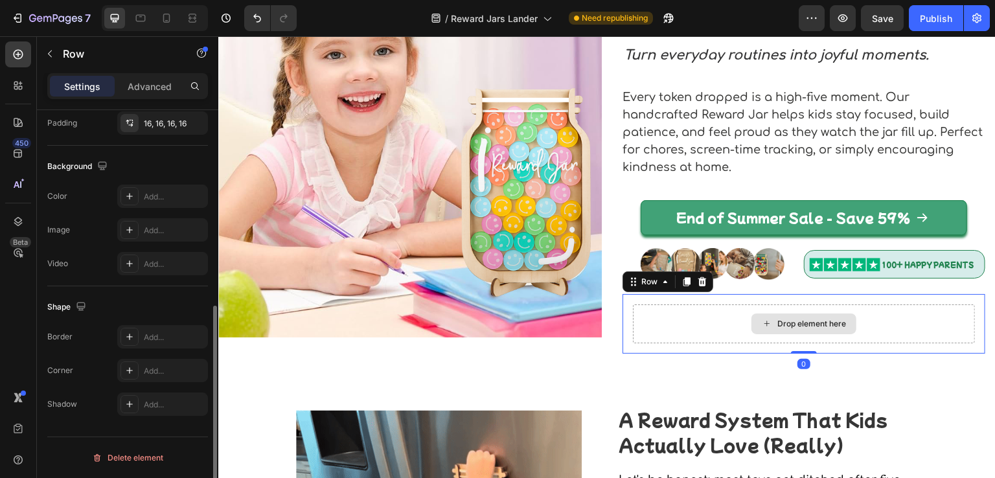
scroll to position [384, 0]
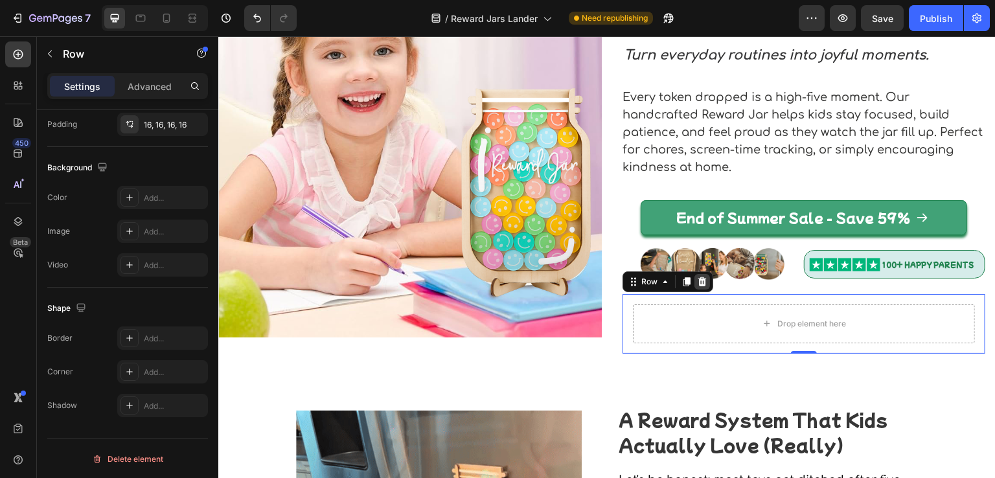
click at [699, 279] on icon at bounding box center [703, 281] width 8 height 9
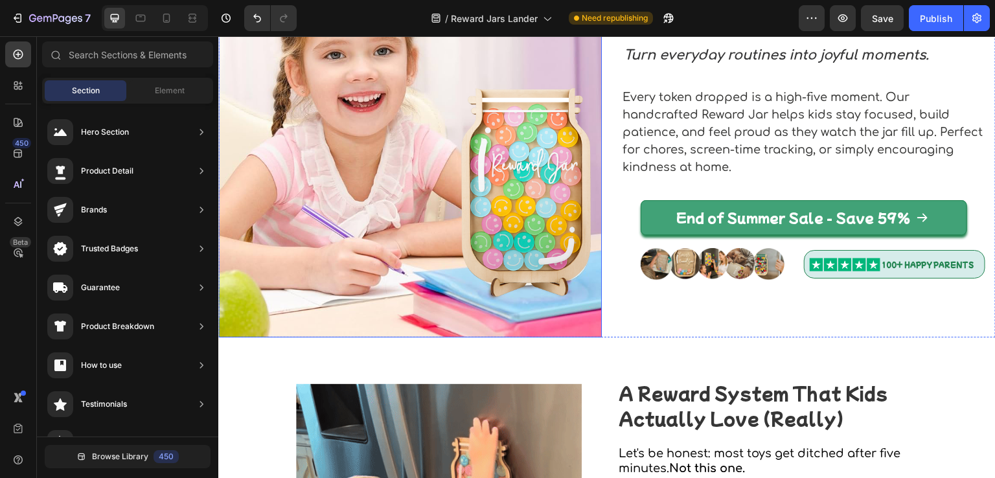
scroll to position [0, 0]
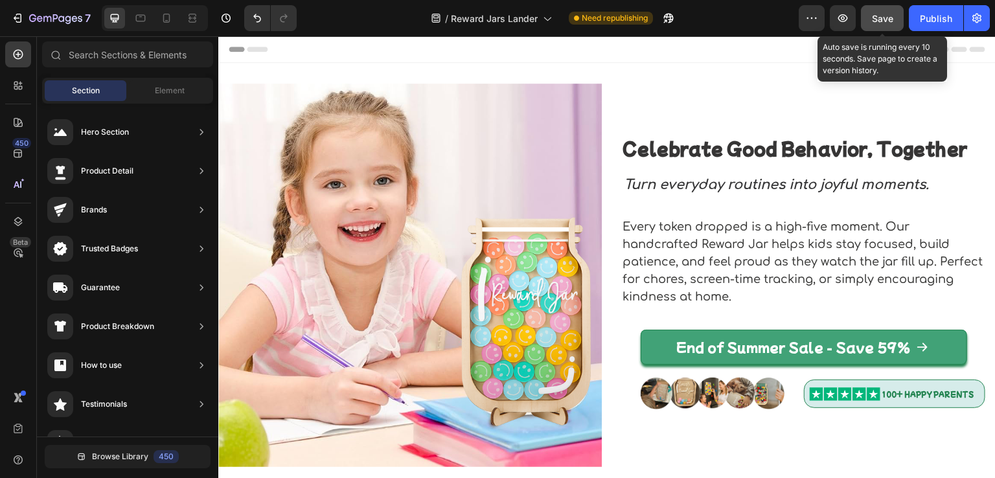
click at [886, 16] on span "Save" at bounding box center [882, 18] width 21 height 11
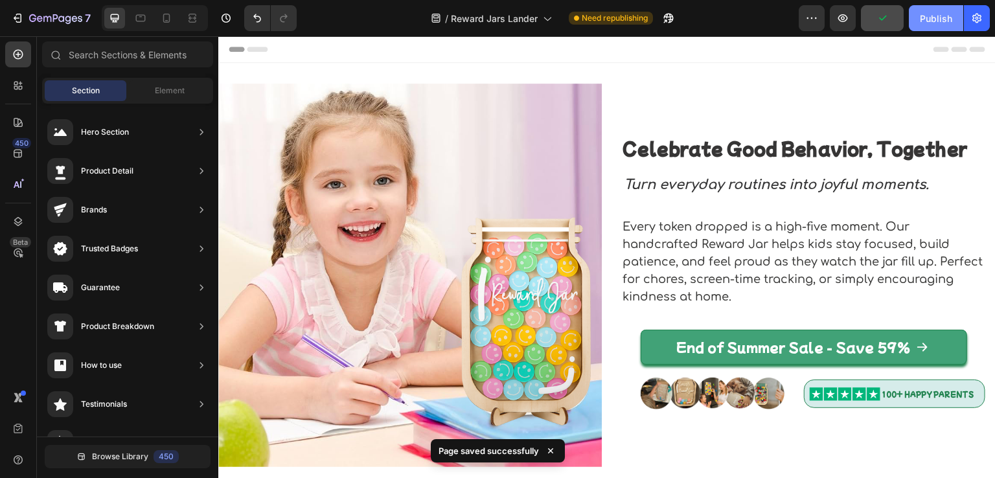
click at [937, 18] on div "Publish" at bounding box center [936, 19] width 32 height 14
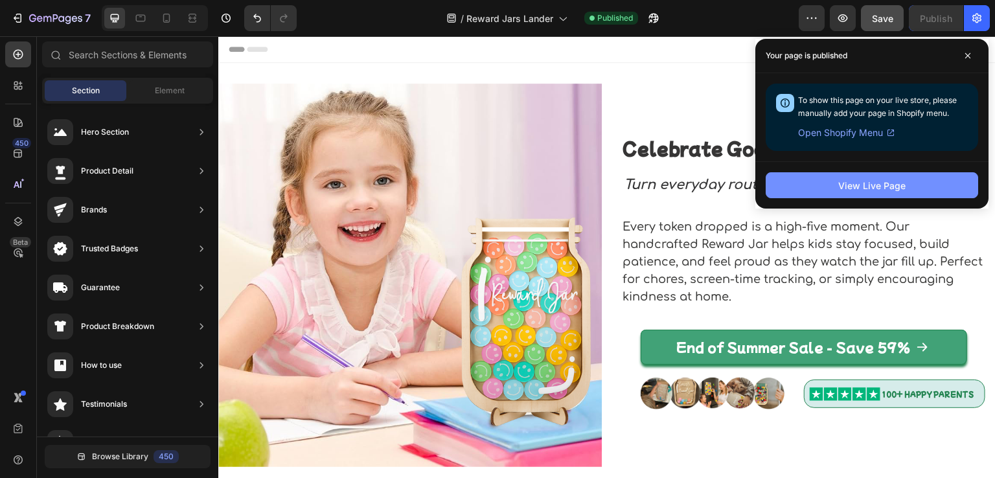
click at [859, 177] on button "View Live Page" at bounding box center [872, 185] width 213 height 26
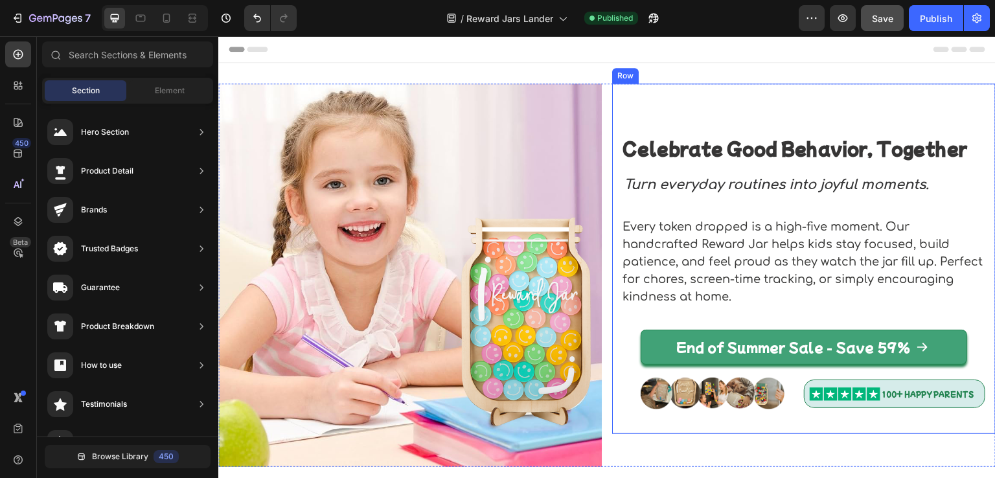
click at [664, 169] on div "Celebrate Good Behavior, Together Heading Turn everyday routines into joyful mo…" at bounding box center [804, 259] width 363 height 330
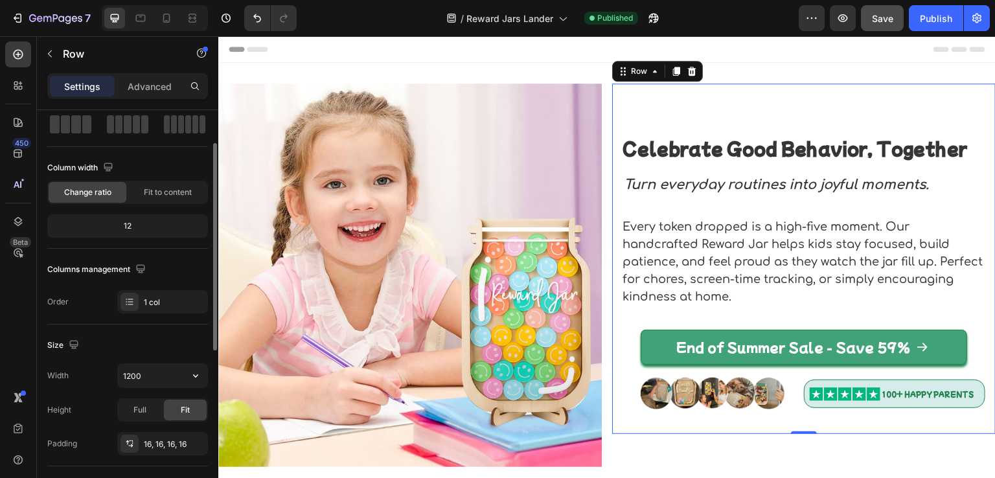
scroll to position [130, 0]
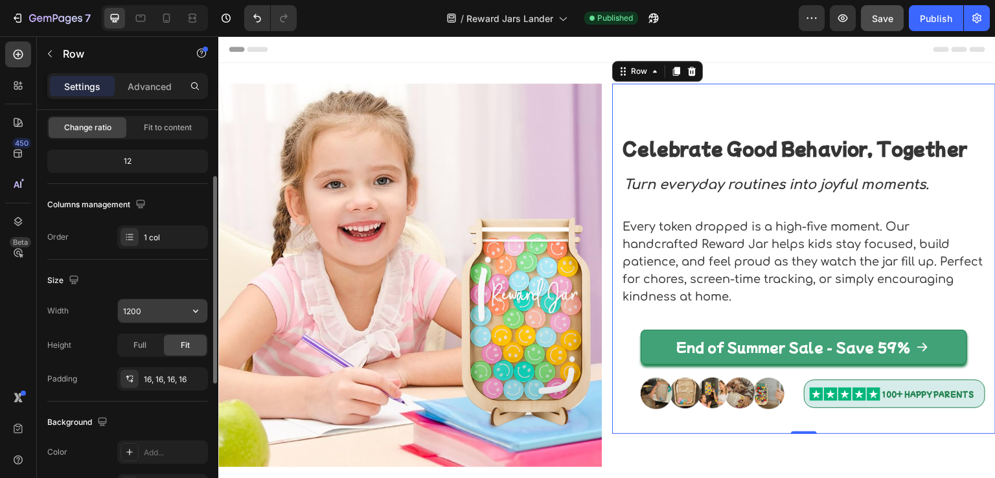
click at [152, 309] on input "1200" at bounding box center [162, 310] width 89 height 23
click at [193, 313] on icon "button" at bounding box center [195, 311] width 13 height 13
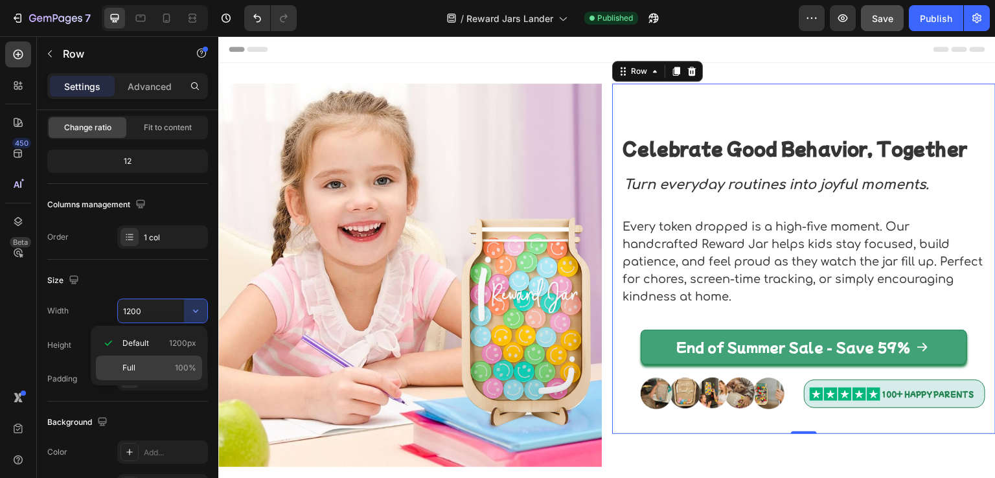
click at [162, 363] on p "Full 100%" at bounding box center [159, 368] width 74 height 12
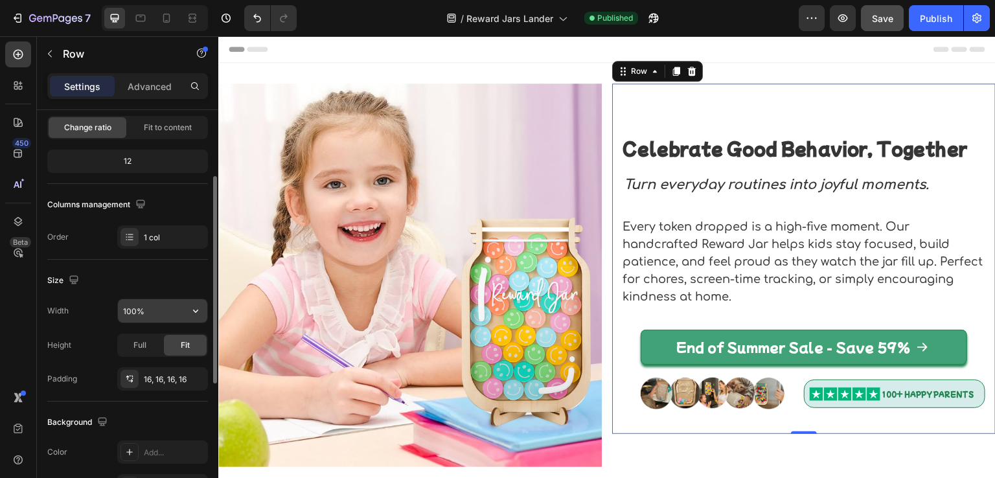
click at [132, 312] on input "100%" at bounding box center [162, 310] width 89 height 23
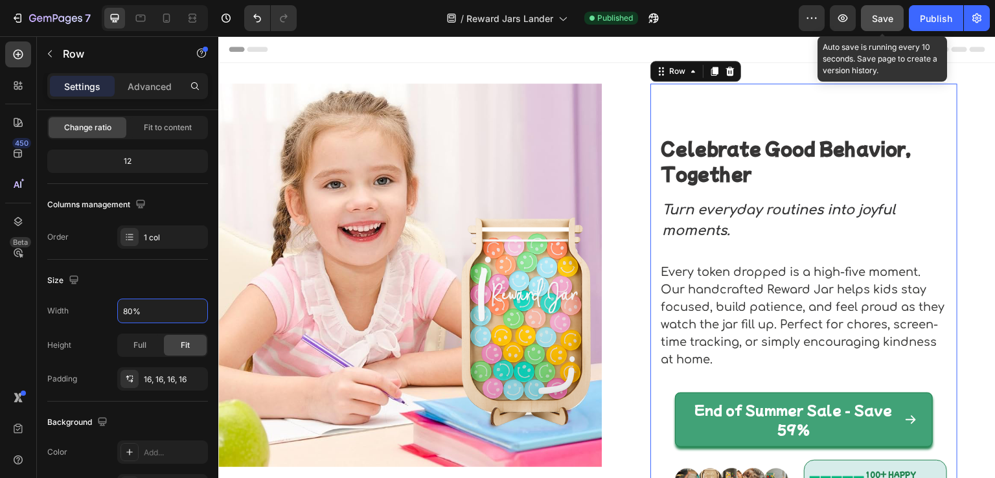
type input "80%"
click at [877, 22] on span "Save" at bounding box center [882, 18] width 21 height 11
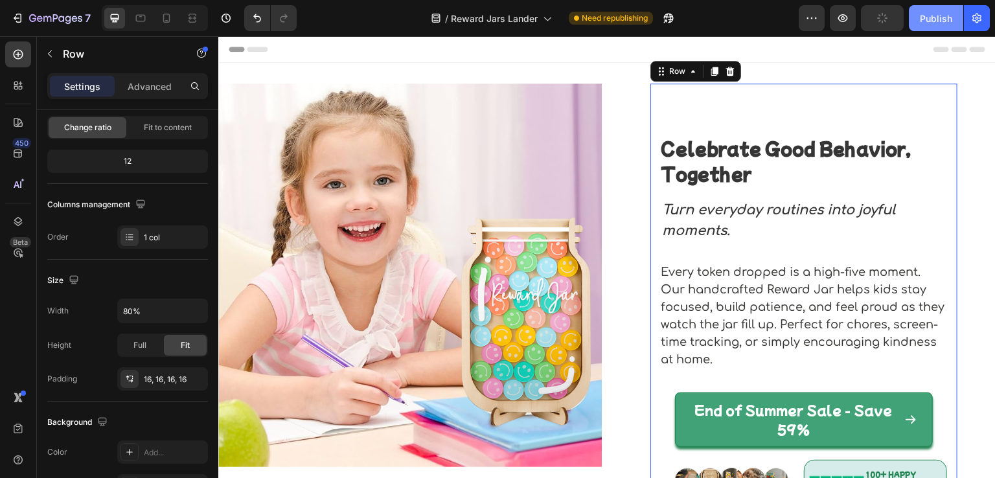
click at [929, 19] on div "Publish" at bounding box center [936, 19] width 32 height 14
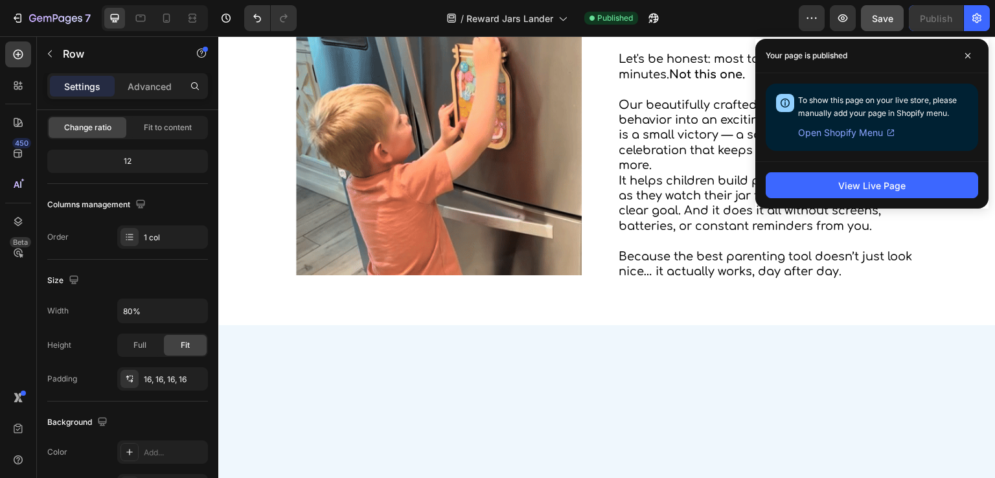
scroll to position [0, 0]
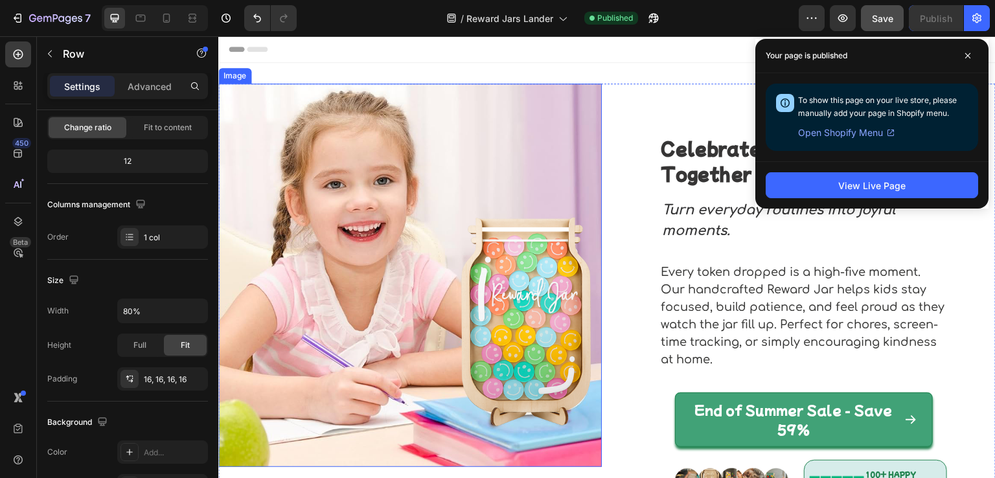
click at [448, 254] on img at bounding box center [410, 276] width 384 height 384
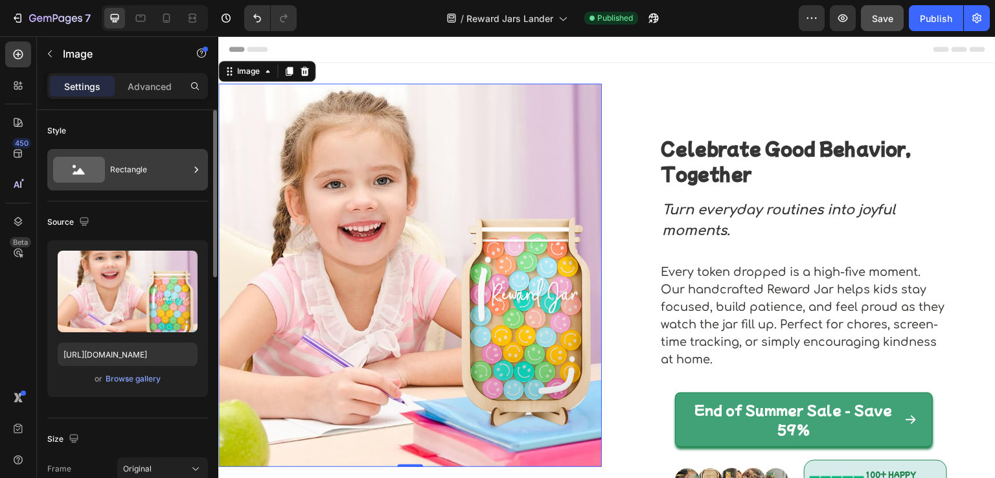
click at [139, 177] on div "Rectangle" at bounding box center [149, 170] width 79 height 30
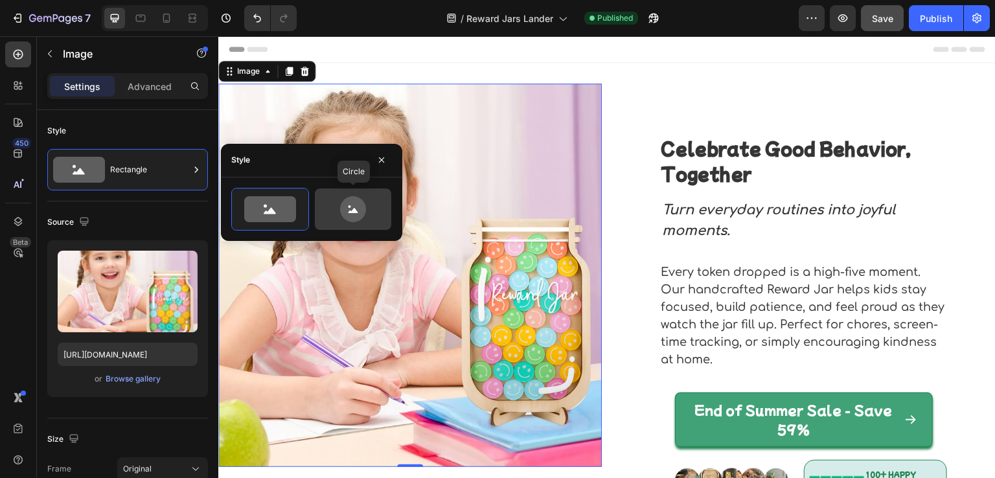
click at [332, 215] on icon at bounding box center [353, 209] width 61 height 26
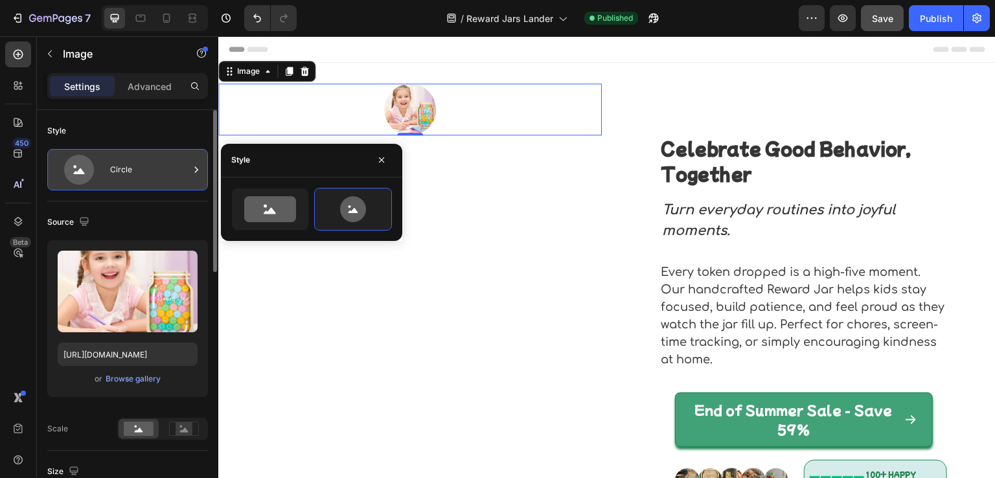
click at [137, 182] on div "Circle" at bounding box center [149, 170] width 79 height 30
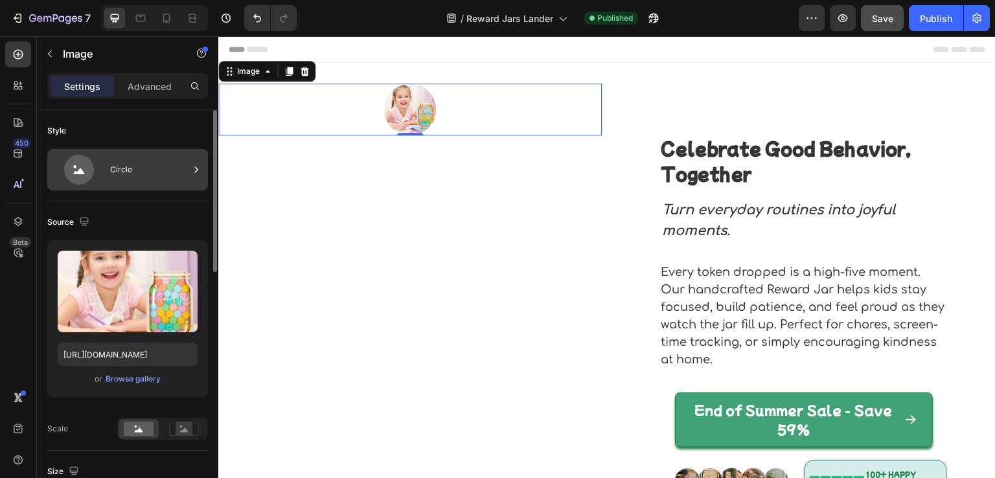
click at [165, 175] on div "Circle" at bounding box center [149, 170] width 79 height 30
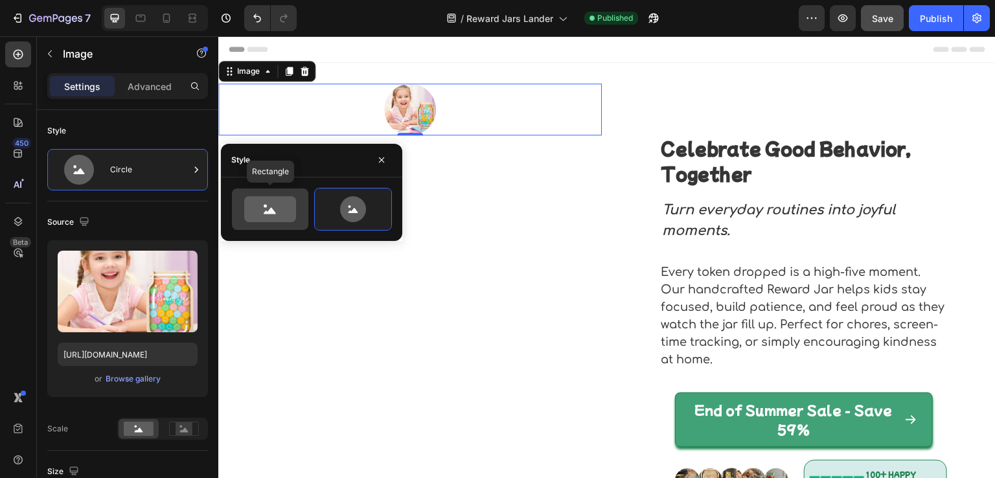
click at [266, 214] on icon at bounding box center [270, 209] width 52 height 26
type input "100"
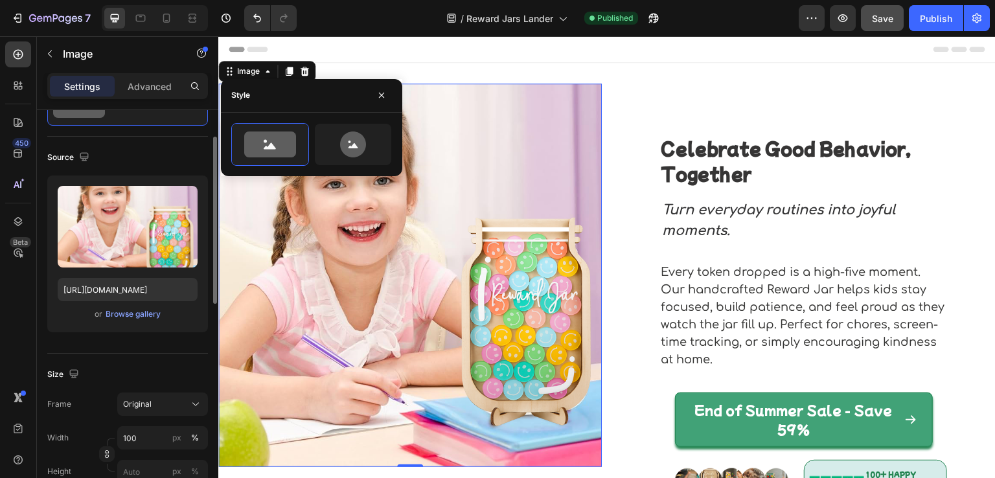
scroll to position [130, 0]
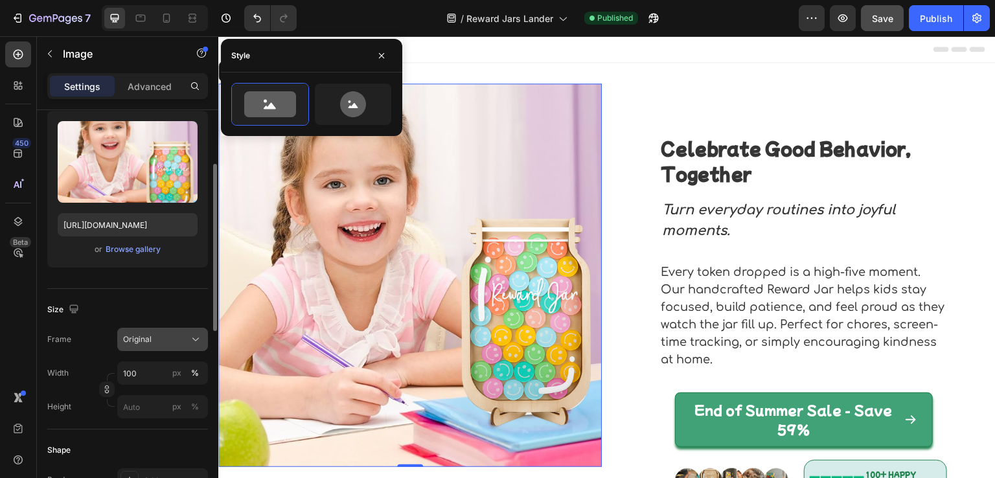
click at [165, 338] on div "Original" at bounding box center [155, 340] width 64 height 12
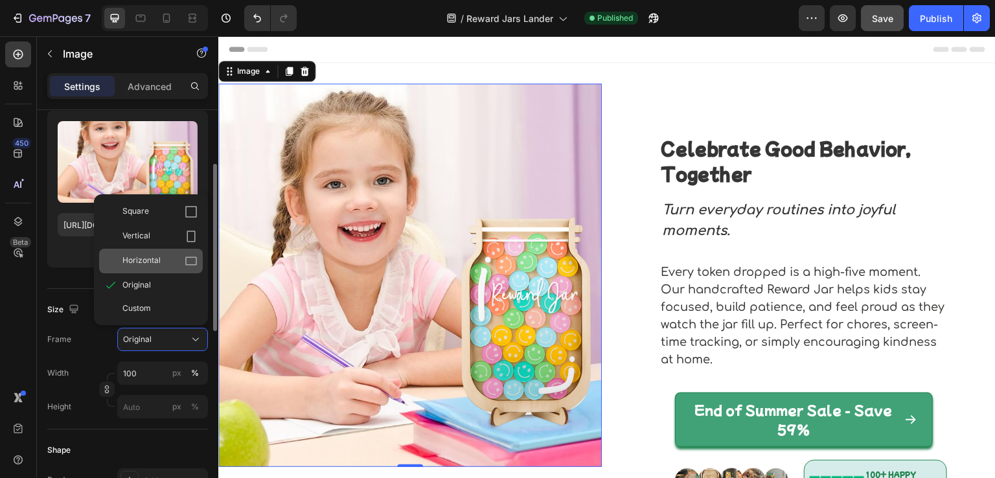
click at [167, 262] on div "Horizontal" at bounding box center [159, 261] width 75 height 13
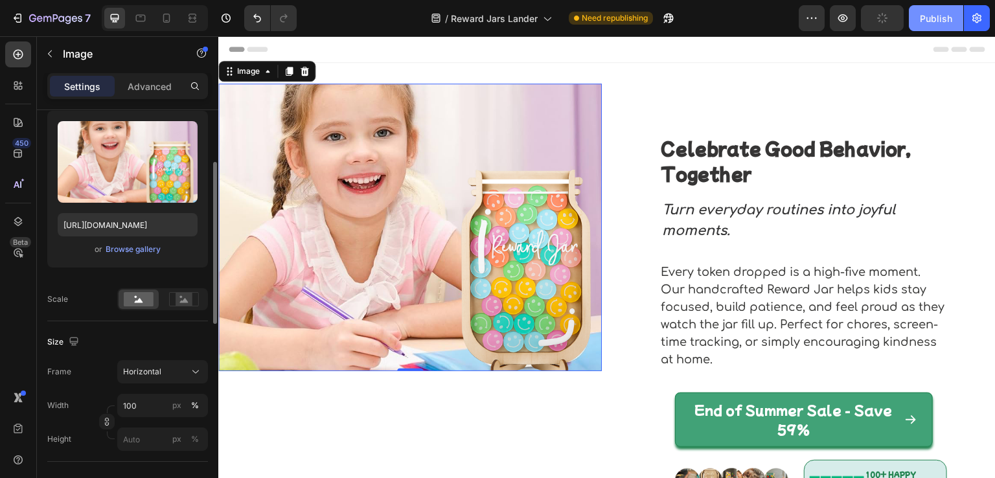
click at [927, 17] on div "Publish" at bounding box center [936, 19] width 32 height 14
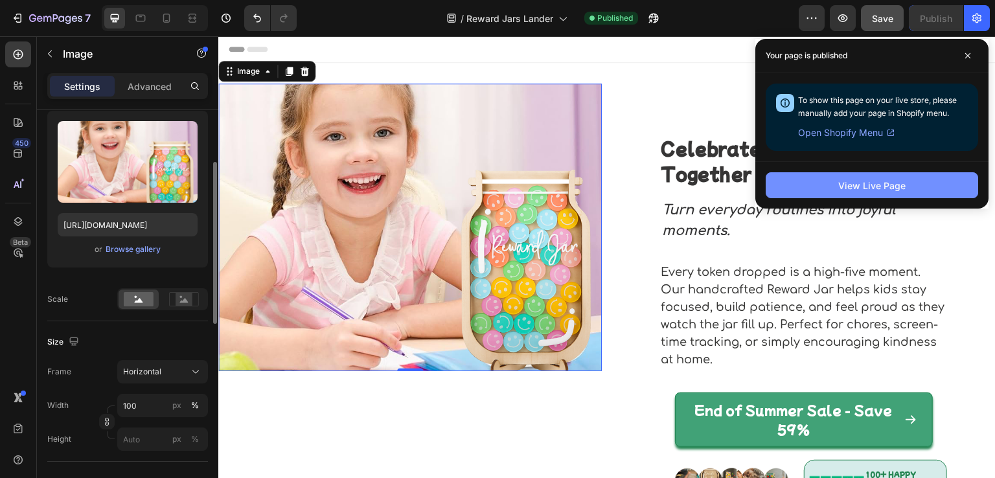
click at [892, 187] on div "View Live Page" at bounding box center [872, 186] width 67 height 14
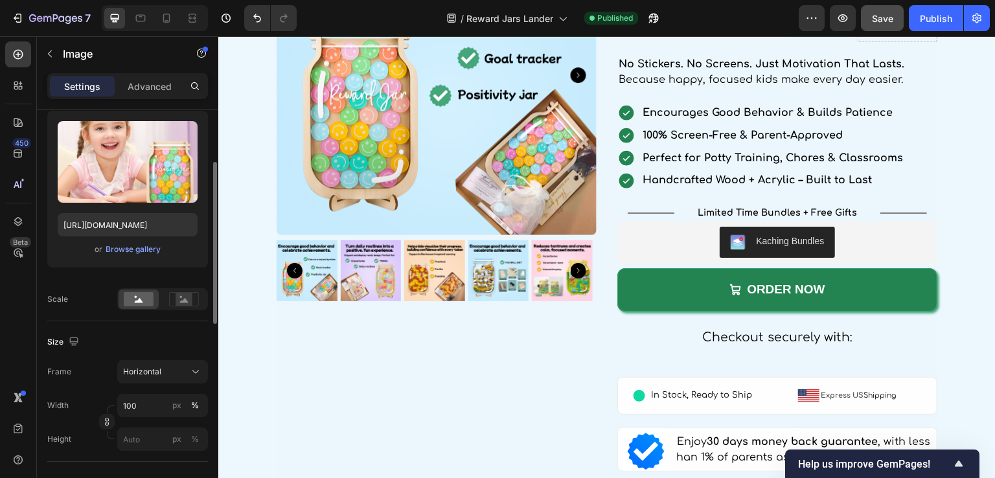
scroll to position [2204, 0]
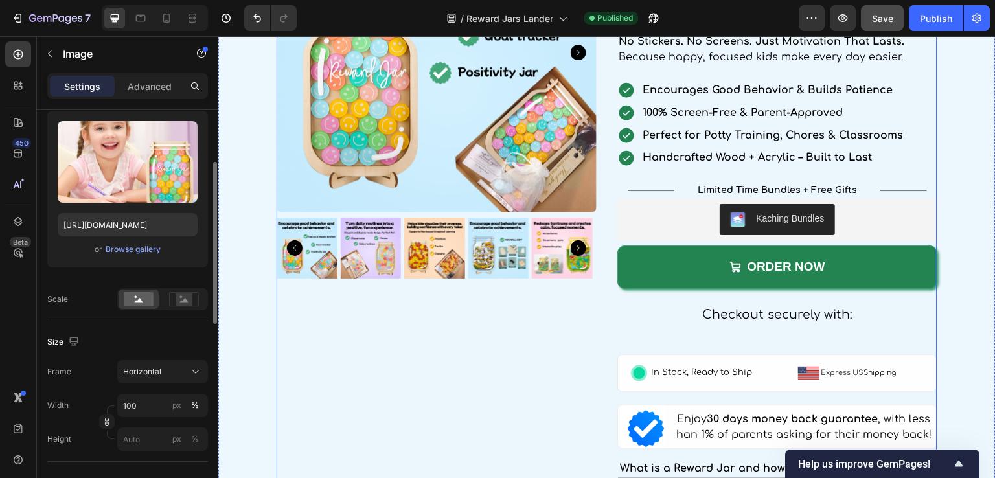
click at [441, 305] on div "Product Images" at bounding box center [437, 408] width 320 height 1032
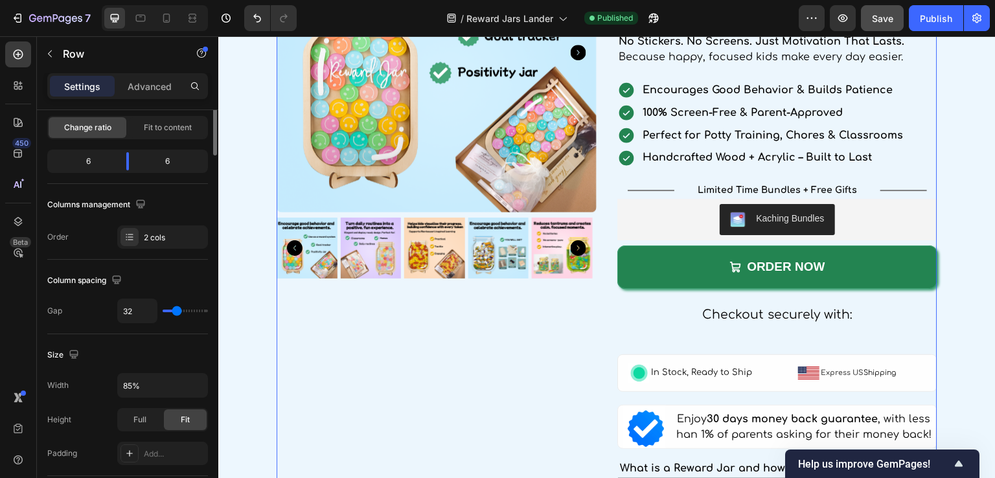
scroll to position [0, 0]
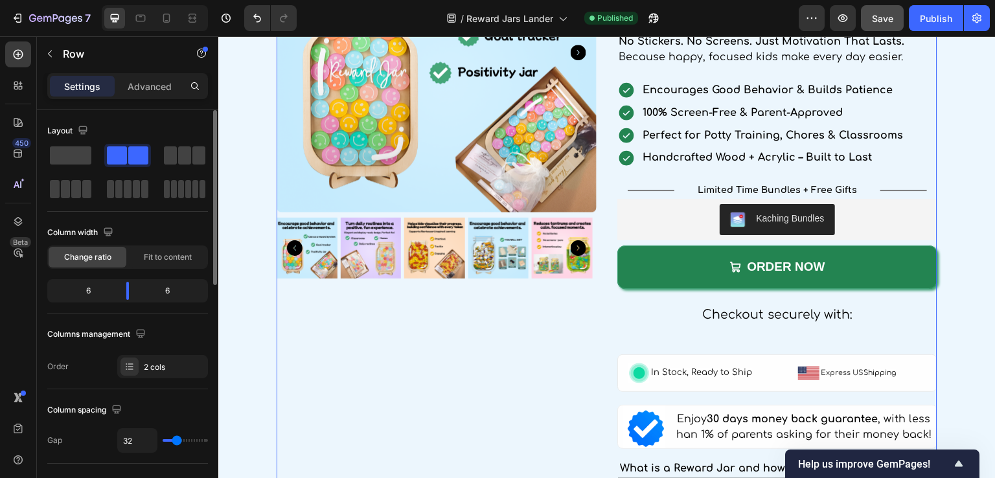
click at [411, 274] on div "Product Images" at bounding box center [437, 408] width 320 height 1032
click at [441, 331] on div "Product Images" at bounding box center [437, 408] width 320 height 1032
click at [64, 161] on span at bounding box center [70, 155] width 41 height 18
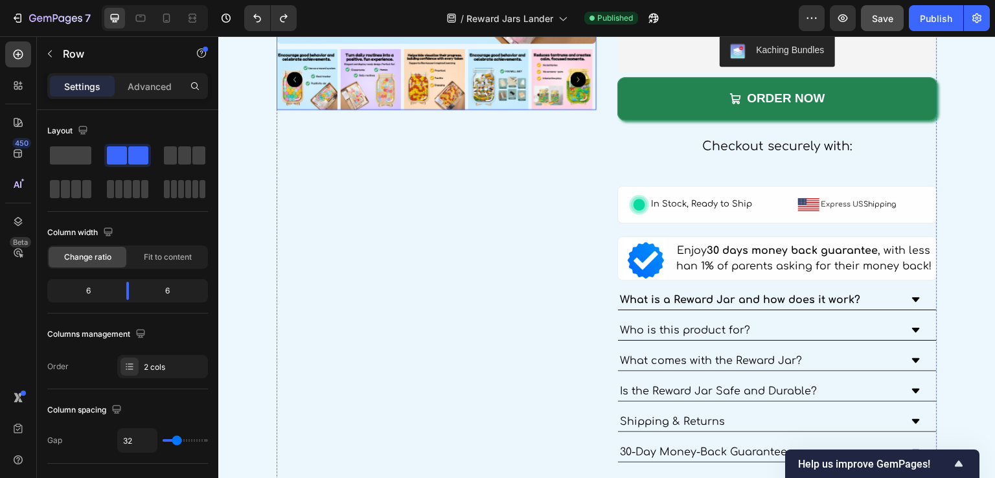
scroll to position [2204, 0]
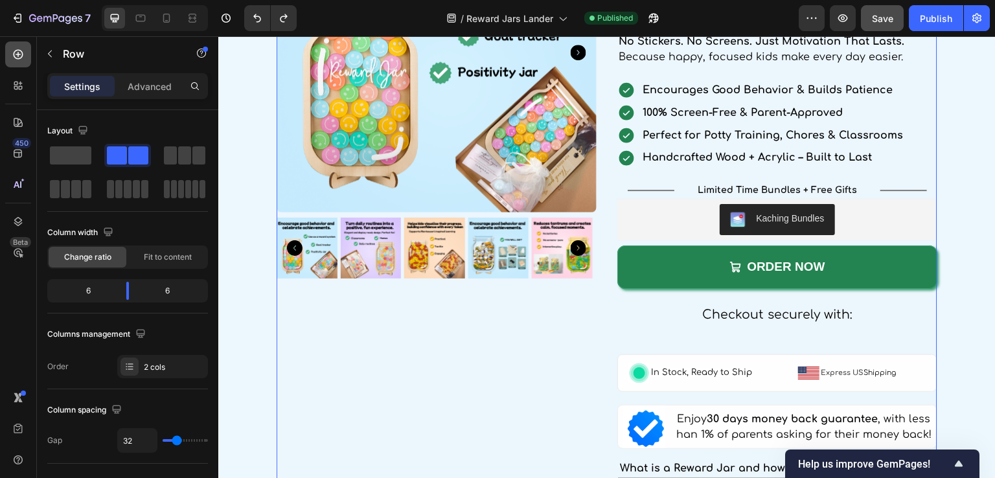
click at [18, 52] on icon at bounding box center [18, 54] width 5 height 5
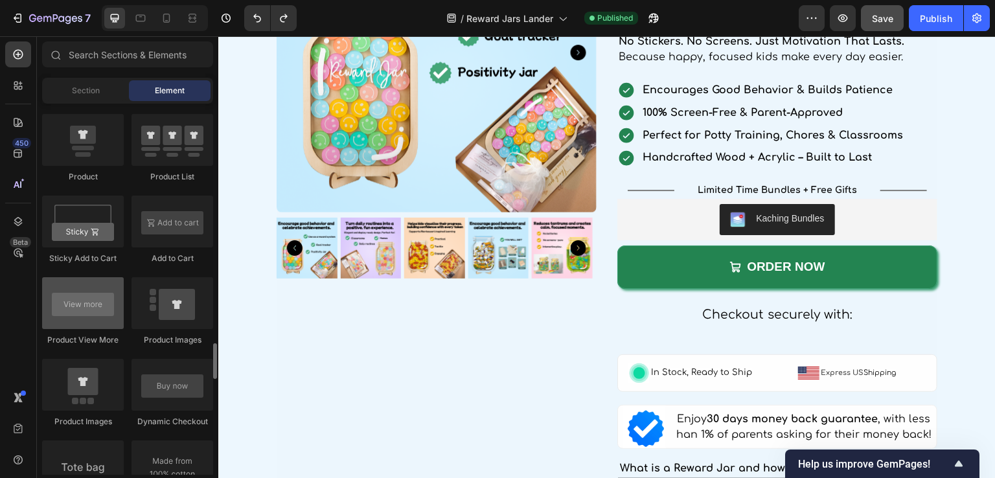
scroll to position [1815, 0]
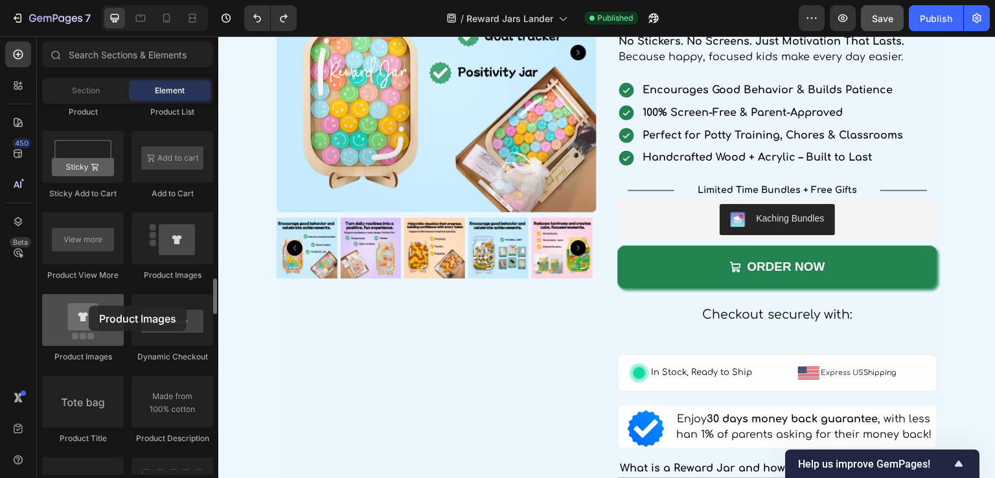
click at [89, 306] on div at bounding box center [83, 320] width 82 height 52
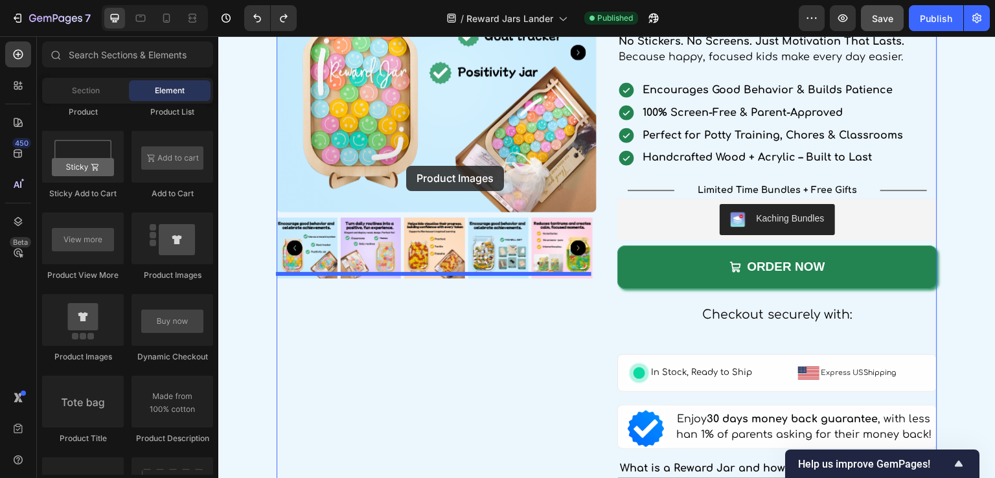
drag, startPoint x: 301, startPoint y: 356, endPoint x: 406, endPoint y: 165, distance: 218.4
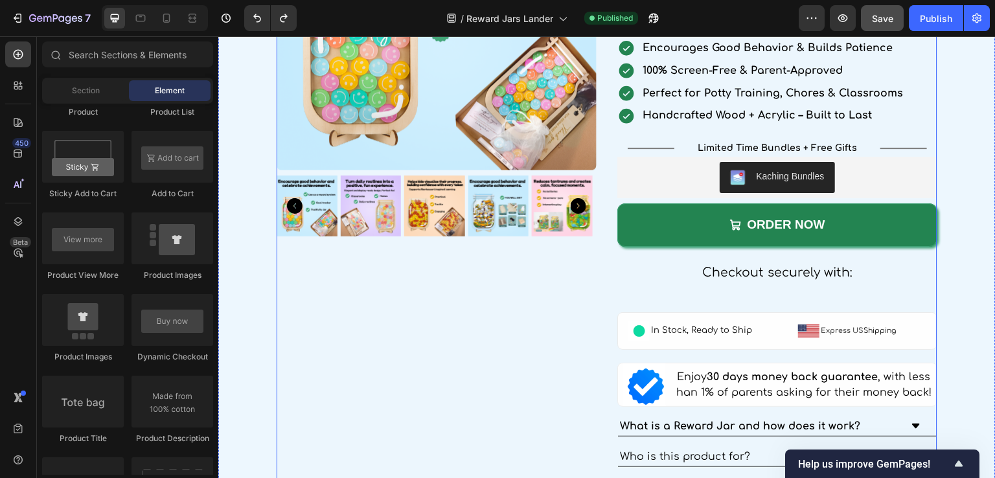
scroll to position [2204, 0]
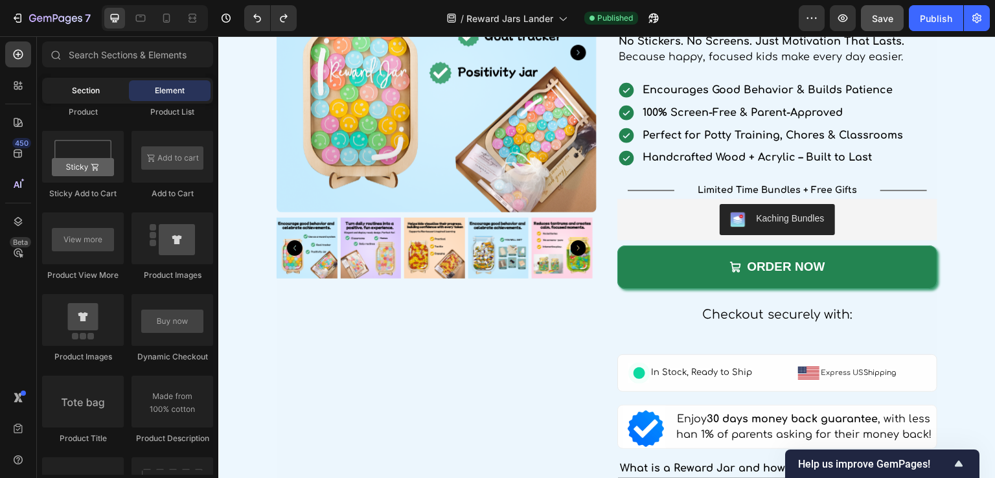
click at [64, 80] on div "Section" at bounding box center [86, 90] width 82 height 21
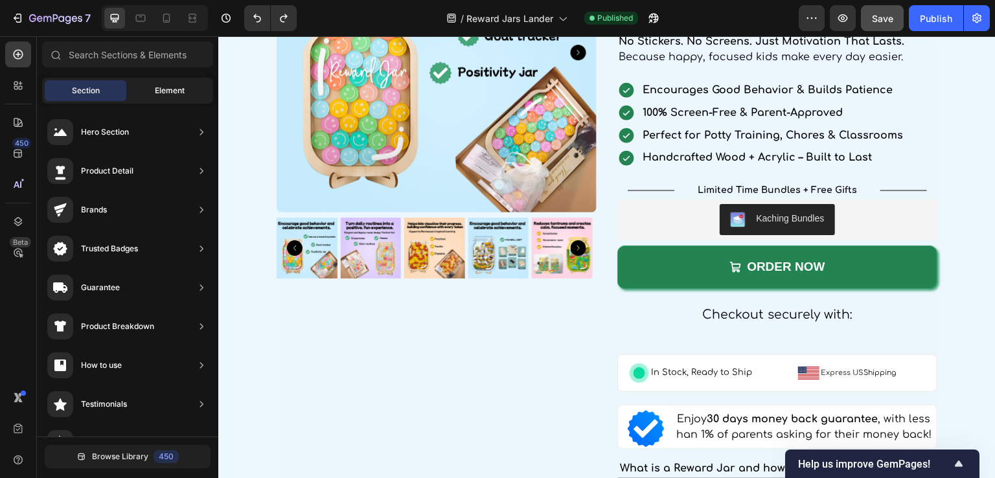
click at [156, 87] on span "Element" at bounding box center [170, 91] width 30 height 12
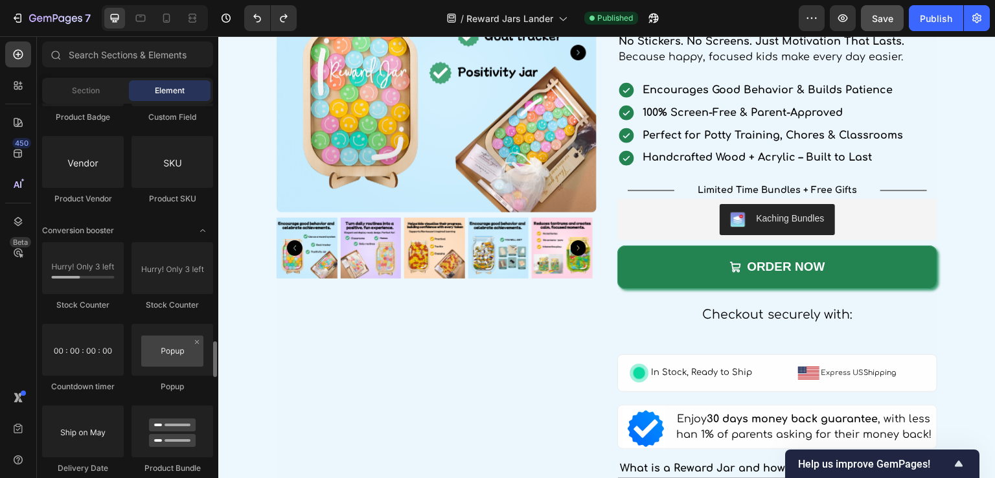
scroll to position [2592, 0]
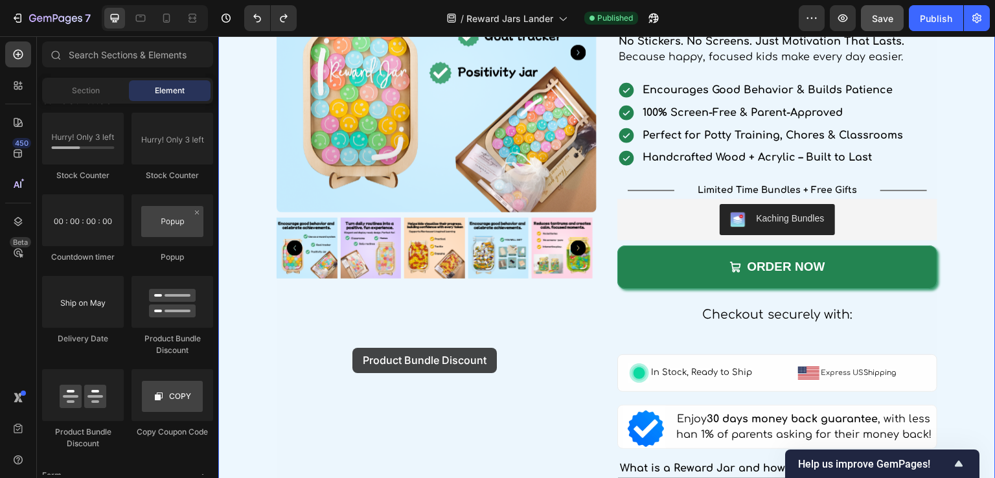
drag, startPoint x: 294, startPoint y: 436, endPoint x: 360, endPoint y: 343, distance: 113.5
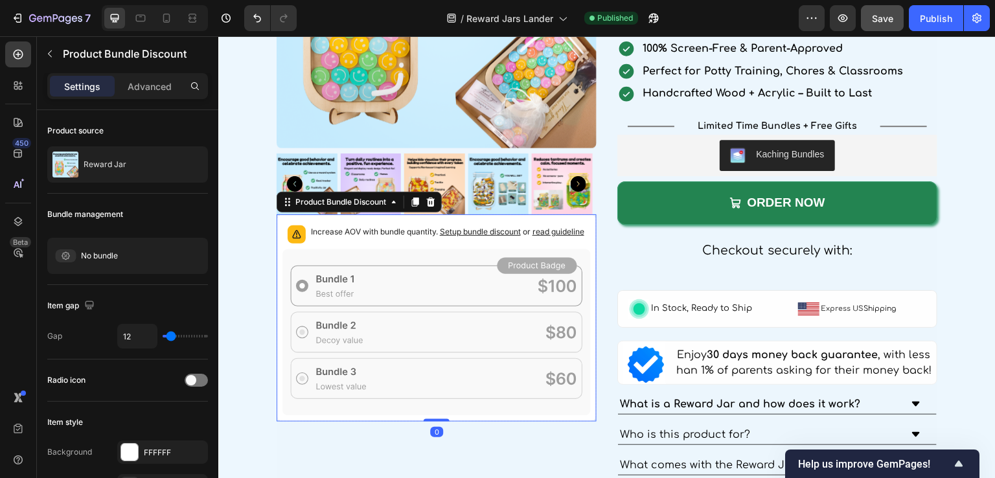
scroll to position [2268, 0]
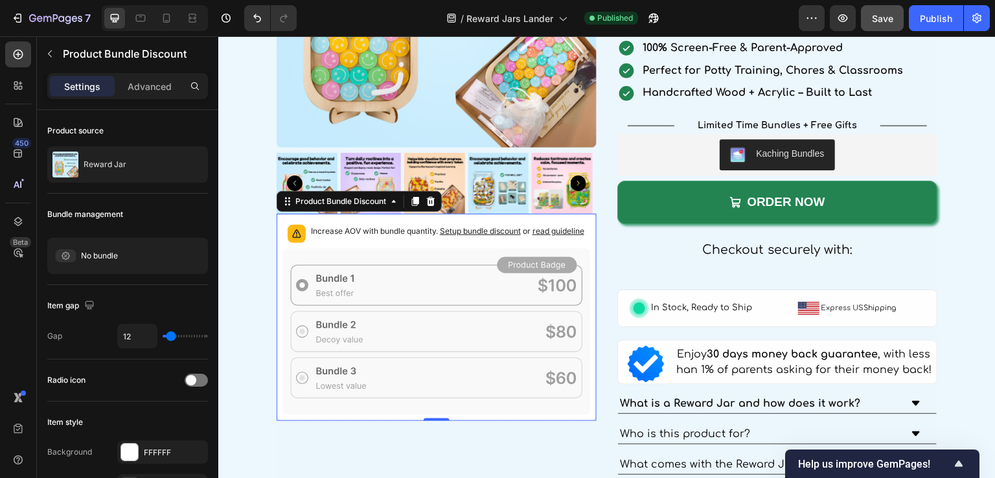
click at [388, 290] on icon at bounding box center [437, 331] width 308 height 167
click at [340, 303] on icon at bounding box center [437, 331] width 308 height 167
click at [425, 198] on div at bounding box center [431, 202] width 16 height 16
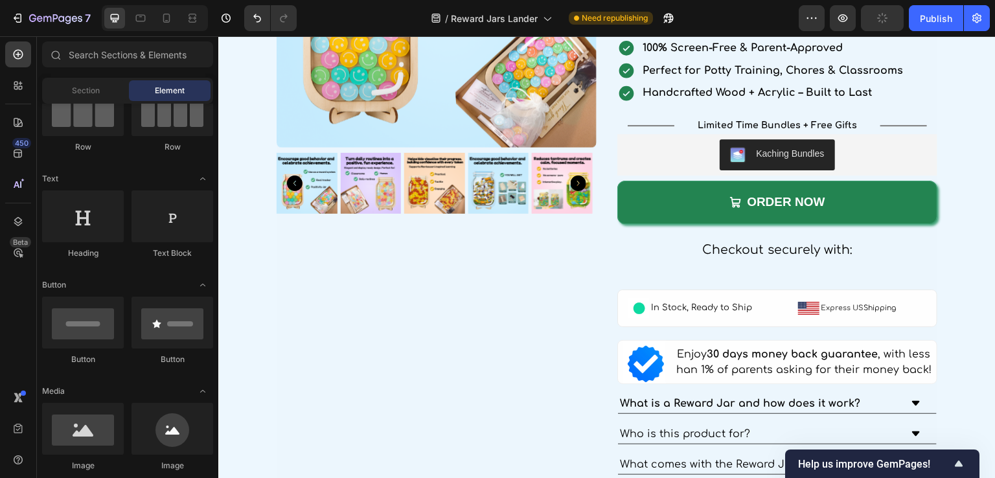
scroll to position [0, 0]
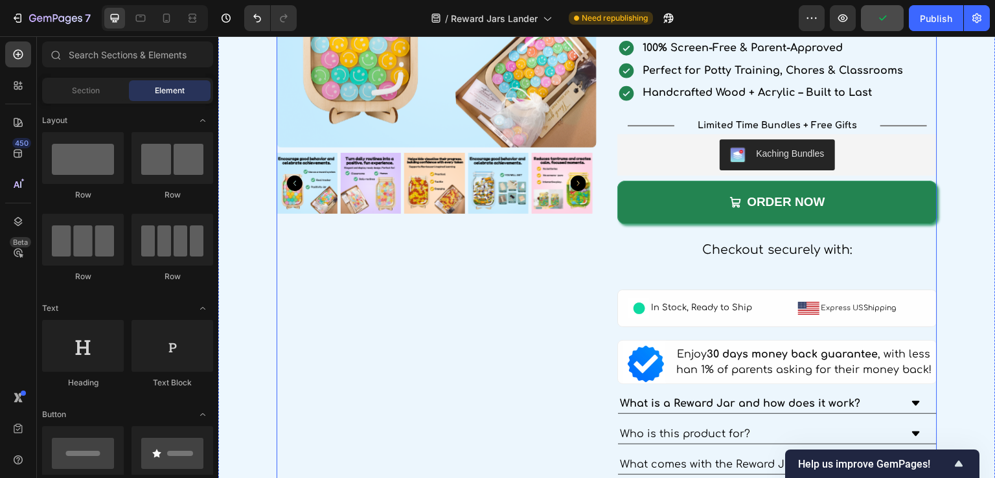
click at [320, 240] on div "Product Images" at bounding box center [437, 344] width 320 height 1032
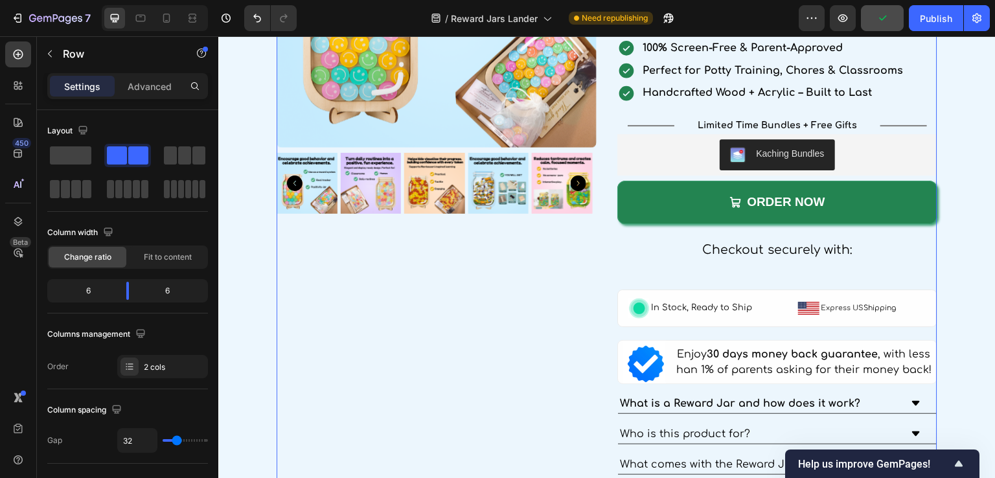
click at [432, 198] on img at bounding box center [434, 183] width 61 height 61
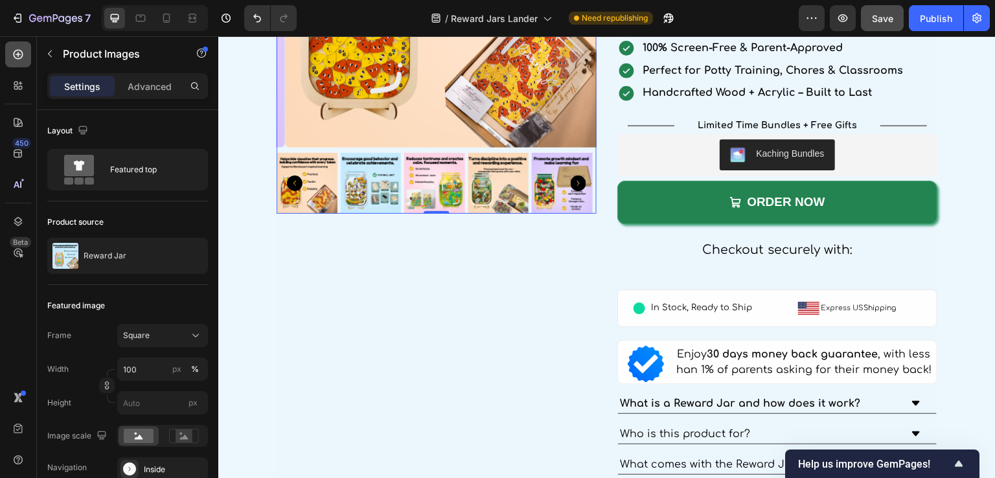
click at [13, 65] on div at bounding box center [18, 54] width 26 height 26
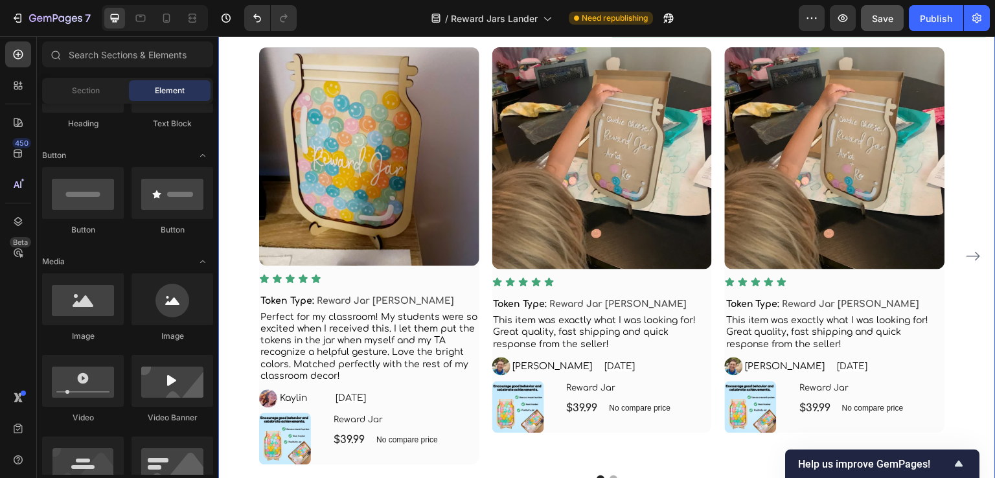
scroll to position [3840, 0]
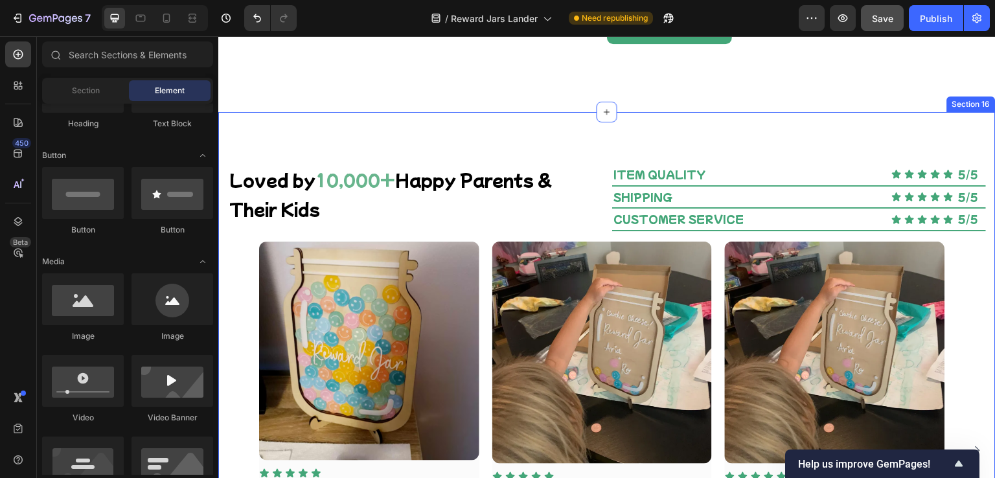
click at [563, 152] on div "Loved by 10,000+ Happy Parents & Their Kids Text Block Item quality Text Block …" at bounding box center [607, 421] width 778 height 618
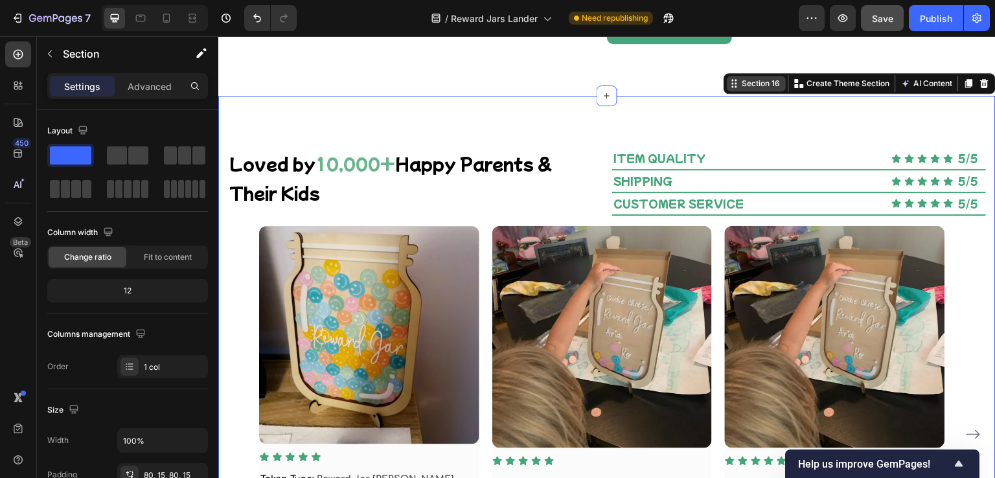
click at [743, 89] on div "Section 16" at bounding box center [761, 84] width 43 height 12
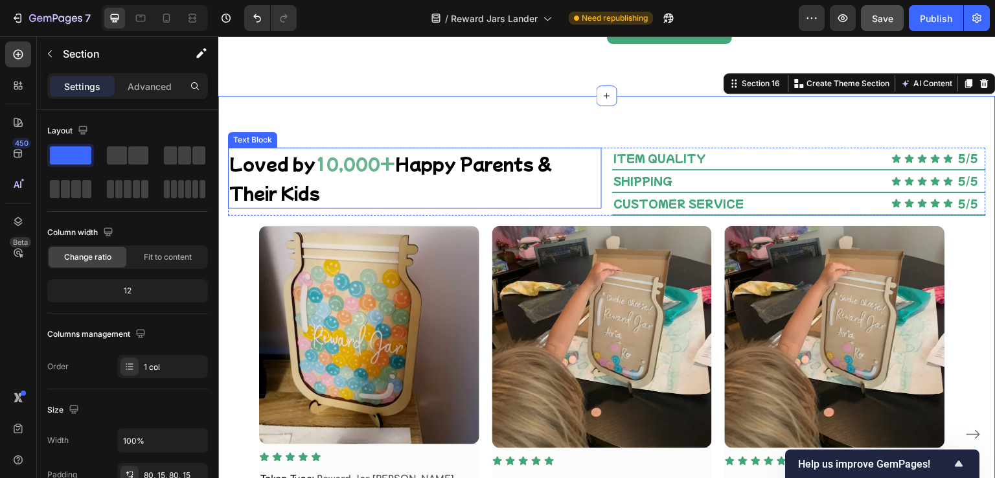
click at [541, 207] on p "Loved by 10,000+ Happy Parents & Their Kids" at bounding box center [414, 178] width 371 height 58
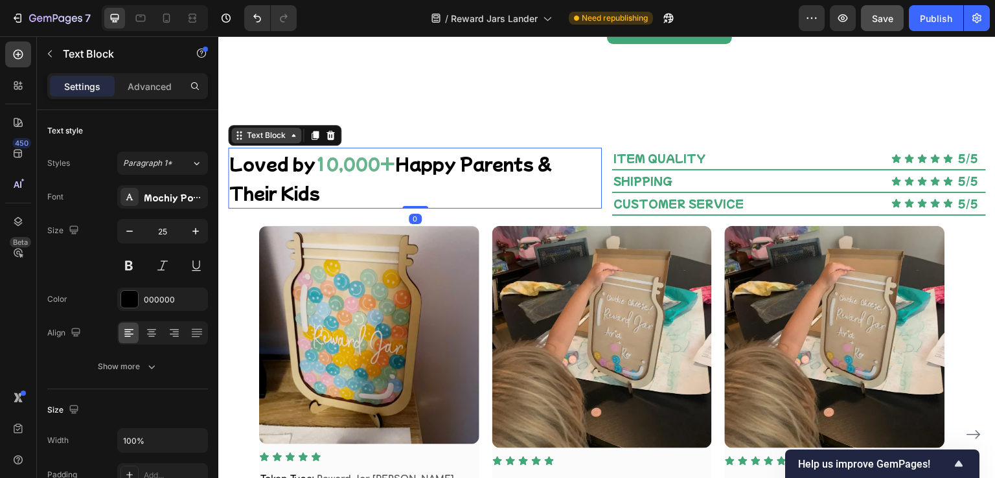
click at [291, 141] on icon at bounding box center [293, 135] width 10 height 10
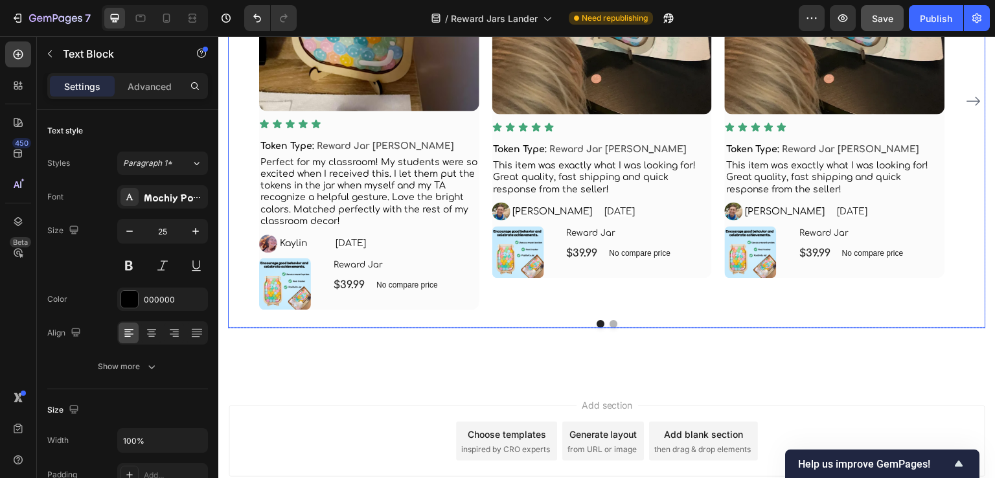
scroll to position [4229, 0]
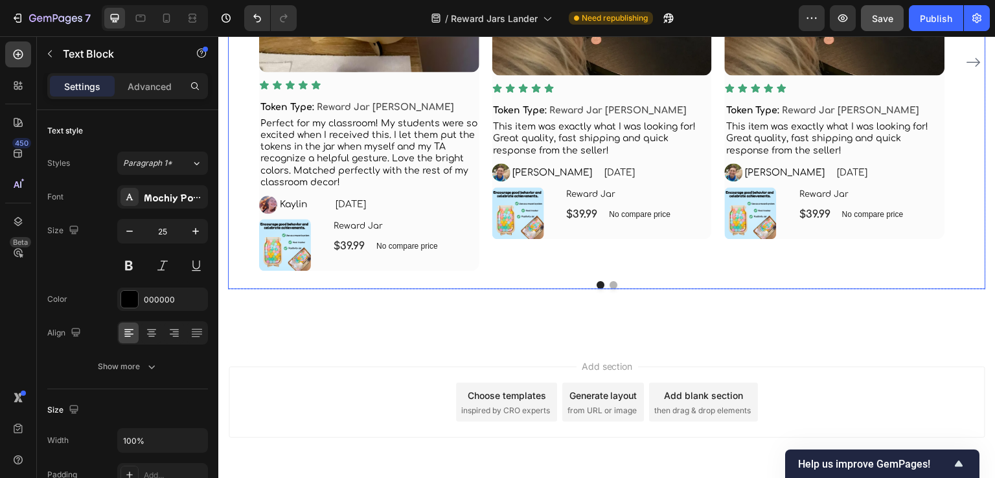
click at [880, 268] on div "Image Icon Icon Icon Icon Icon Icon List Token Type: Reward Jar Smiley Token Te…" at bounding box center [835, 62] width 220 height 418
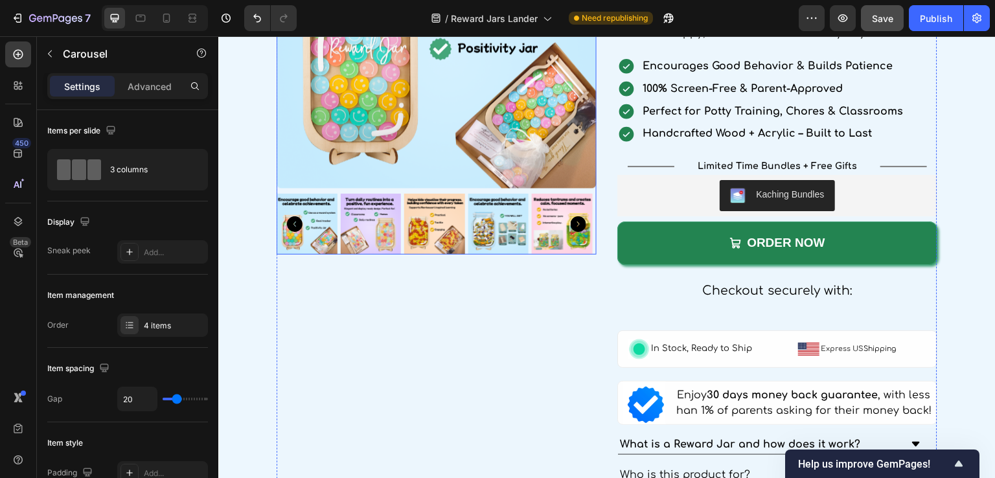
scroll to position [2220, 0]
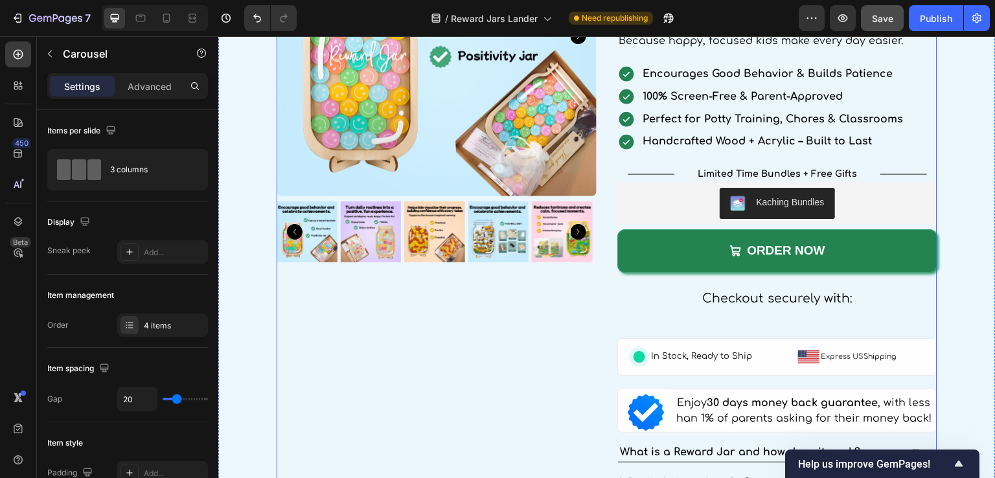
click at [404, 281] on div "Product Images" at bounding box center [437, 392] width 320 height 1032
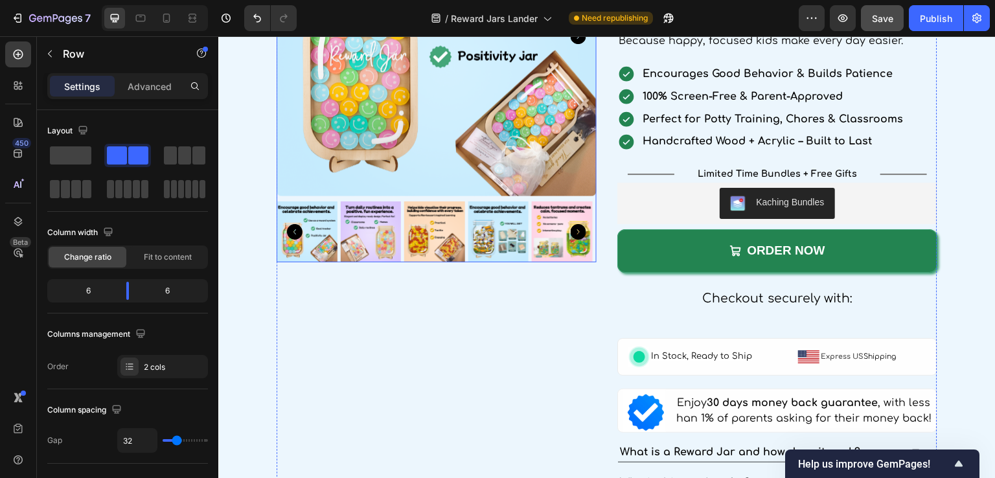
click at [423, 233] on img at bounding box center [434, 232] width 61 height 61
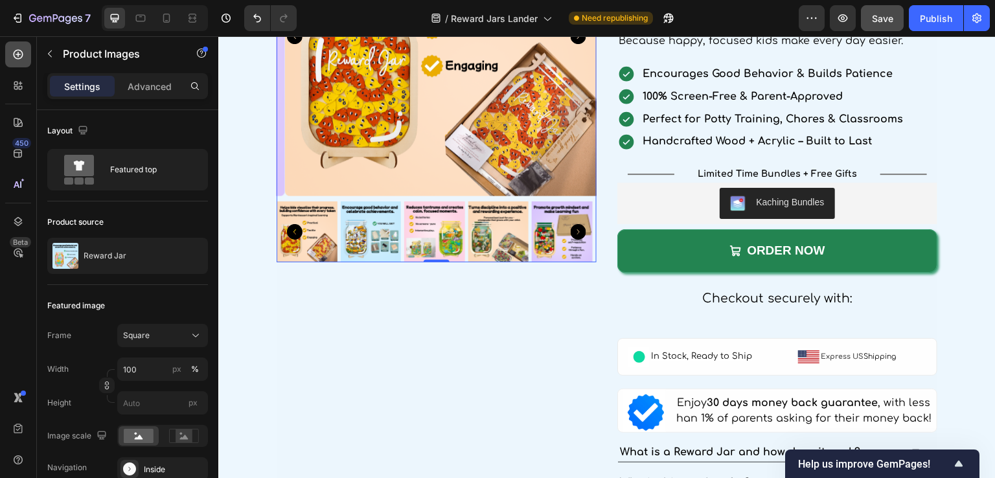
click at [21, 60] on icon at bounding box center [18, 54] width 13 height 13
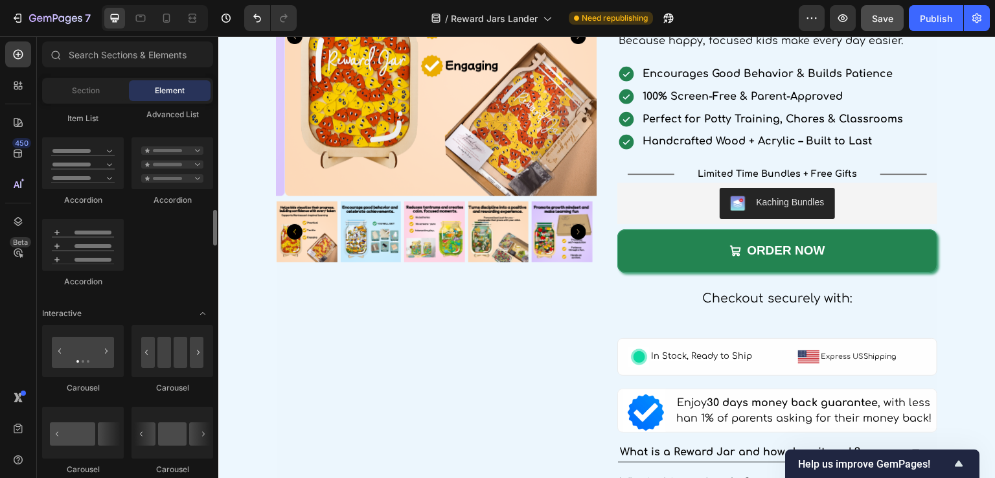
scroll to position [1167, 0]
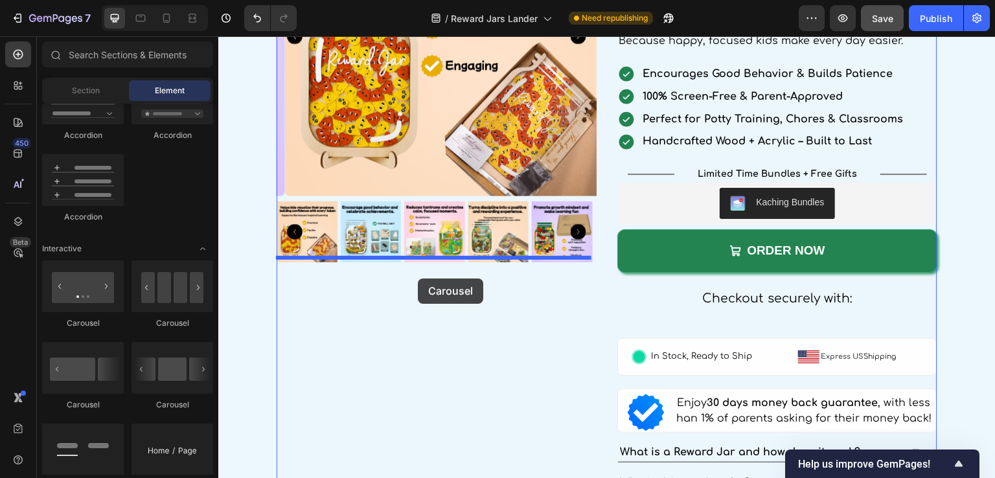
drag, startPoint x: 296, startPoint y: 327, endPoint x: 418, endPoint y: 279, distance: 131.2
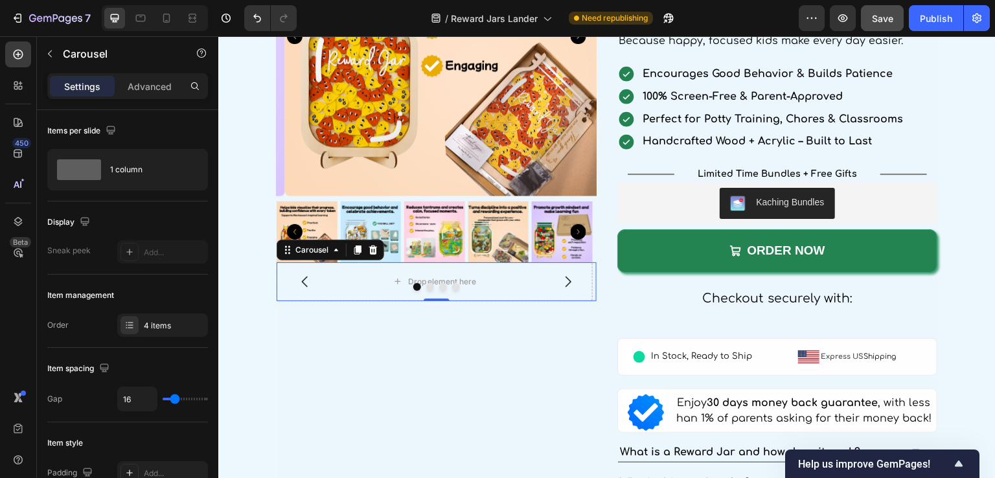
click at [353, 283] on div at bounding box center [437, 287] width 320 height 8
